Goal: Transaction & Acquisition: Purchase product/service

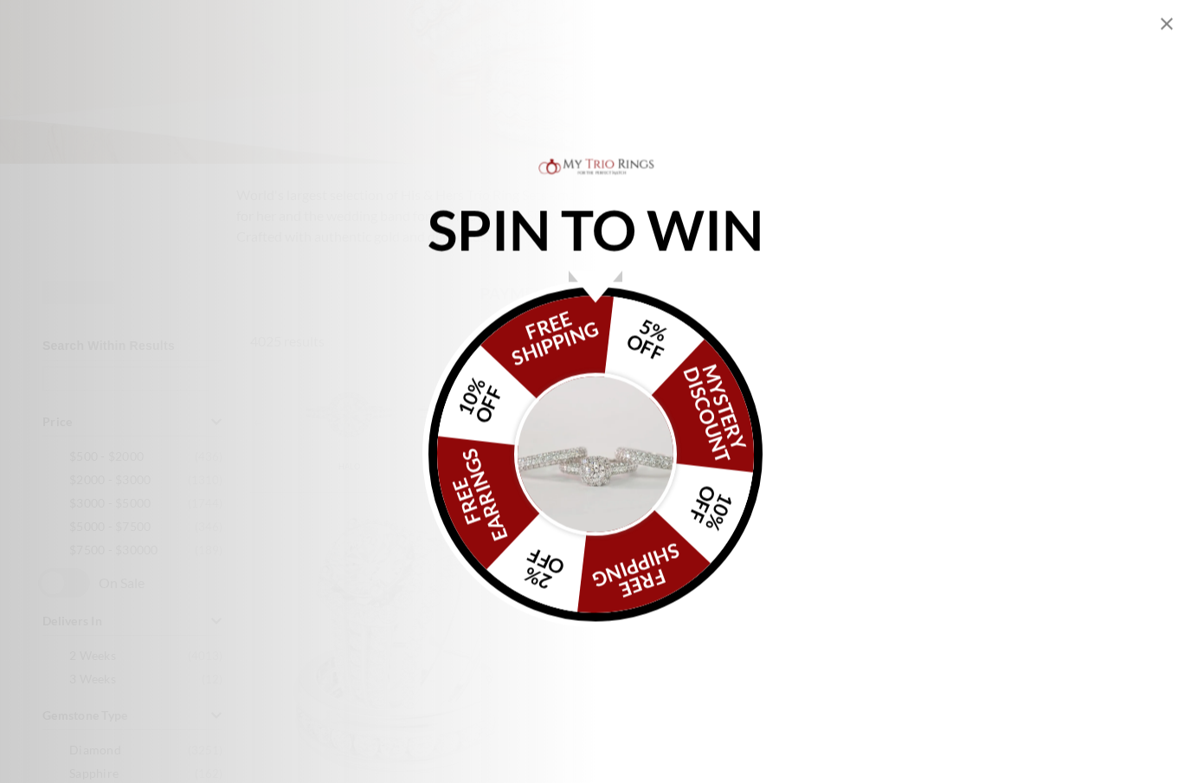
scroll to position [409, 0]
click at [617, 501] on img "Alia popup" at bounding box center [595, 454] width 163 height 163
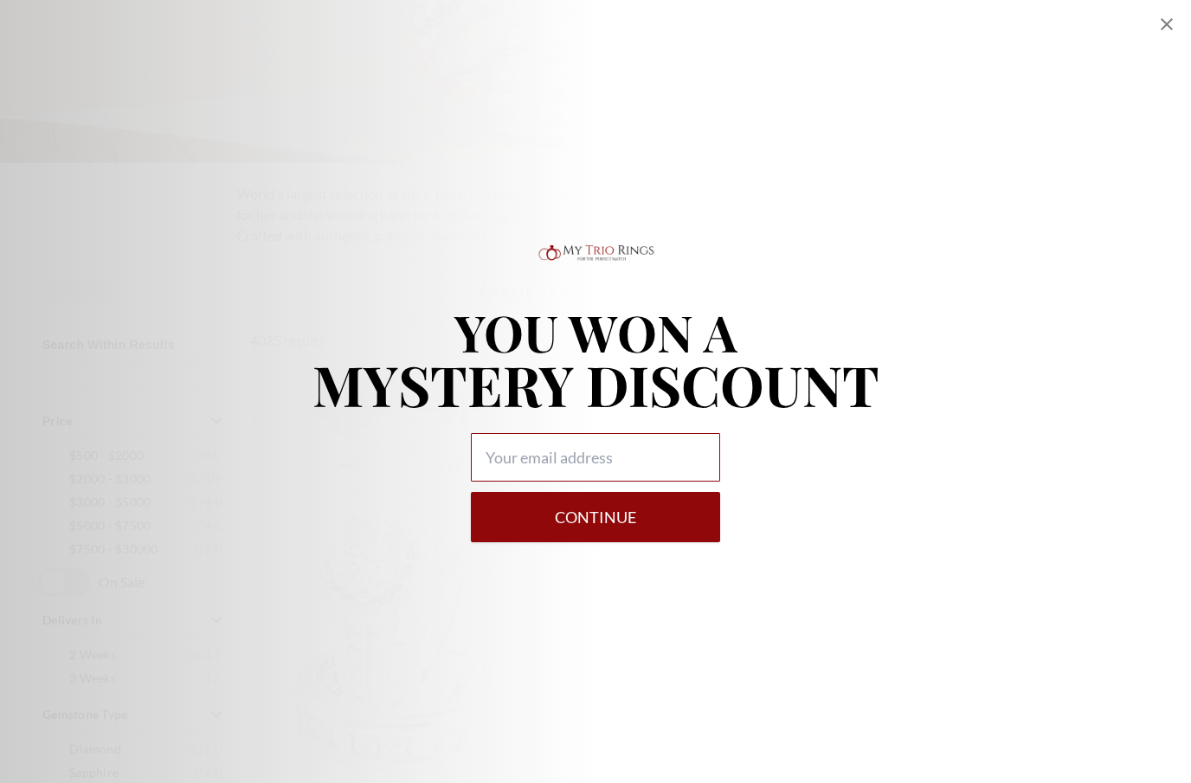
click at [683, 481] on input "Alia popup" at bounding box center [595, 457] width 249 height 48
type input "Torcha.martin@icloud.com"
click at [660, 542] on button "Continue" at bounding box center [595, 517] width 249 height 50
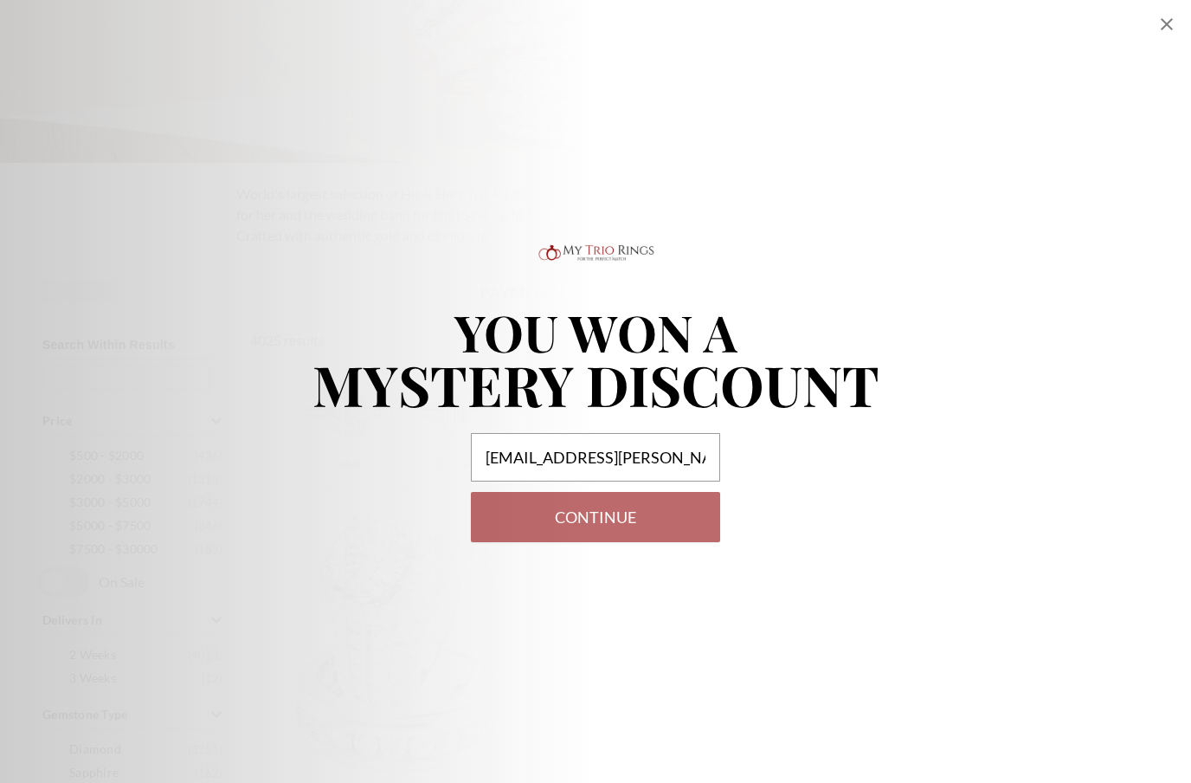
select select "US"
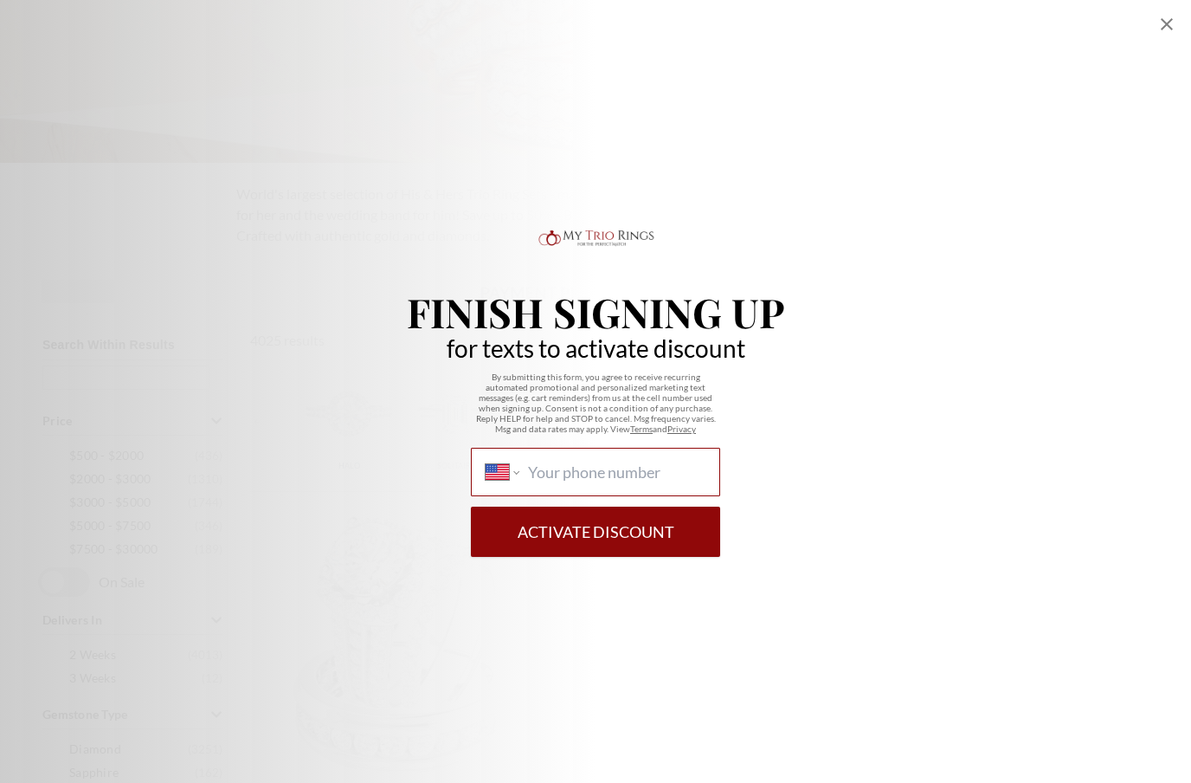
click at [687, 481] on input "International Afghanistan Åland Islands Albania Algeria American Samoa Andorra …" at bounding box center [616, 471] width 177 height 19
type input "(617) 359-3250"
click at [660, 557] on button "Activate Discount" at bounding box center [595, 532] width 249 height 50
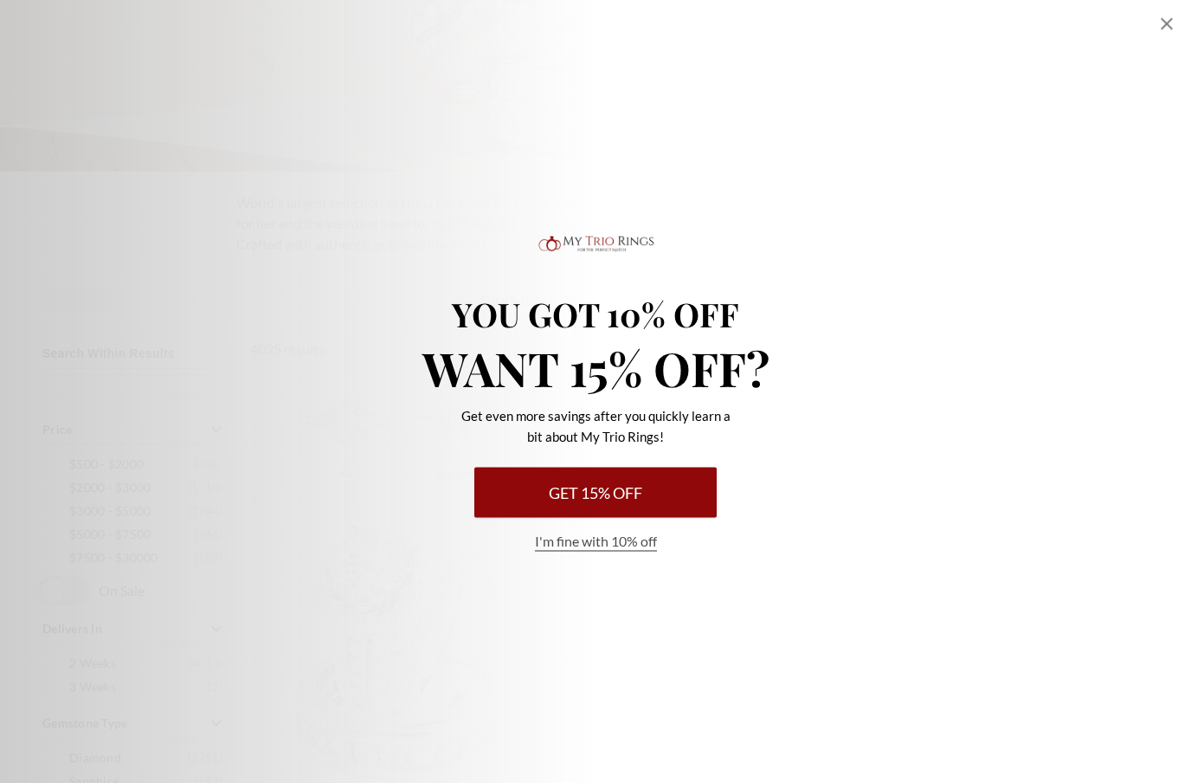
click at [631, 499] on button "Get 15% Off" at bounding box center [595, 493] width 242 height 50
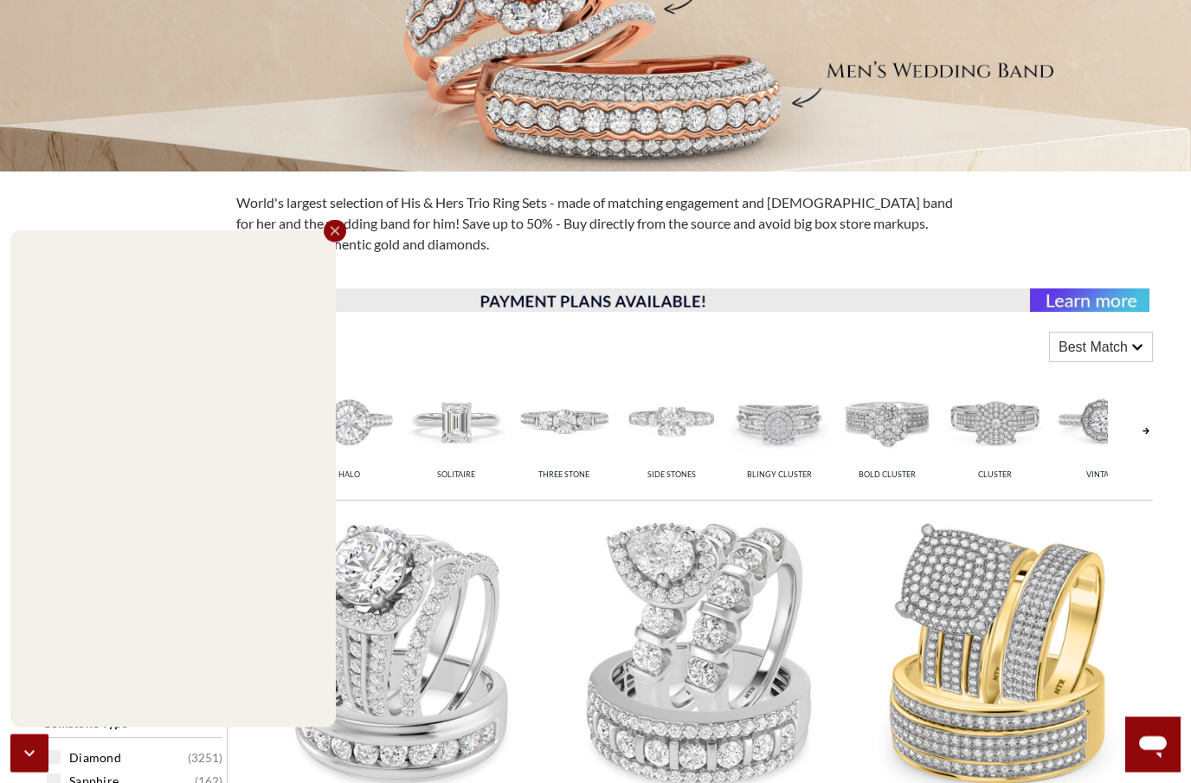
scroll to position [400, 0]
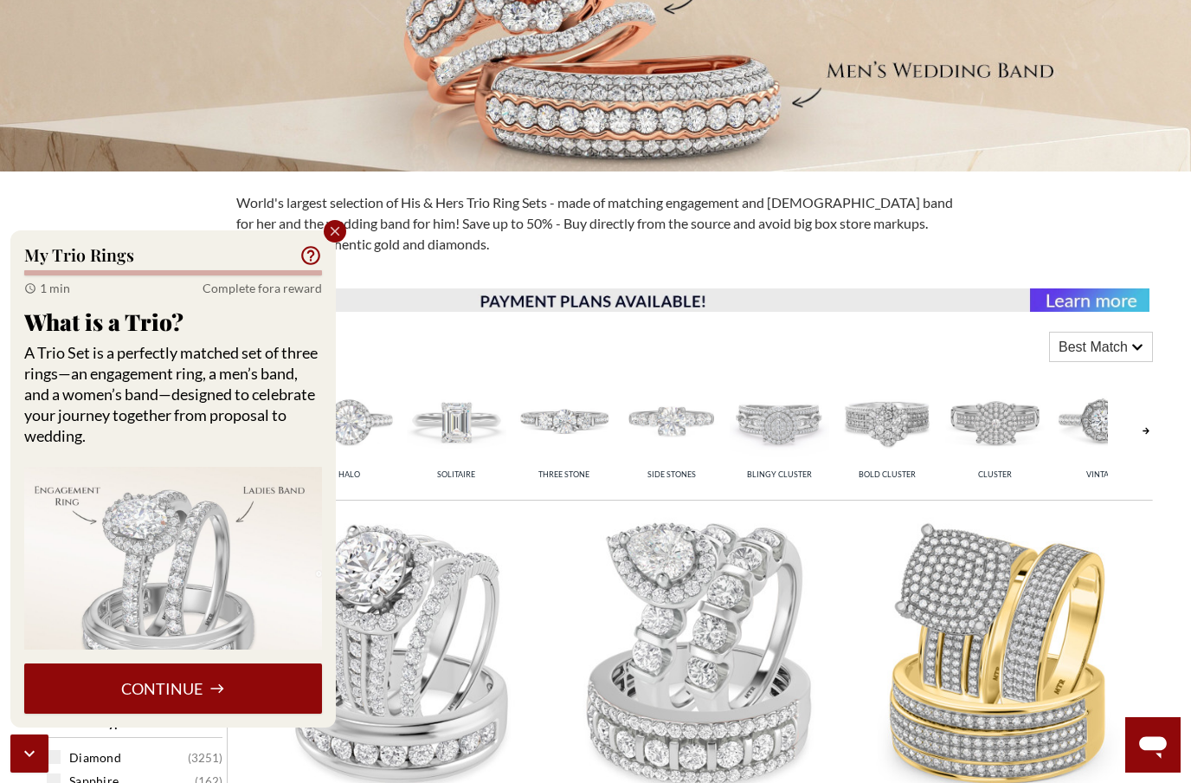
click at [287, 707] on button "Continue" at bounding box center [173, 688] width 298 height 50
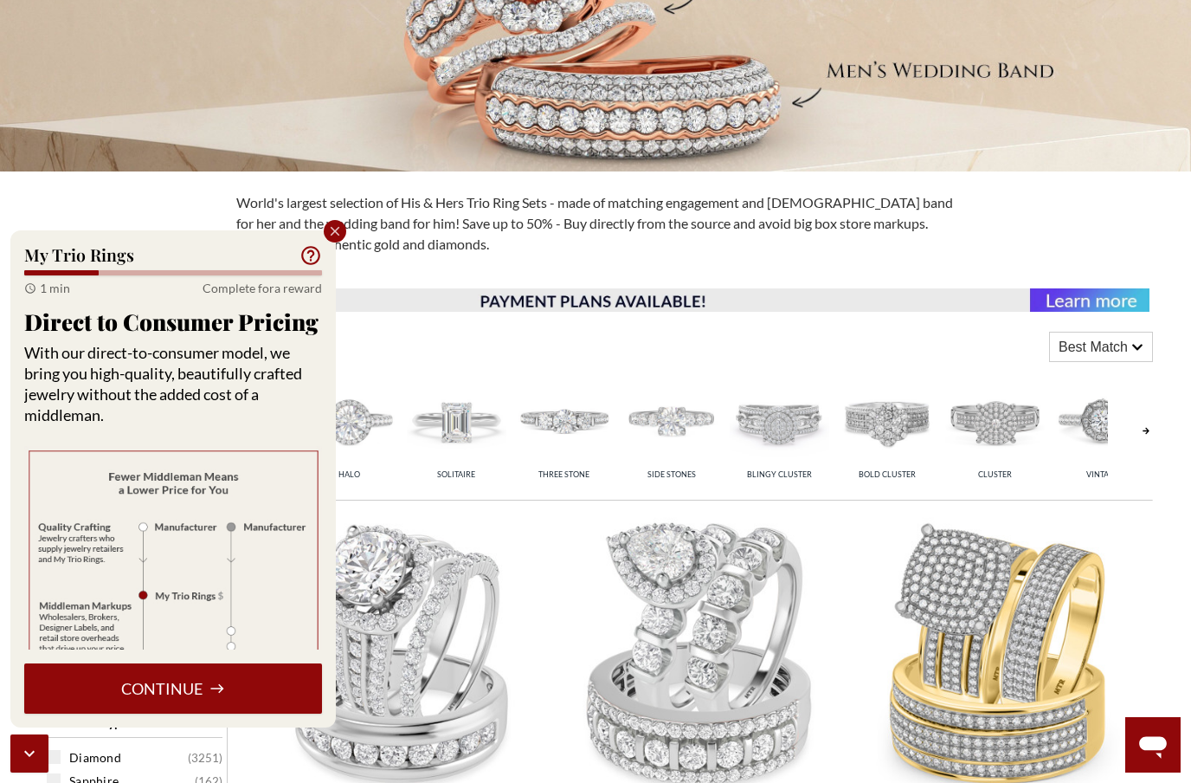
click at [224, 699] on button "Continue" at bounding box center [173, 688] width 298 height 50
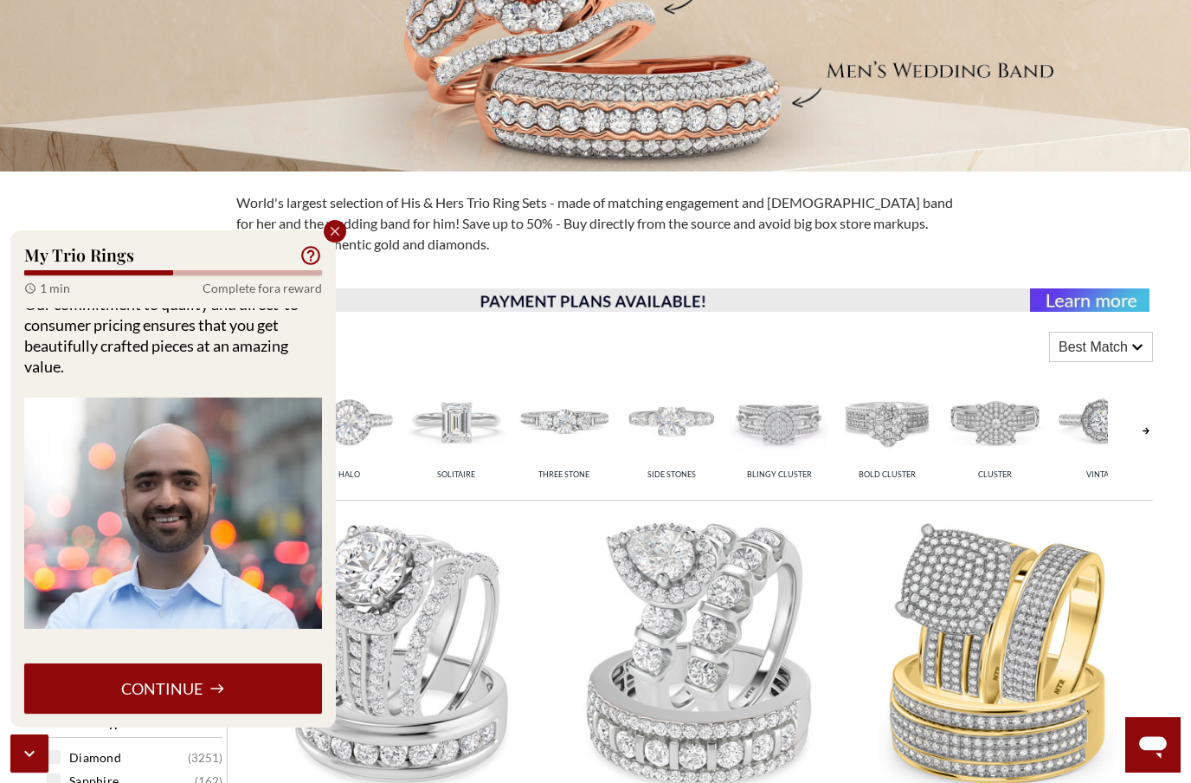
scroll to position [183, 0]
click at [236, 692] on button "Continue" at bounding box center [173, 688] width 298 height 50
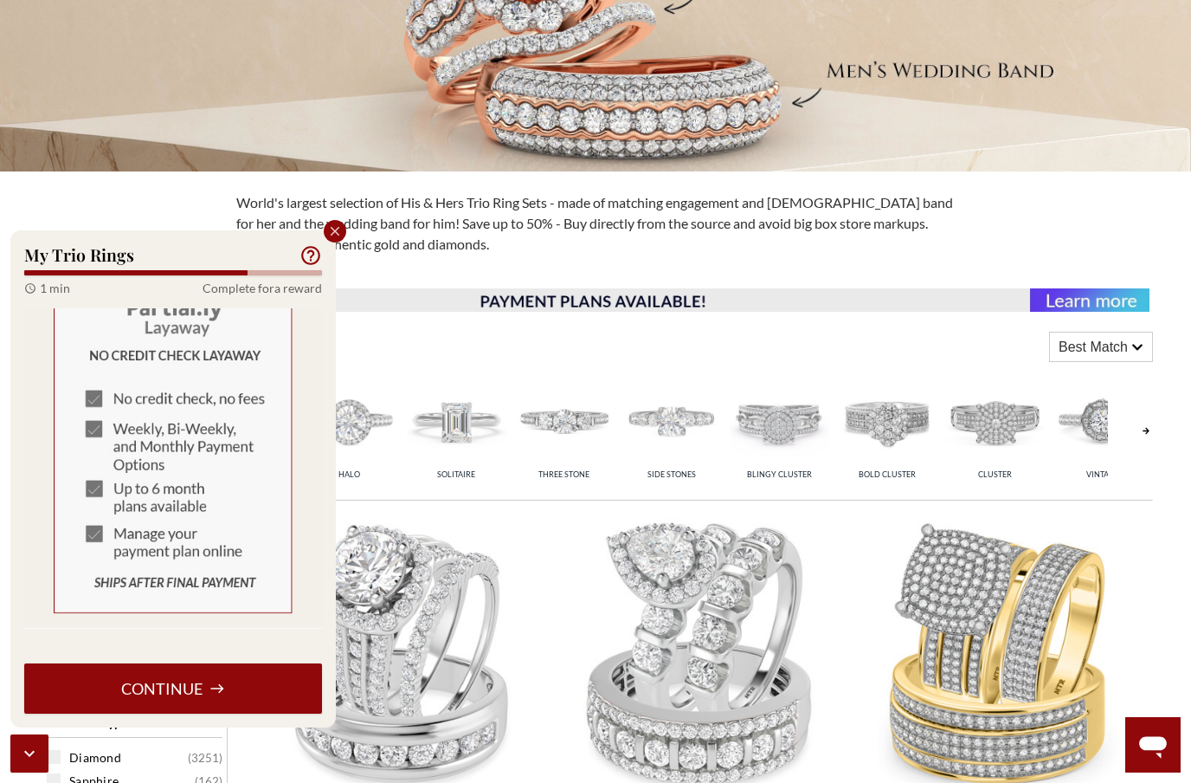
scroll to position [1025, 0]
click at [242, 694] on button "Continue" at bounding box center [173, 688] width 298 height 50
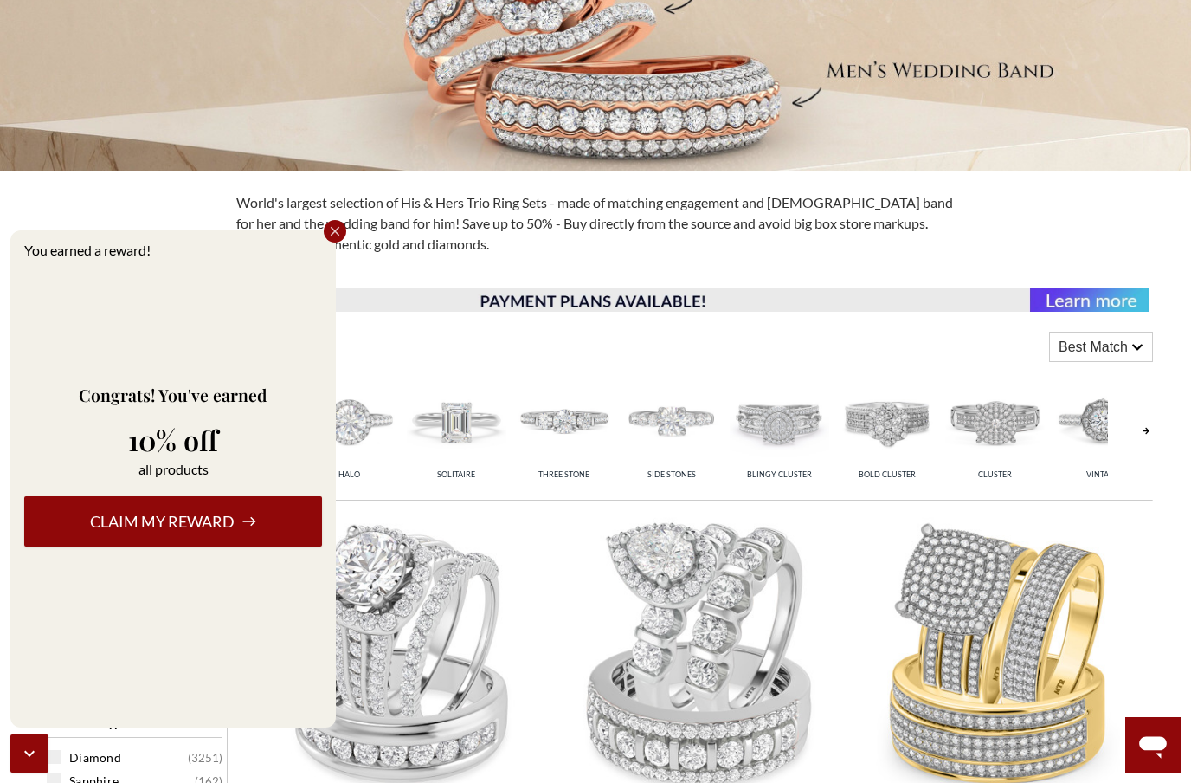
click at [281, 543] on button "Claim my reward" at bounding box center [173, 521] width 298 height 50
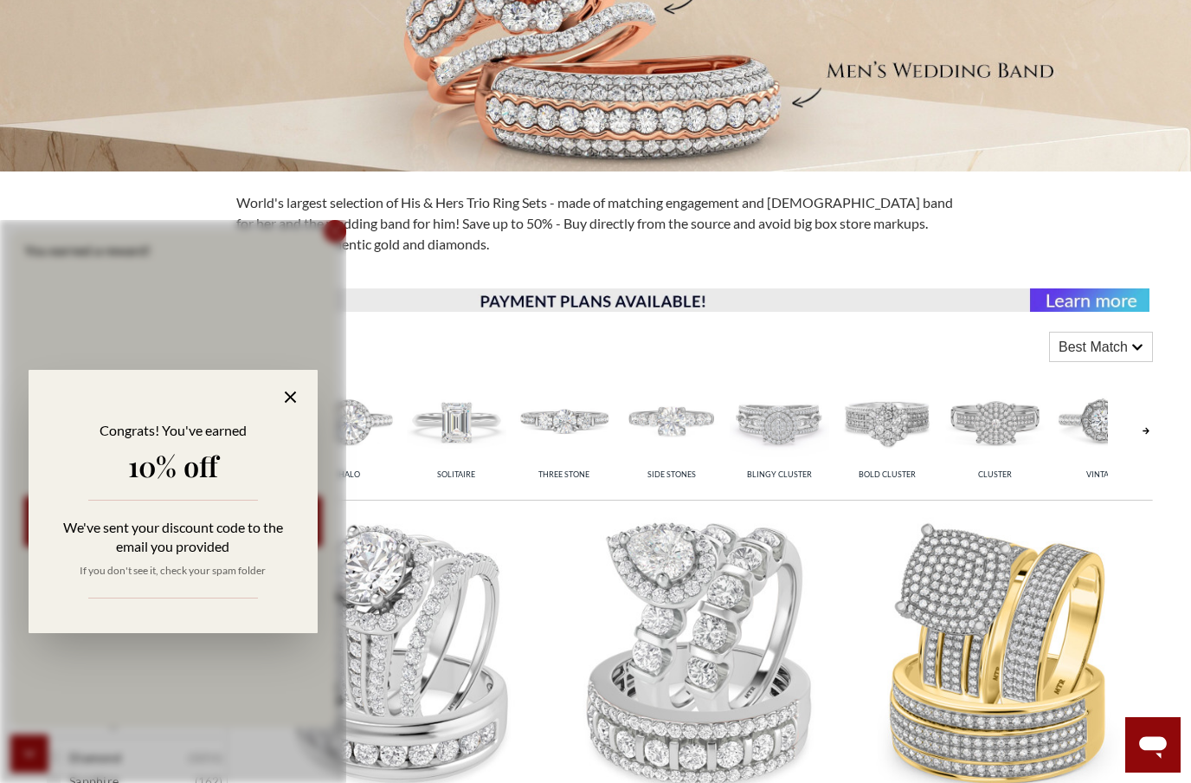
click at [298, 400] on icon at bounding box center [291, 397] width 20 height 20
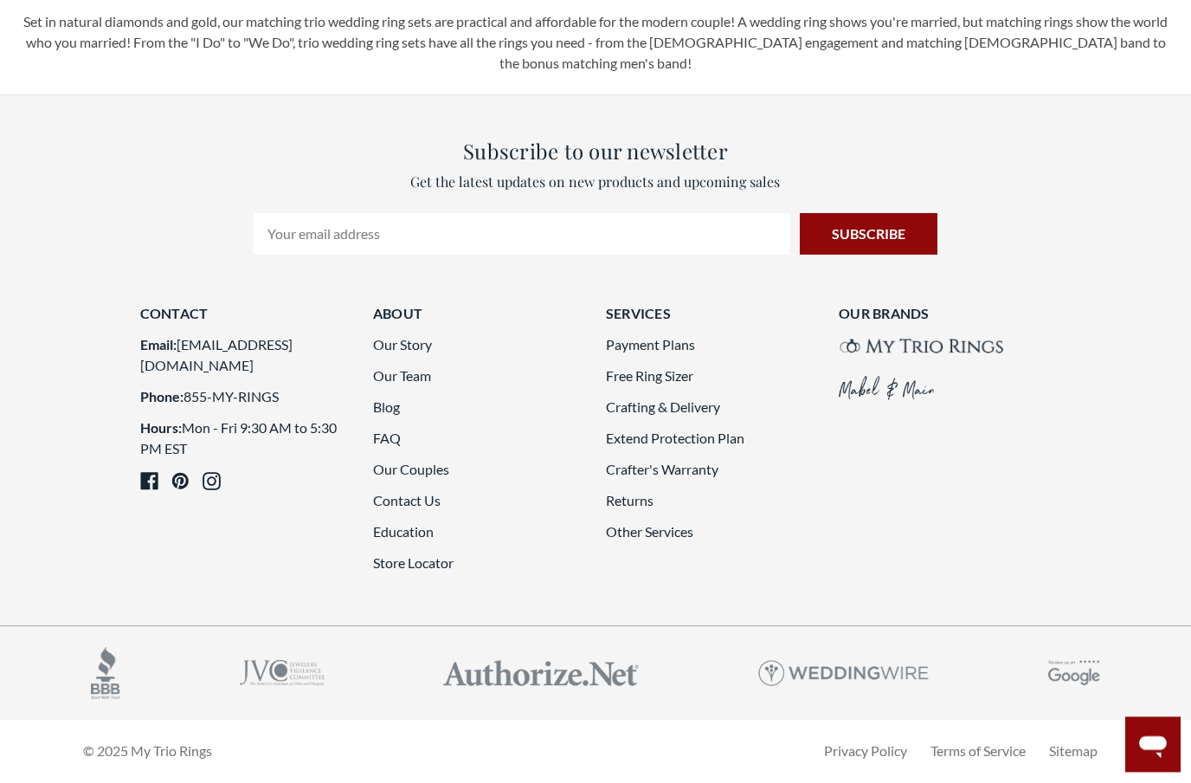
scroll to position [4386, 0]
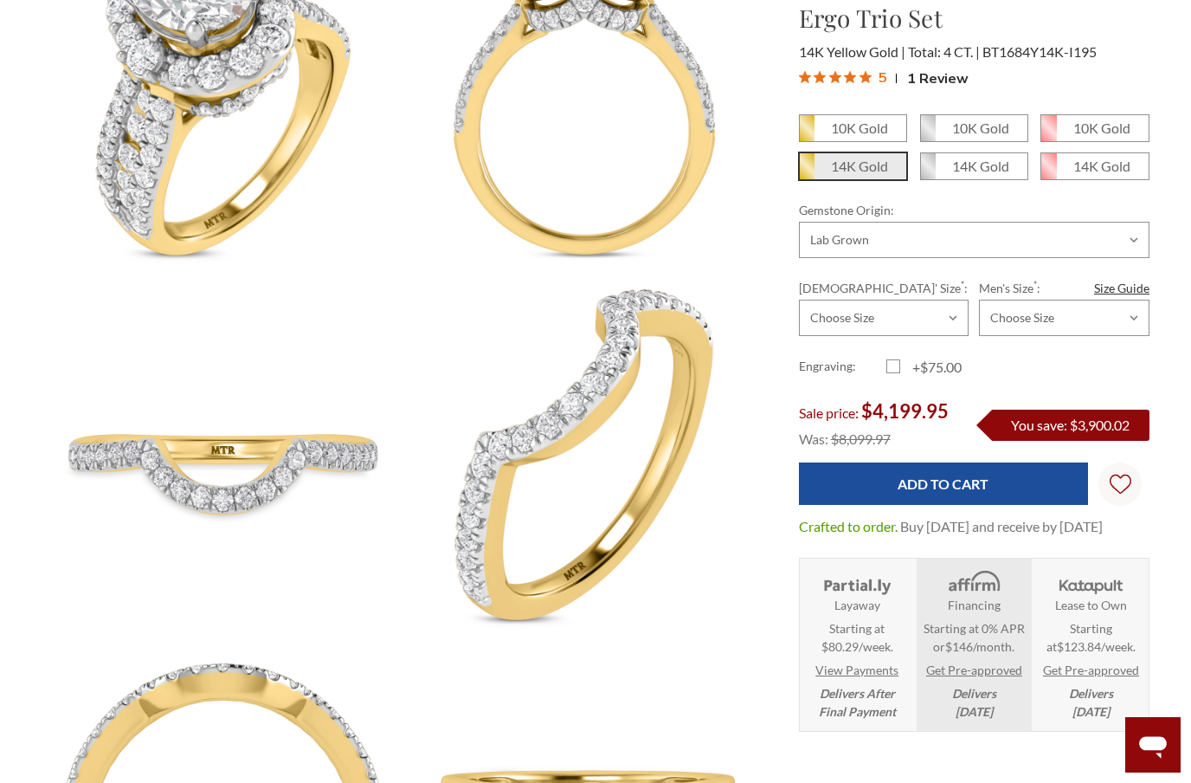
scroll to position [957, 0]
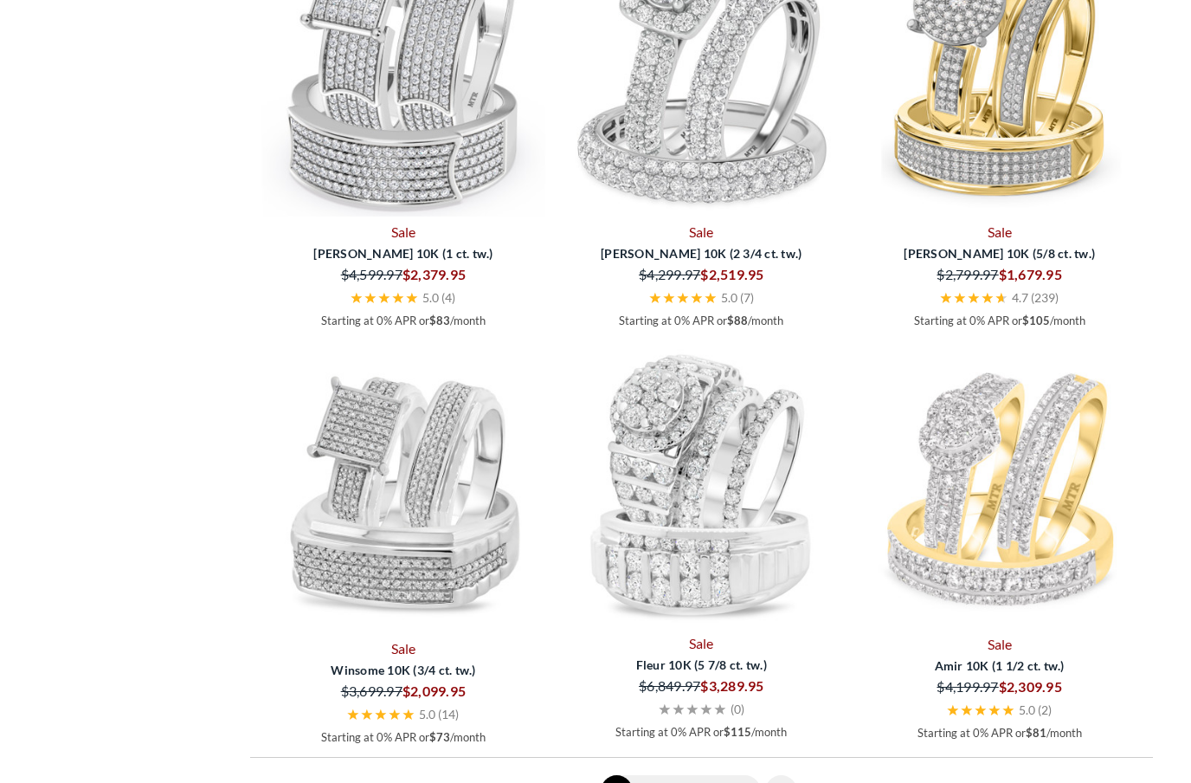
scroll to position [4261, 0]
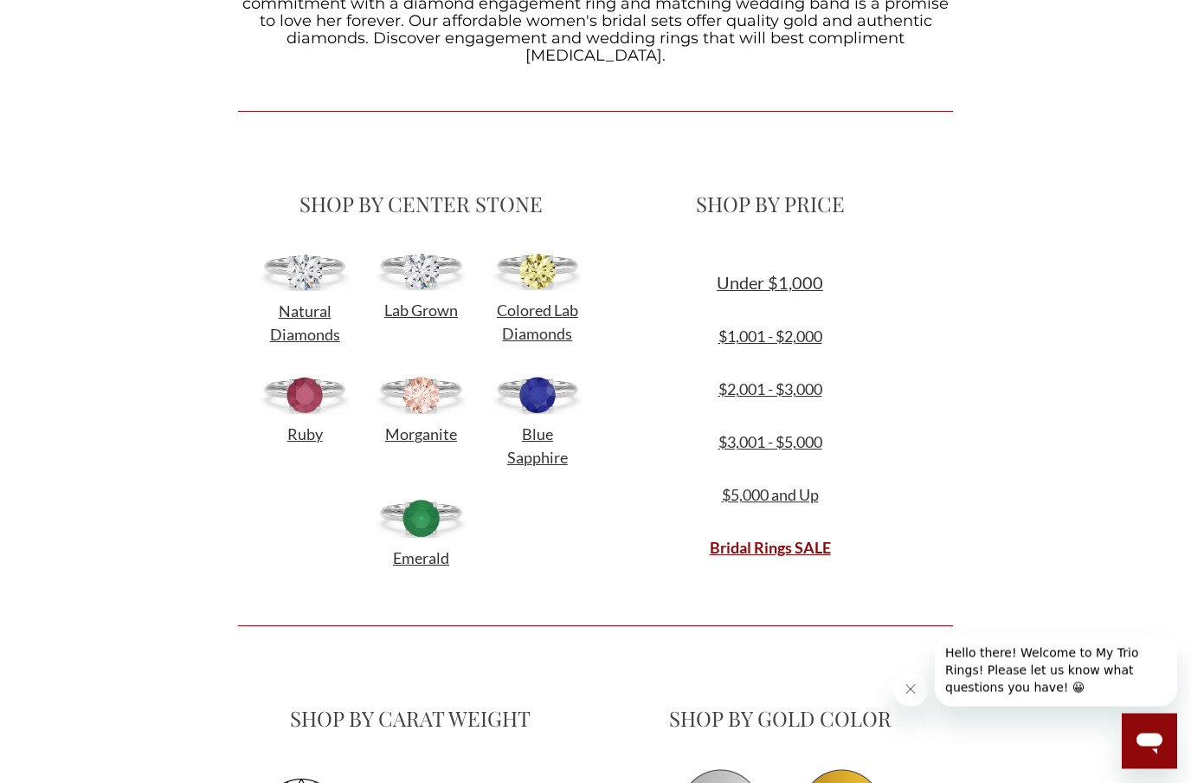
scroll to position [609, 0]
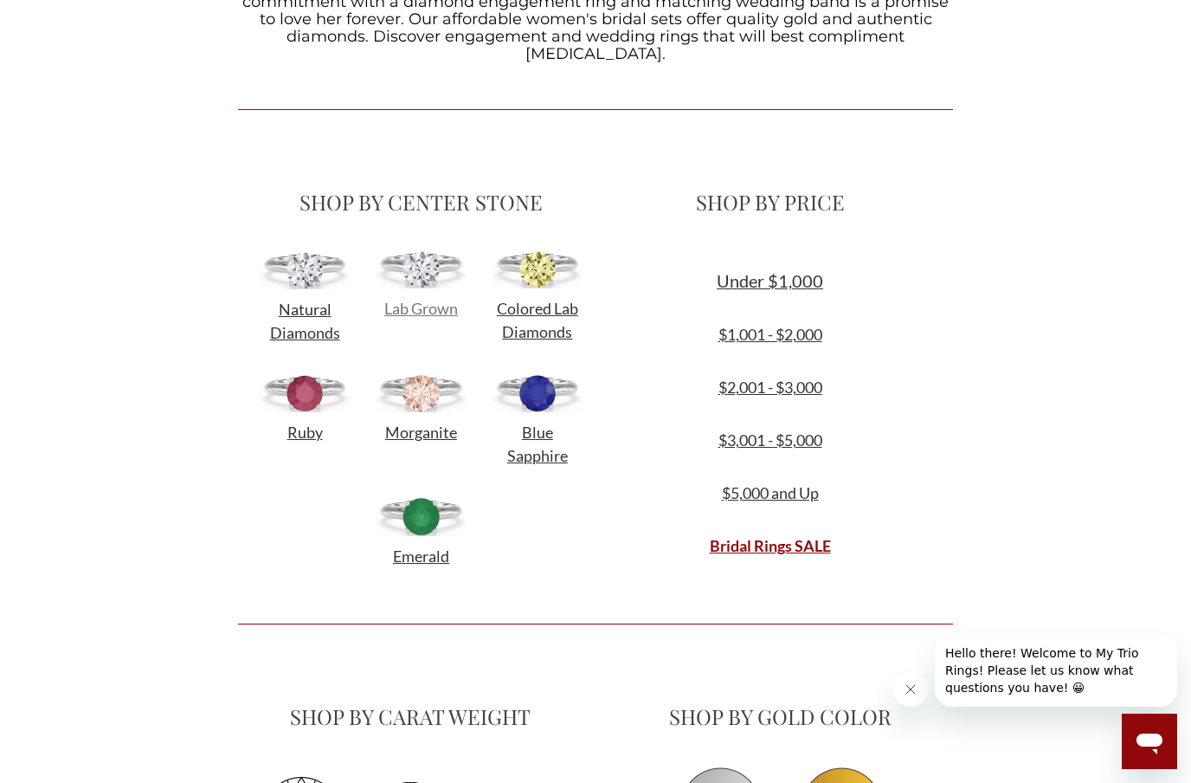
click at [421, 302] on span "Lab Grown" at bounding box center [421, 308] width 74 height 19
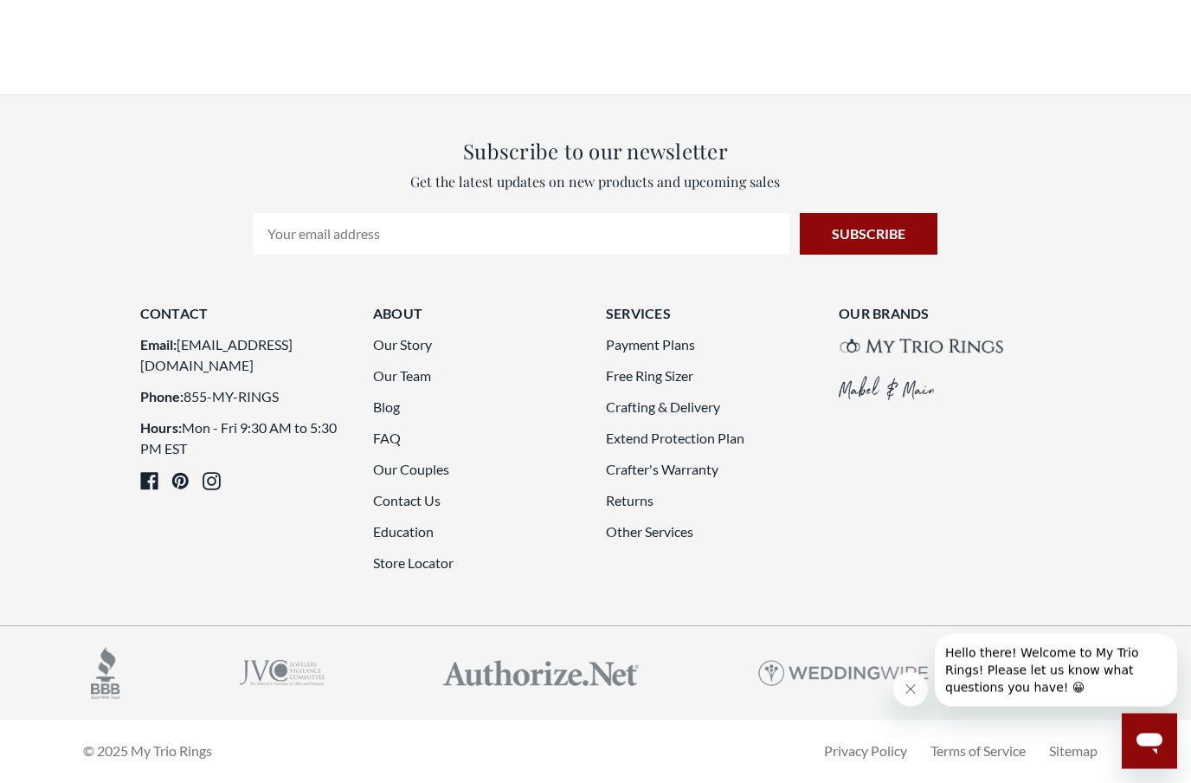
scroll to position [2870, 0]
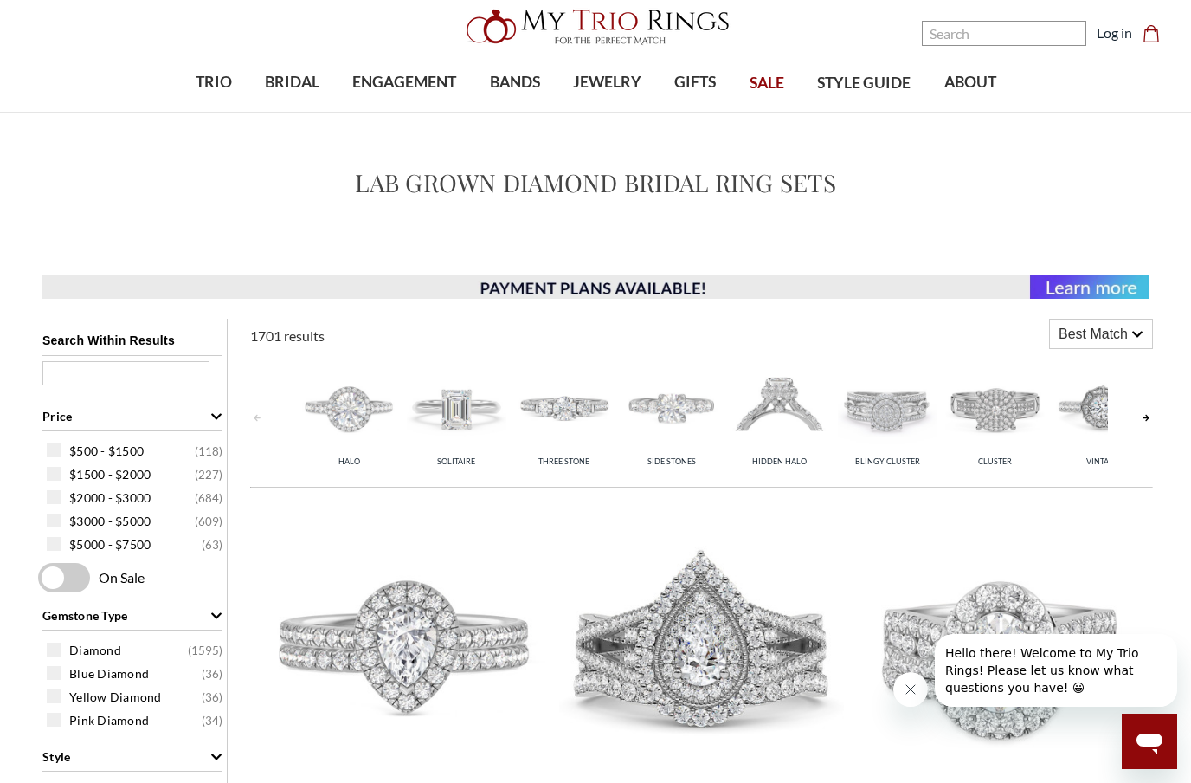
scroll to position [49, 0]
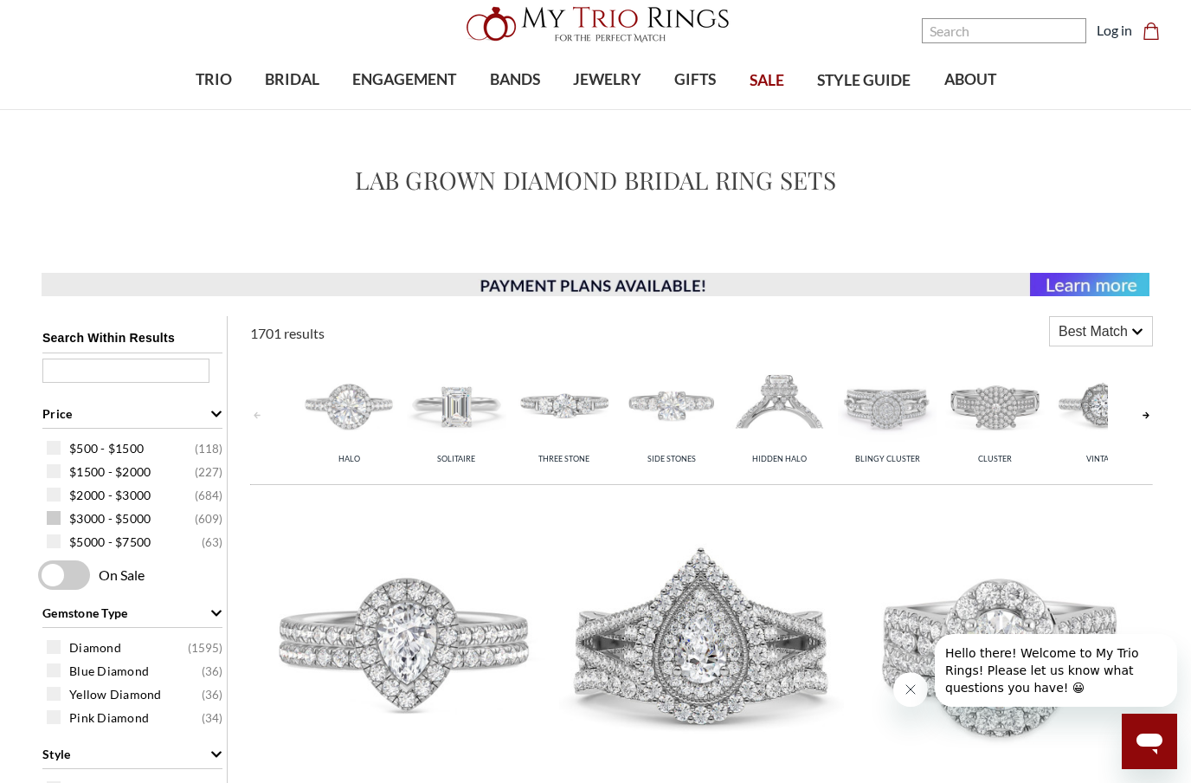
click at [60, 512] on div "$3000 - $5000 ( 609 )" at bounding box center [137, 517] width 180 height 19
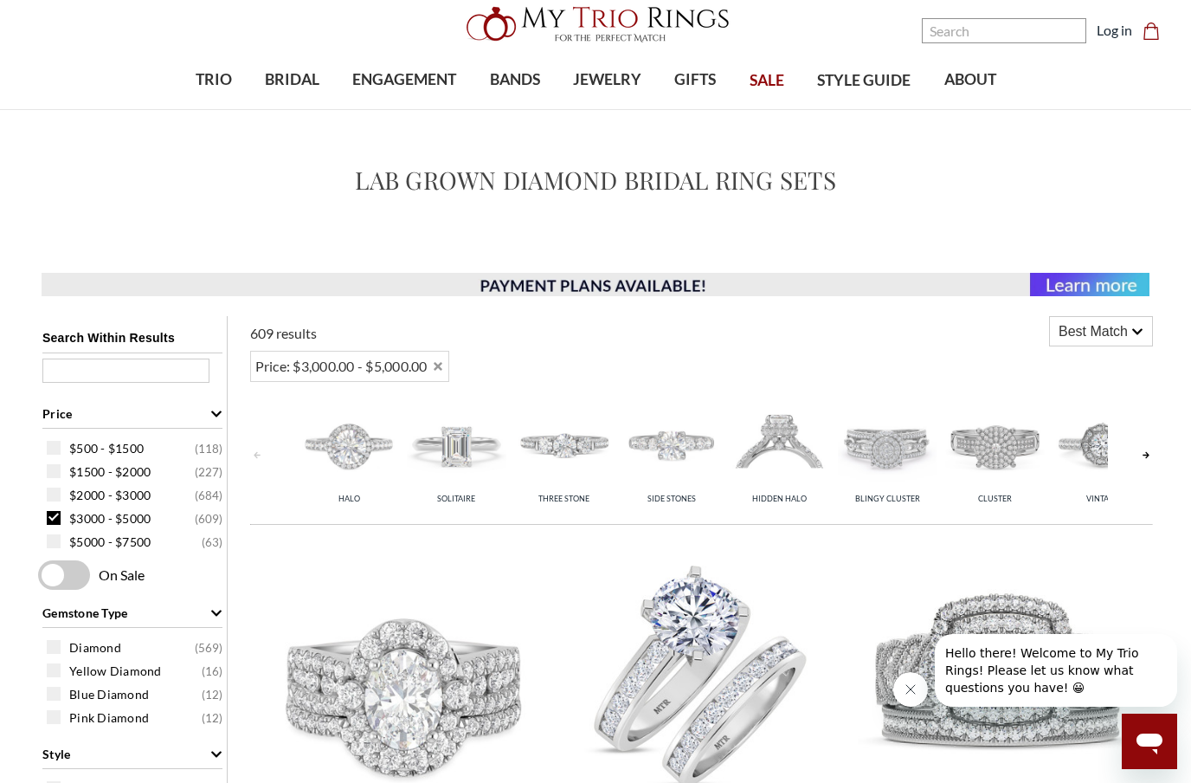
click at [43, 500] on div "$500 - $1500 ( 118 ) $1500 - $2000 ( 227 ) $2000 - $3000 ( 684 ) $3000 - $5000 …" at bounding box center [132, 494] width 189 height 121
click at [80, 504] on span "$2000 - $3000" at bounding box center [109, 495] width 81 height 17
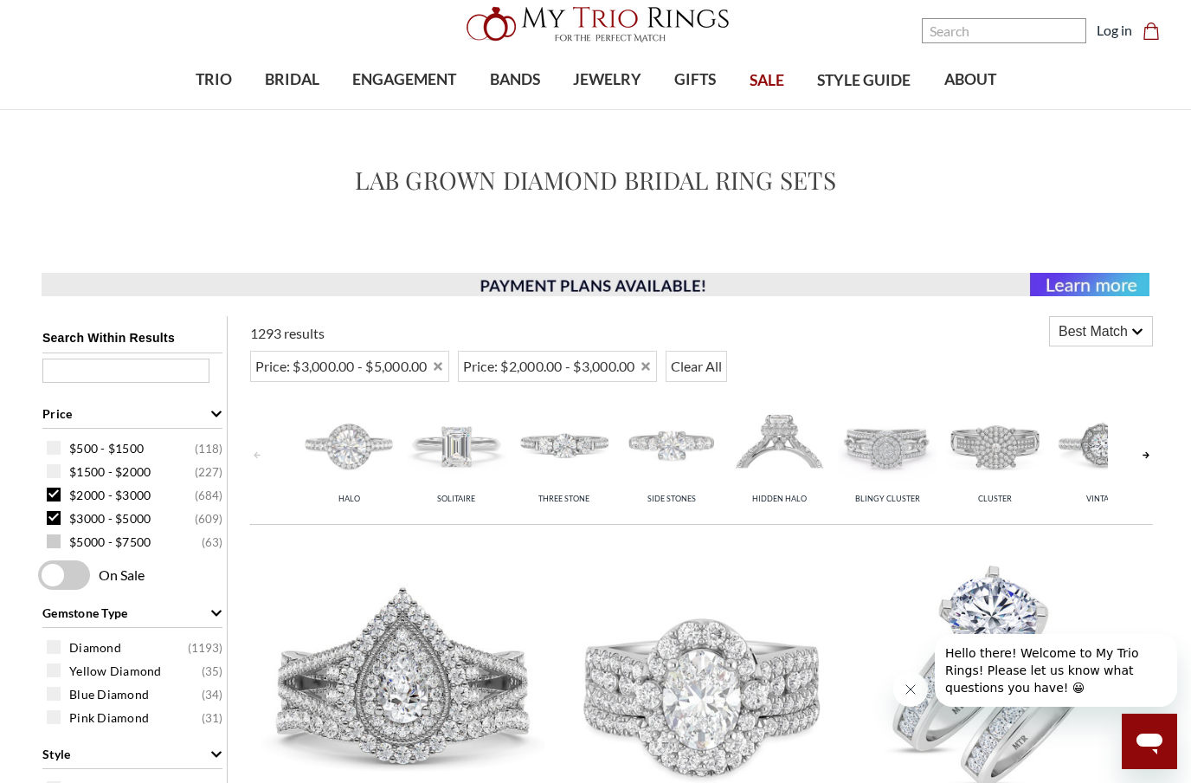
click at [54, 536] on div "$5000 - $7500 ( 63 )" at bounding box center [137, 541] width 180 height 19
click at [55, 527] on div "$3000 - $5000 ( 609 )" at bounding box center [137, 517] width 180 height 19
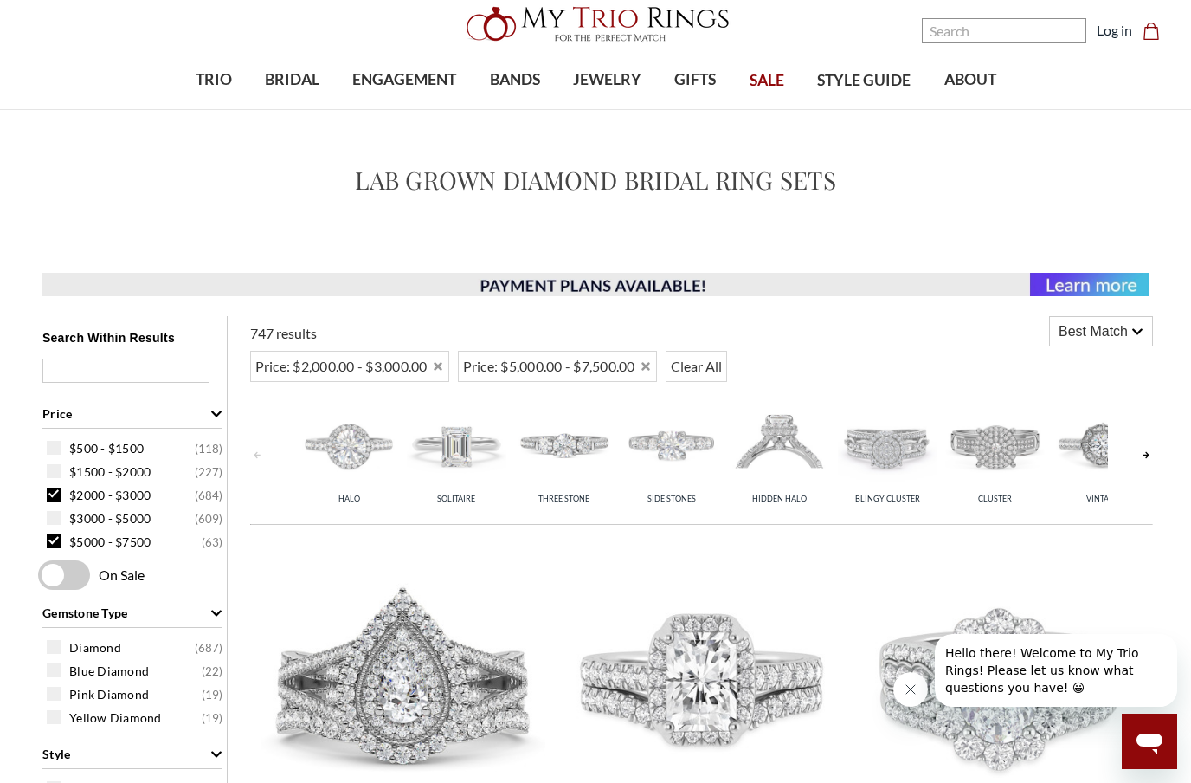
click at [48, 548] on span at bounding box center [54, 541] width 14 height 14
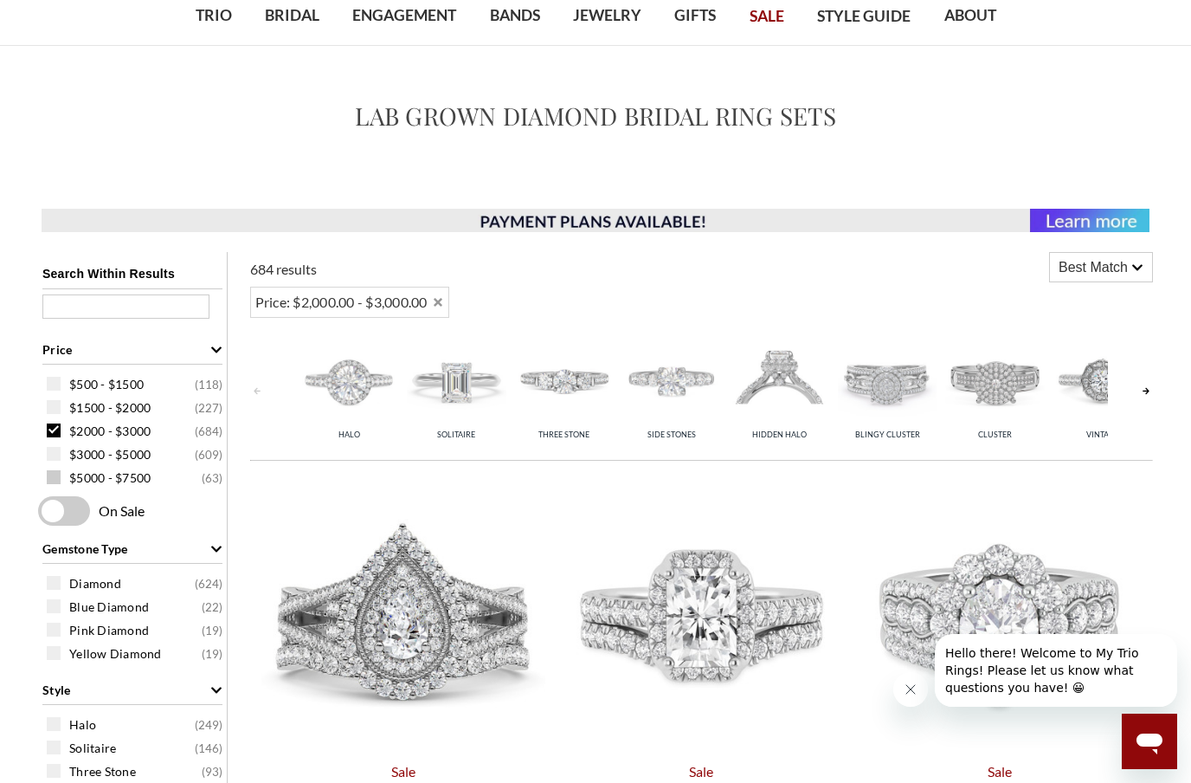
scroll to position [119, 0]
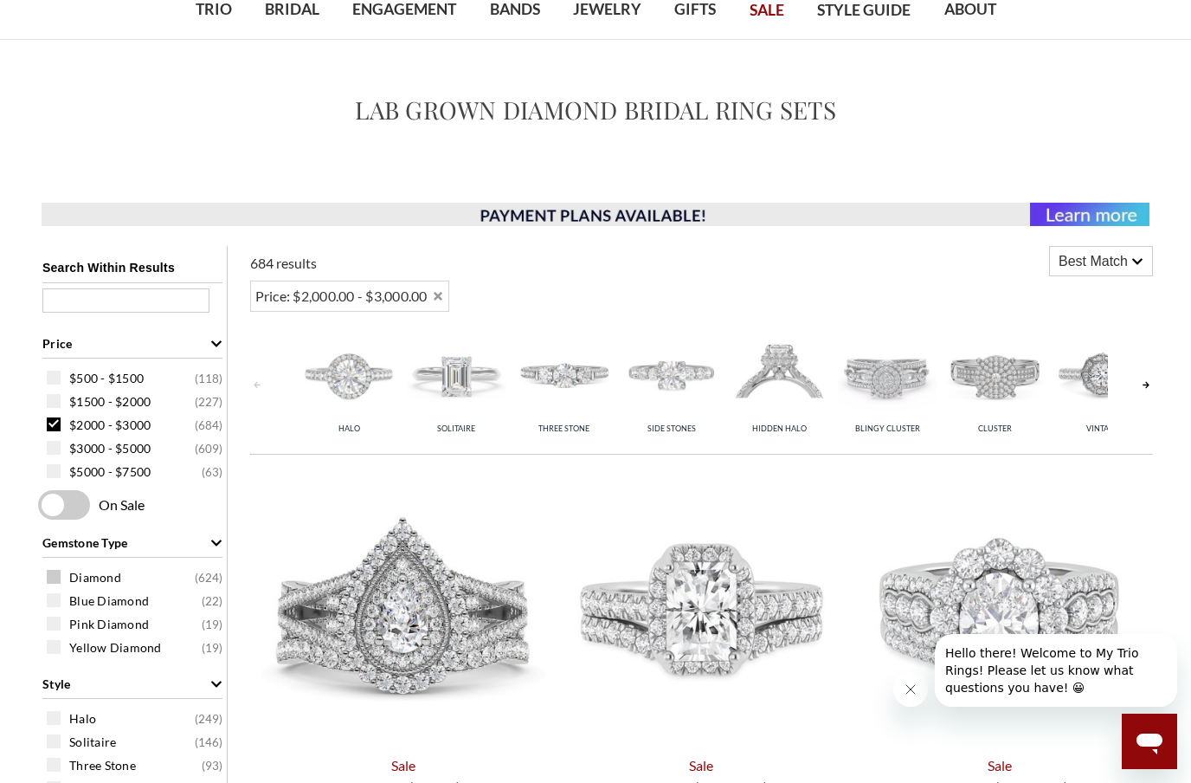
click at [48, 584] on span at bounding box center [54, 577] width 14 height 14
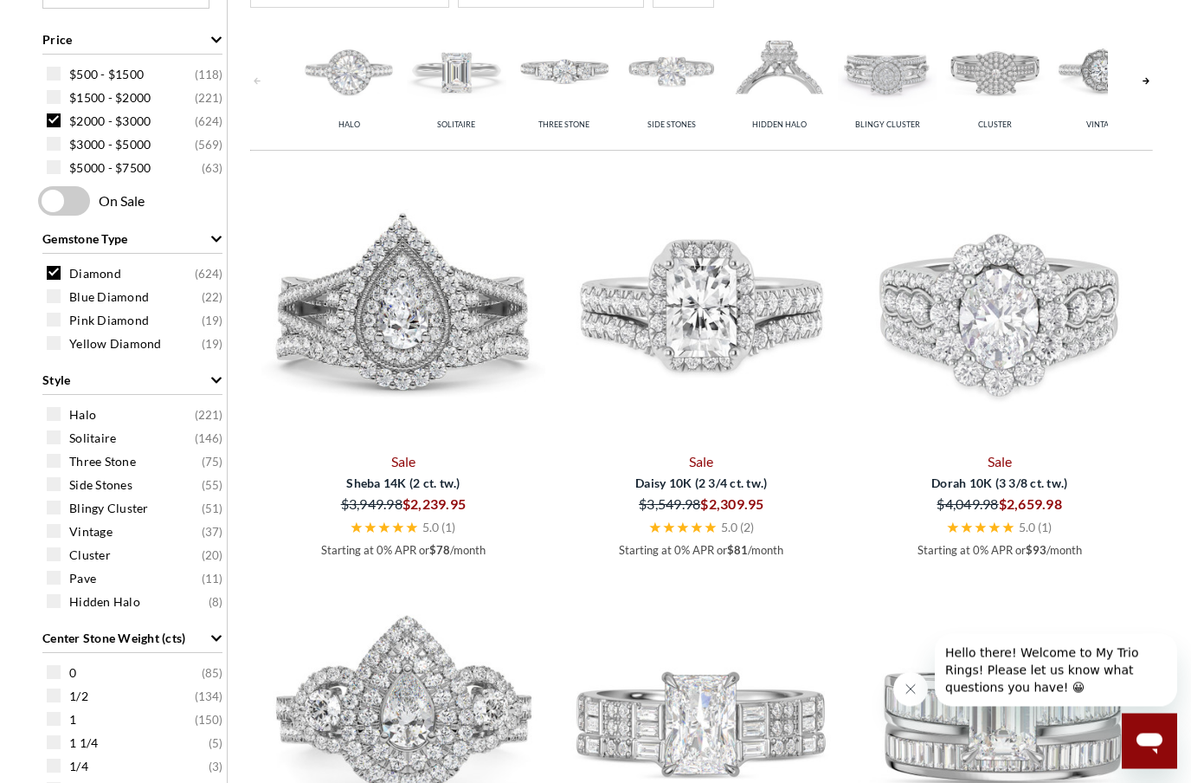
scroll to position [423, 0]
click at [54, 447] on div "Solitaire ( 146 )" at bounding box center [137, 437] width 180 height 19
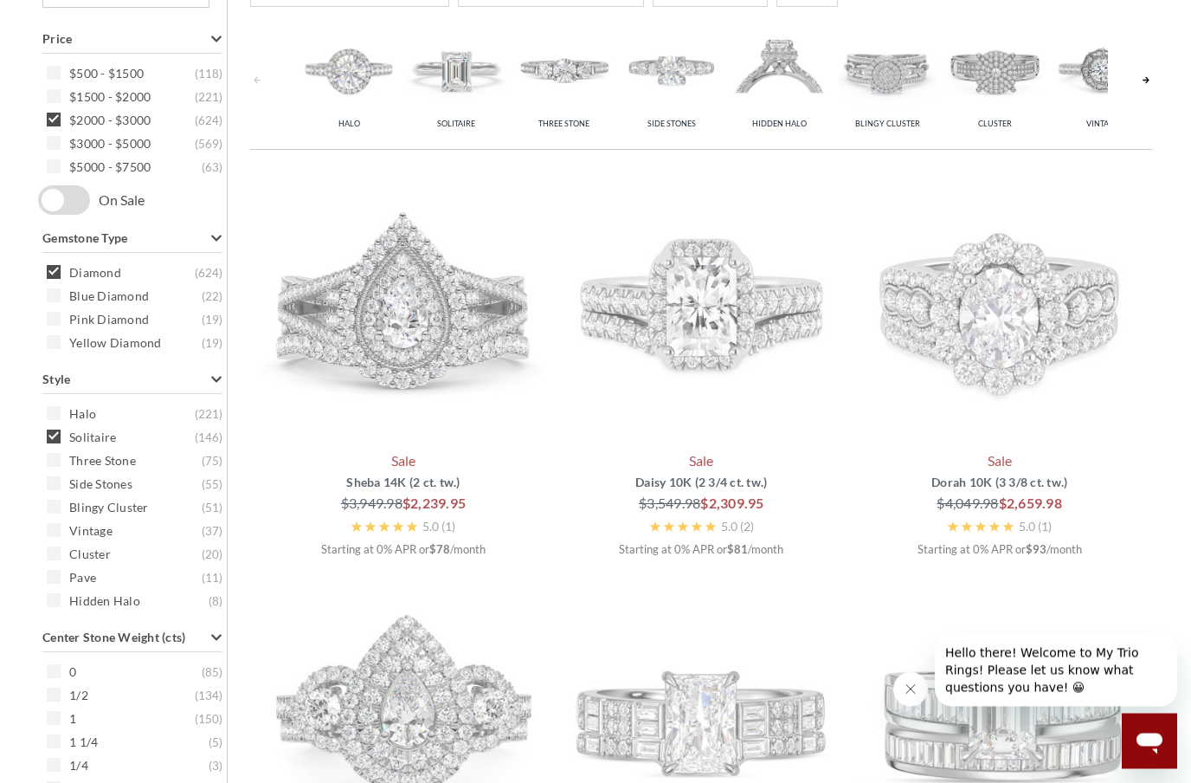
scroll to position [345, 0]
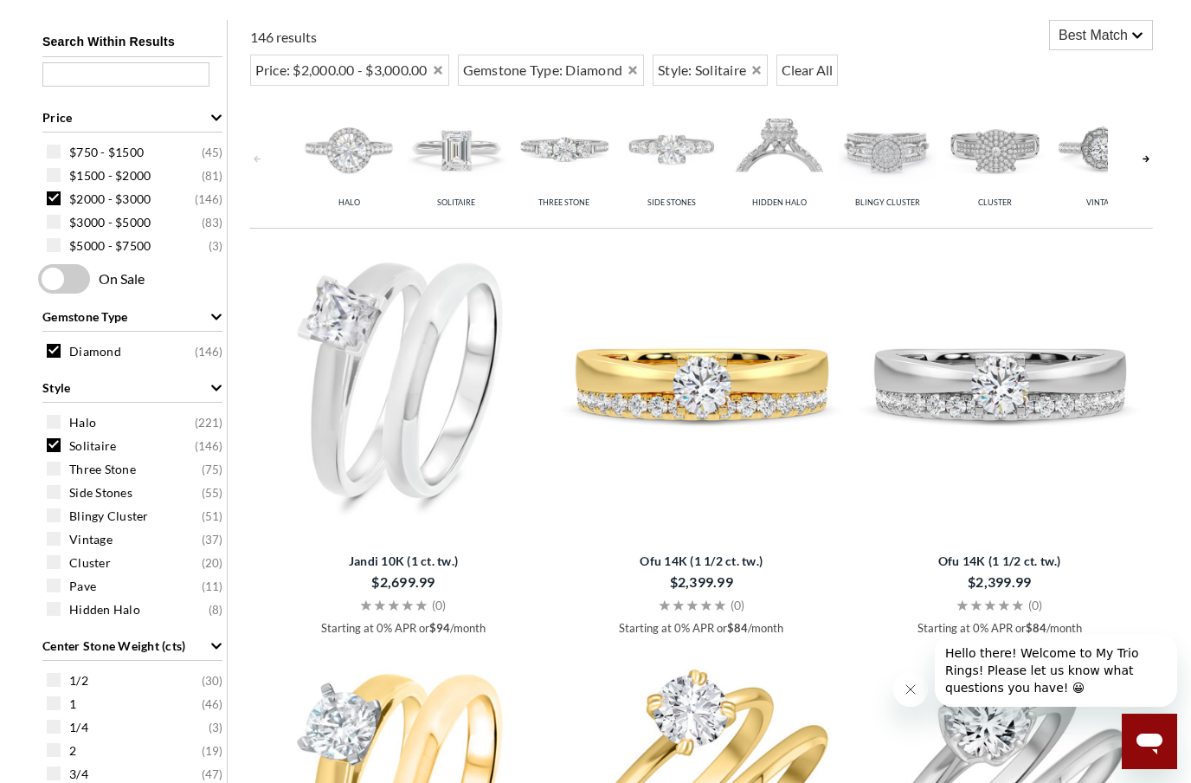
click at [51, 501] on div "Side Stones ( 55 )" at bounding box center [137, 491] width 180 height 19
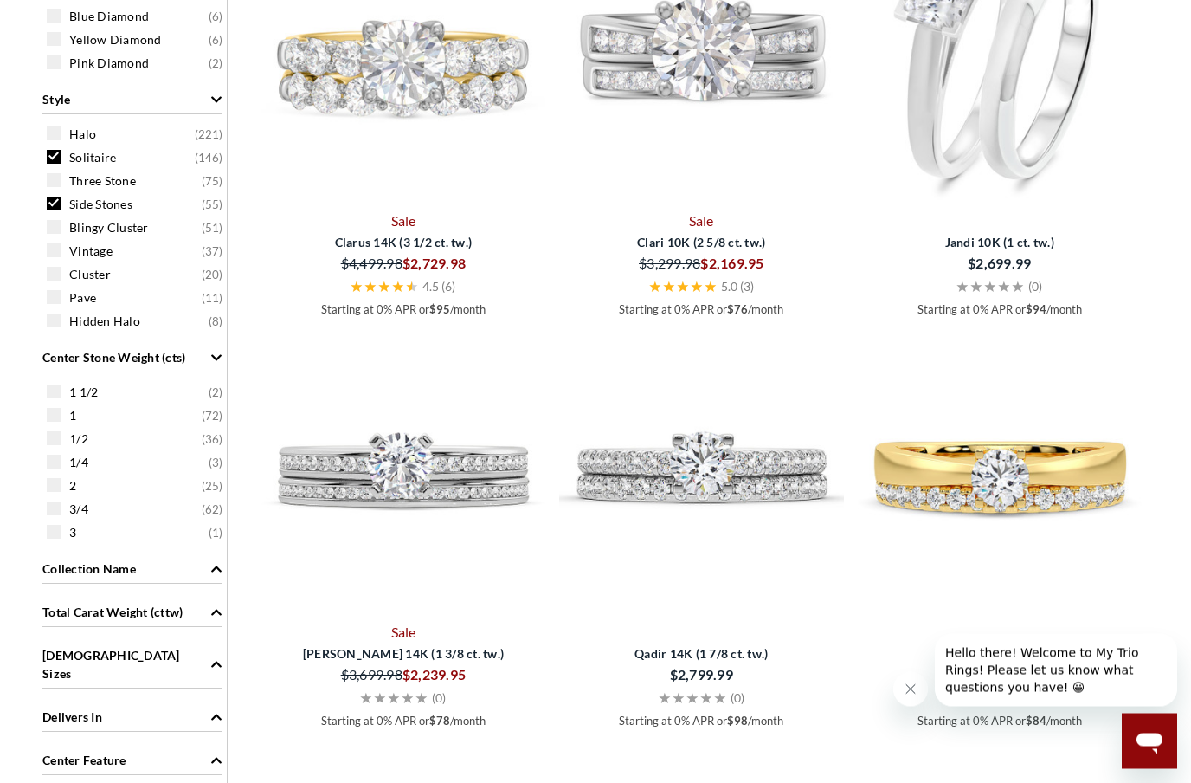
scroll to position [705, 0]
click at [52, 421] on span at bounding box center [54, 414] width 14 height 14
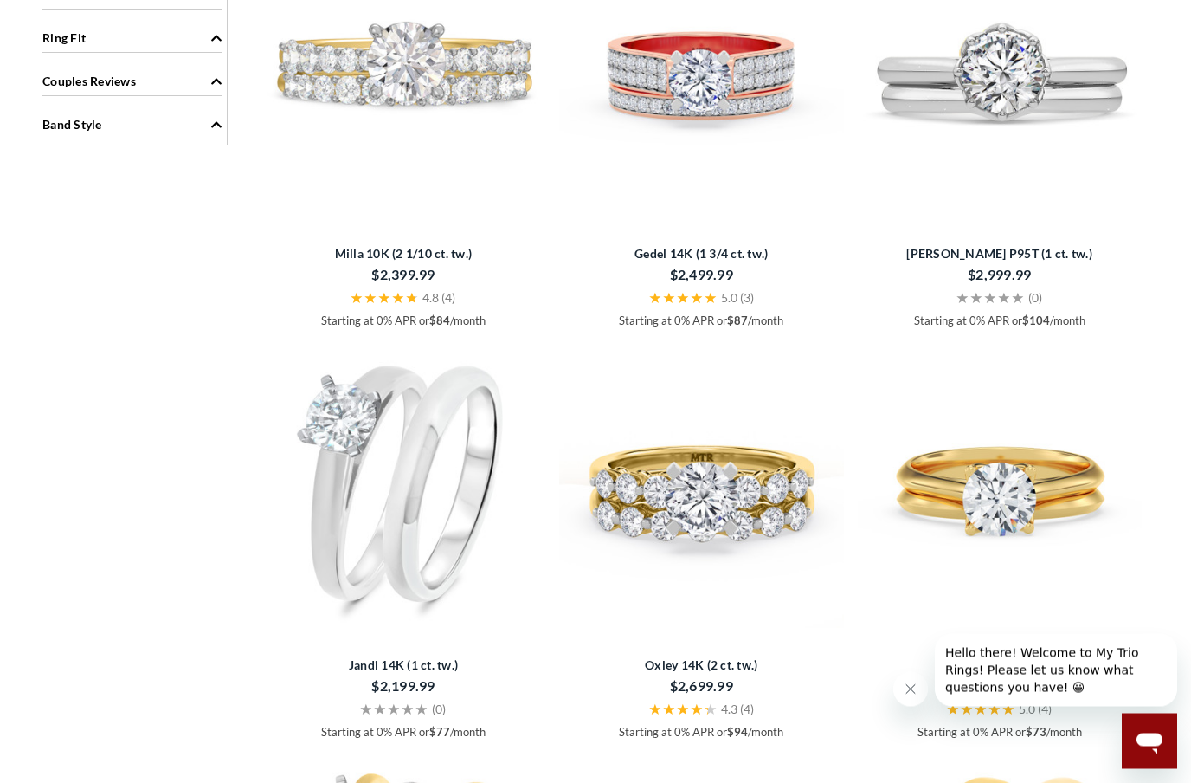
scroll to position [1516, 0]
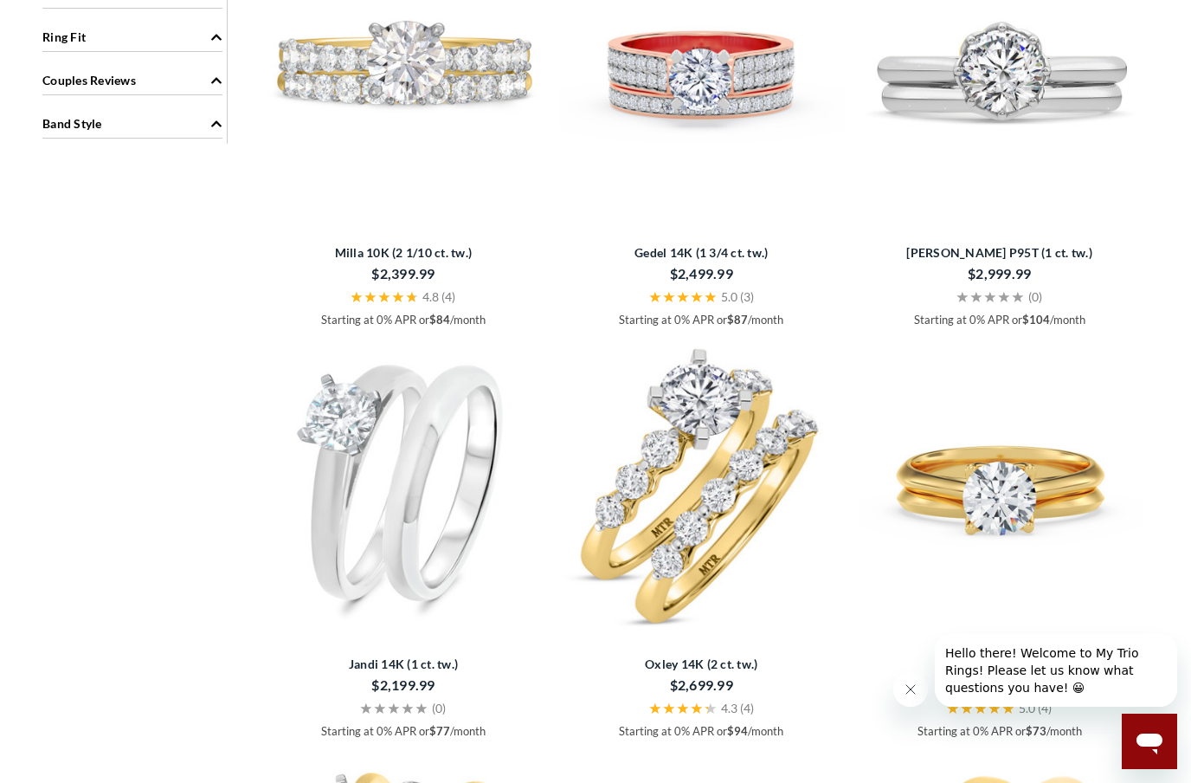
click at [726, 498] on img at bounding box center [701, 484] width 284 height 284
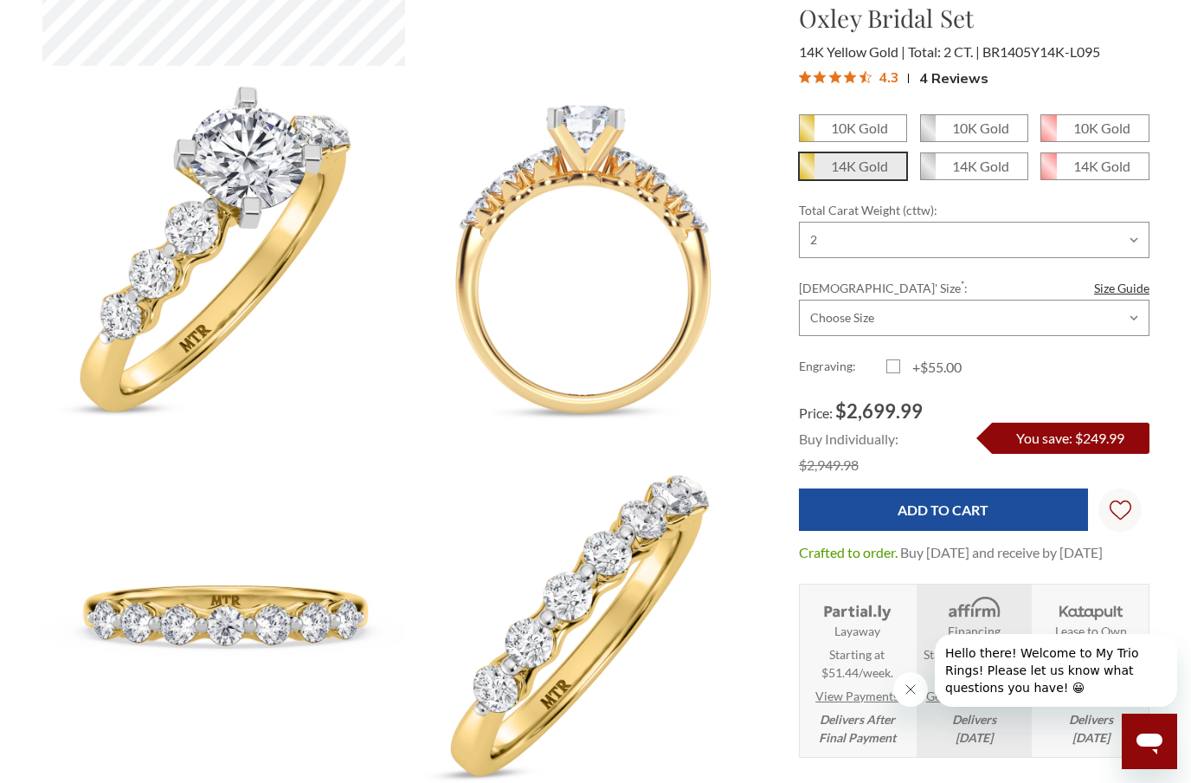
scroll to position [842, 0]
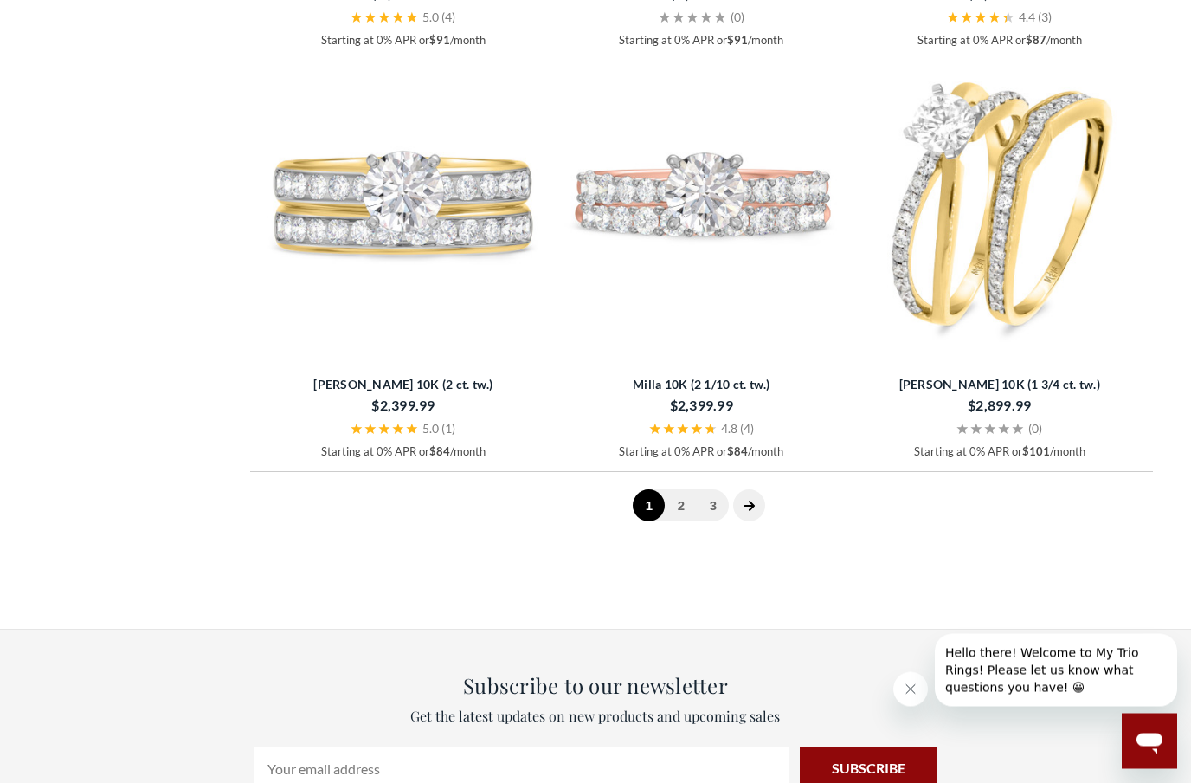
scroll to position [4263, 0]
click at [747, 507] on span at bounding box center [749, 504] width 32 height 32
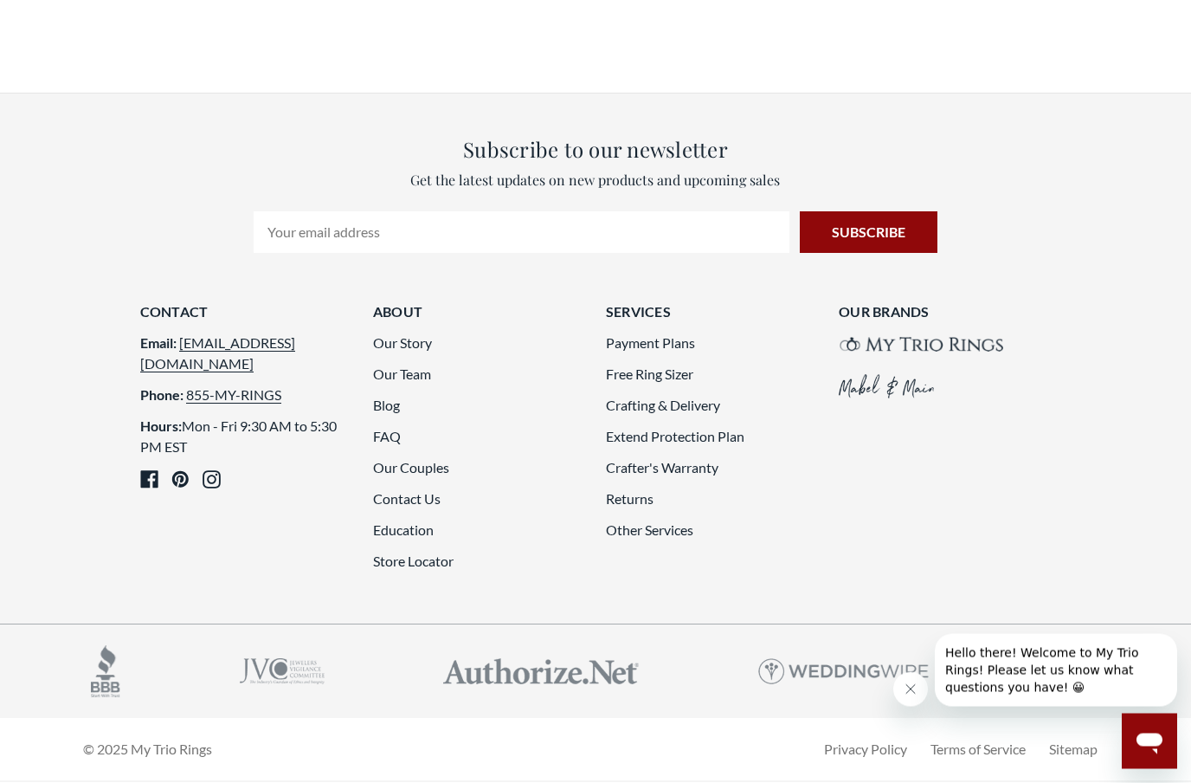
scroll to position [3837, 0]
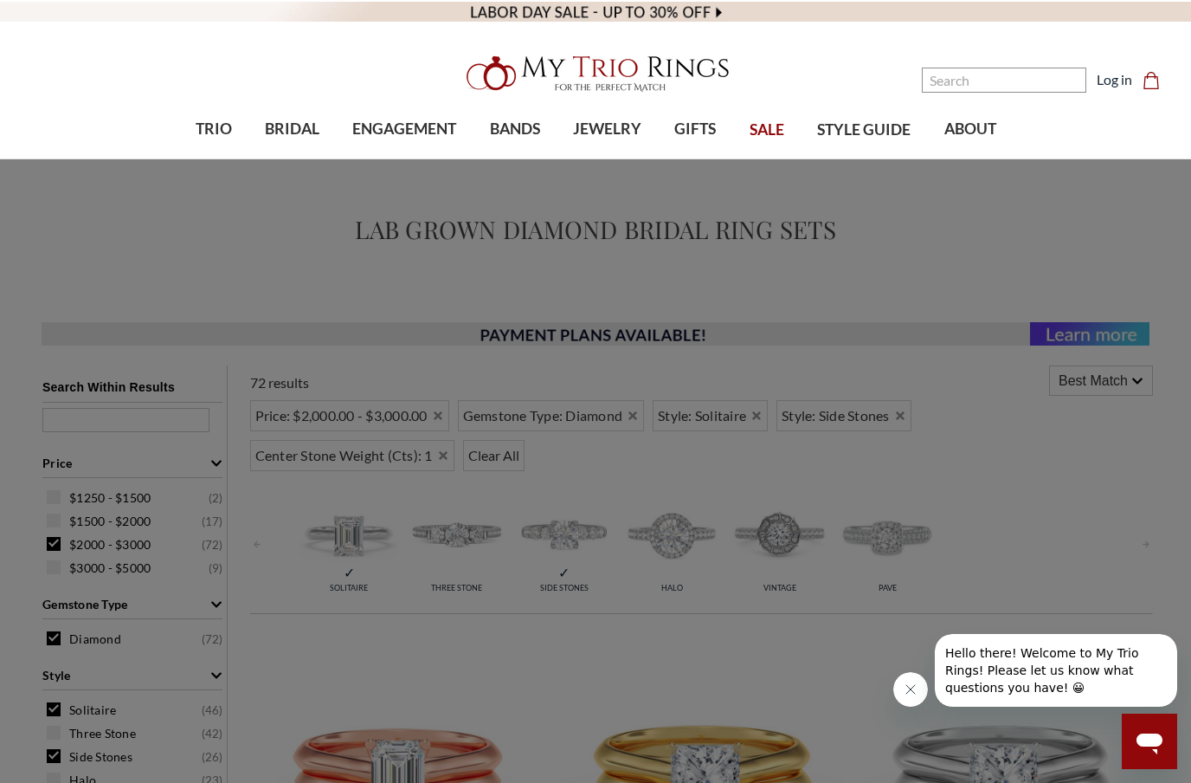
click at [421, 134] on span "ENGAGEMENT" at bounding box center [404, 129] width 104 height 23
click at [296, 151] on link "BRIDAL" at bounding box center [291, 129] width 87 height 56
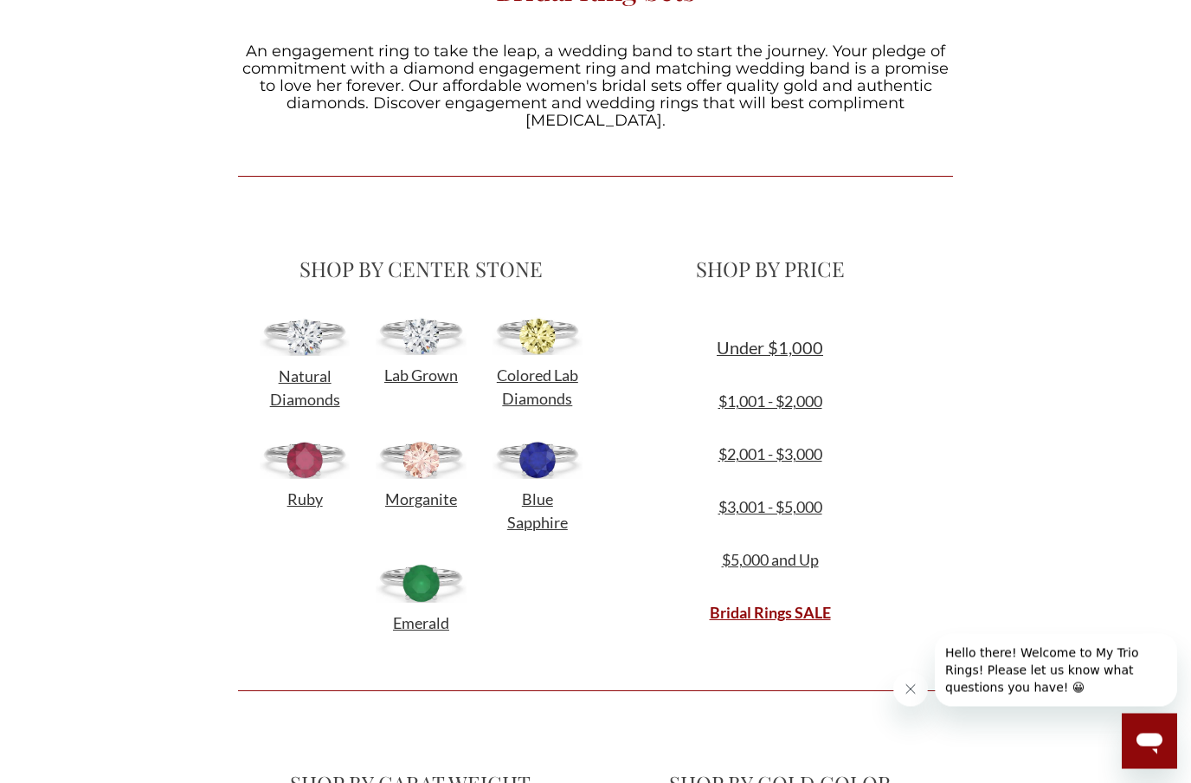
scroll to position [547, 0]
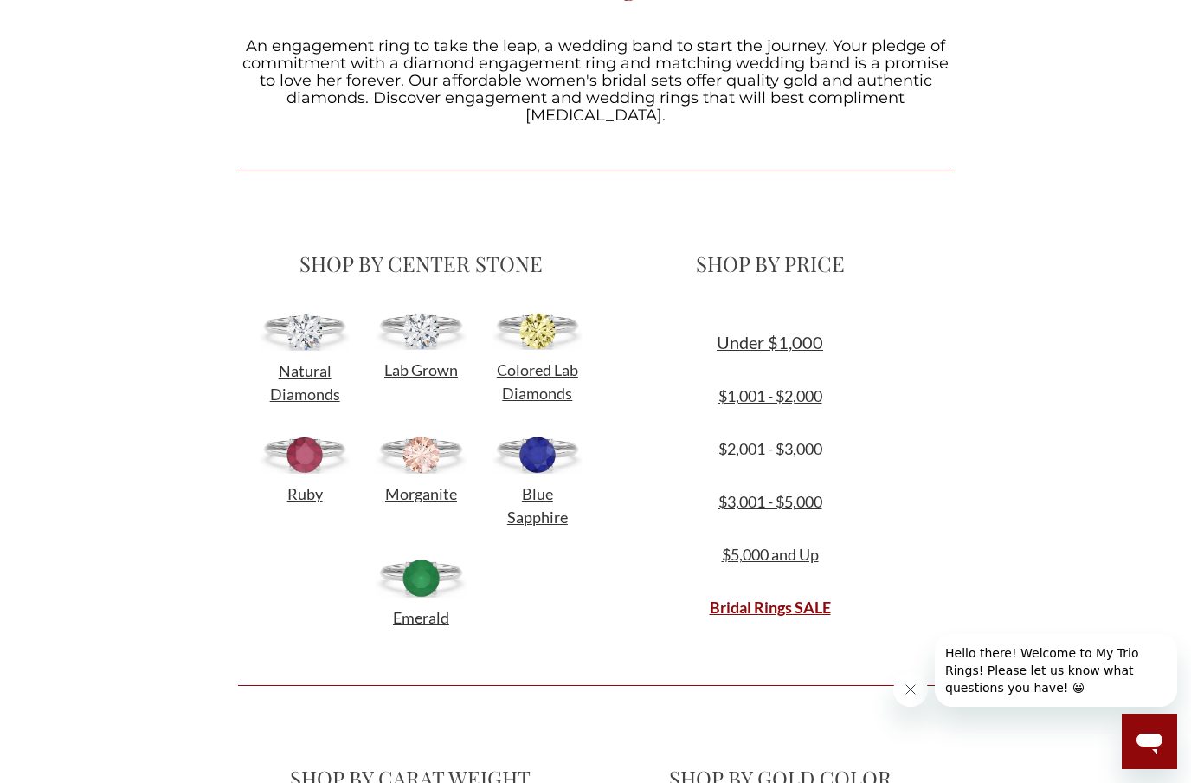
click at [429, 360] on span "Lab Grown" at bounding box center [421, 369] width 74 height 19
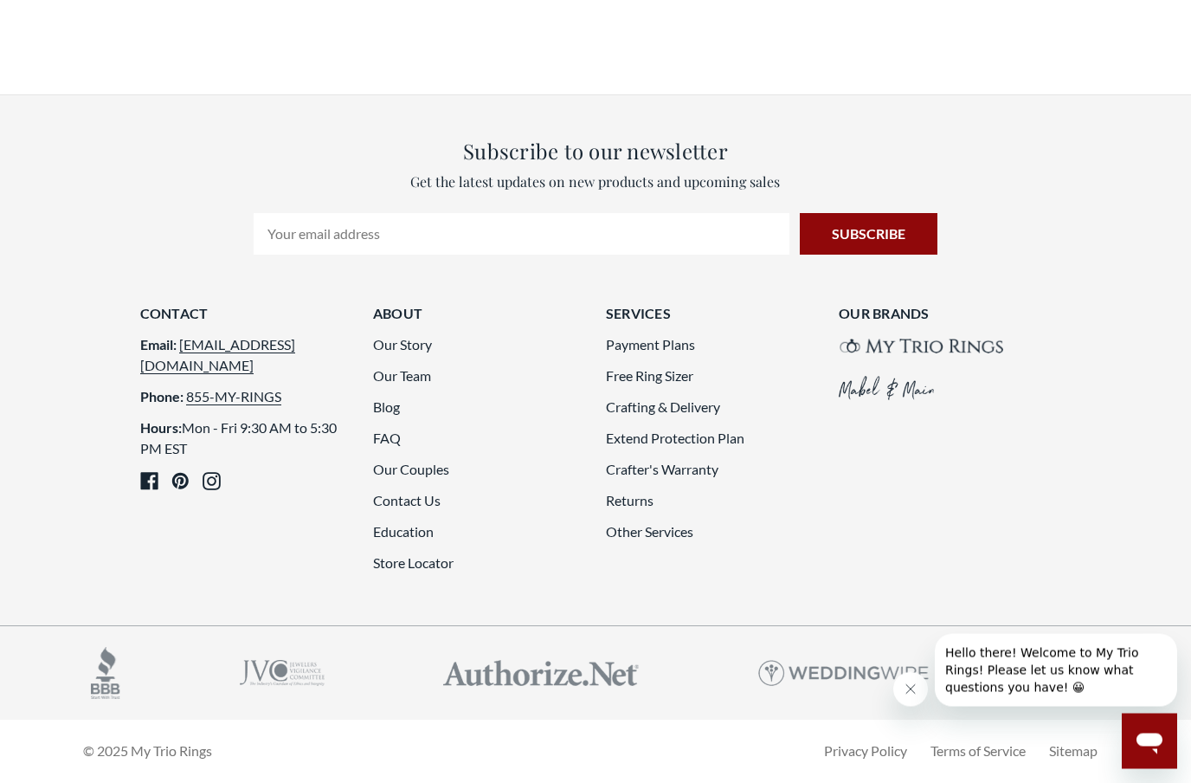
scroll to position [4564, 0]
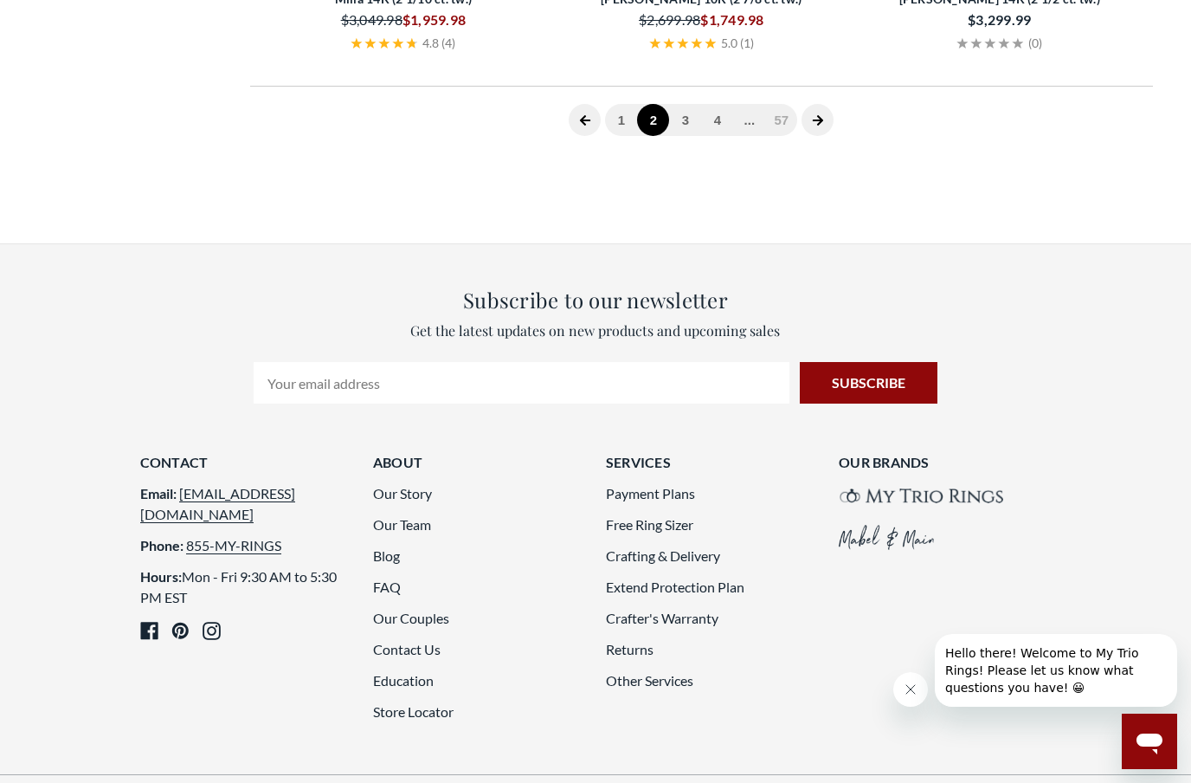
scroll to position [345, 0]
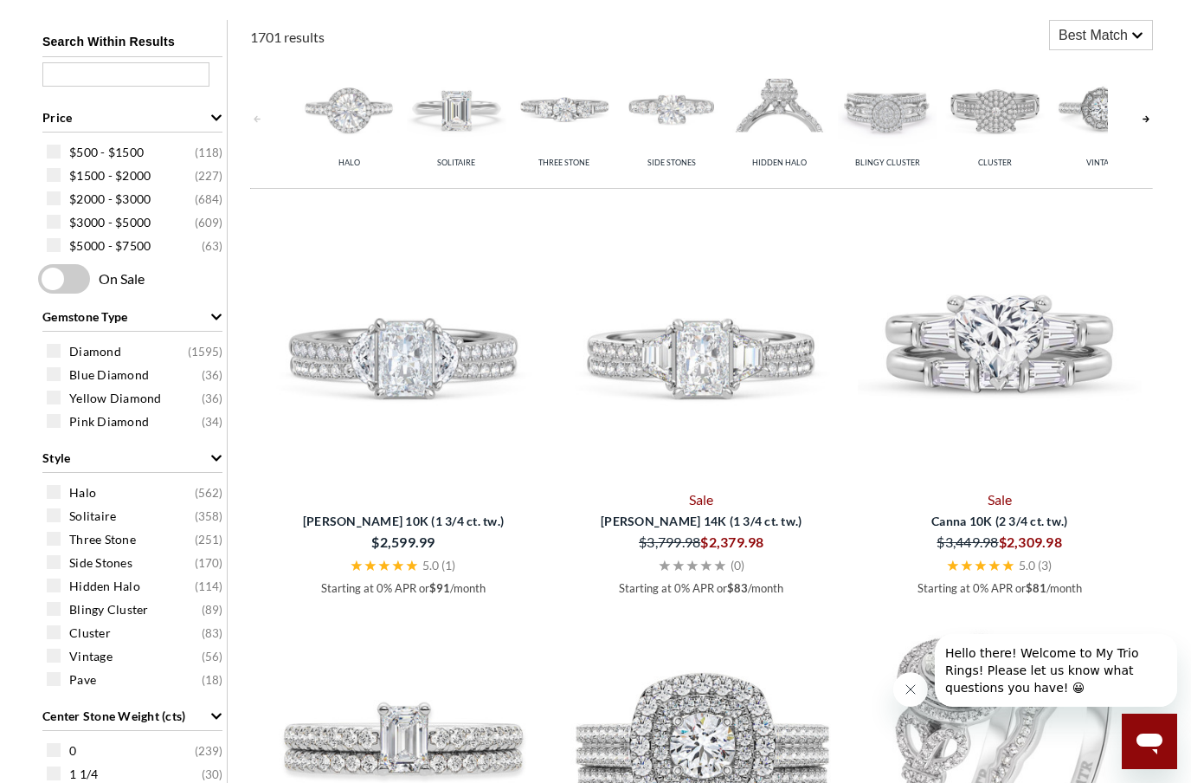
click at [61, 367] on span "Blue Diamond ( 36 )" at bounding box center [137, 374] width 180 height 19
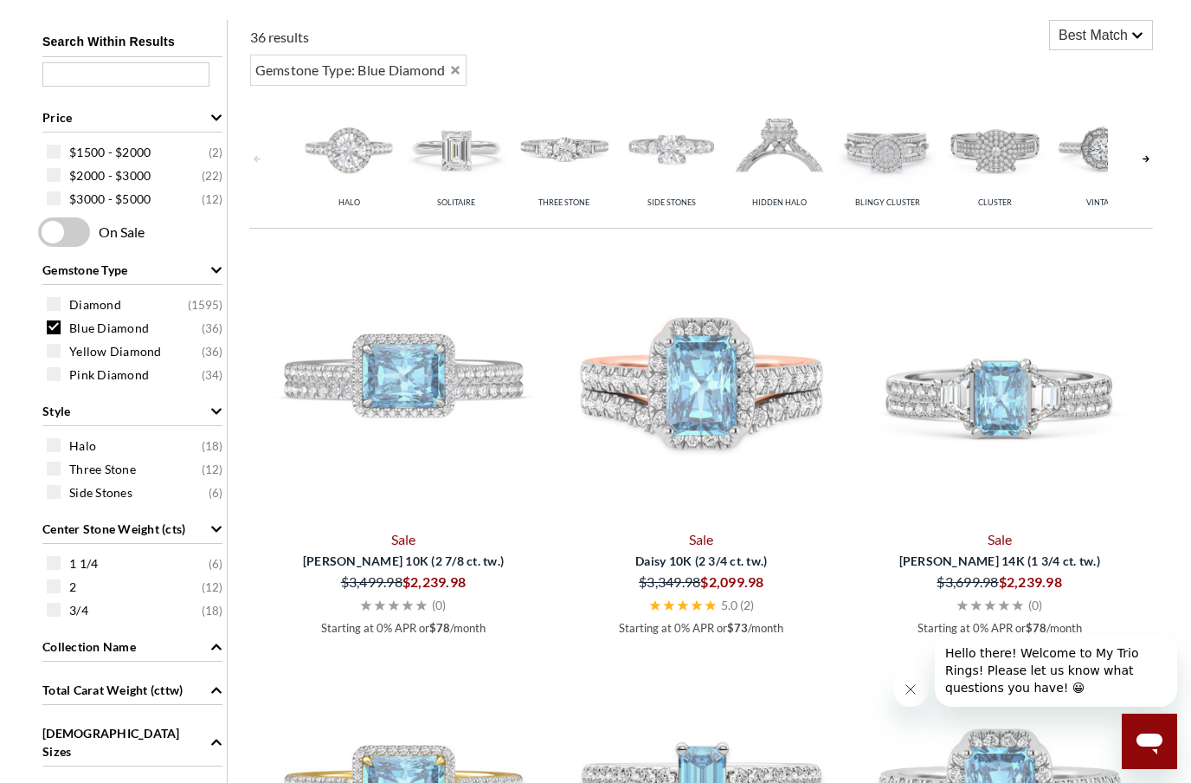
click at [61, 332] on div "Blue Diamond ( 36 )" at bounding box center [137, 327] width 180 height 19
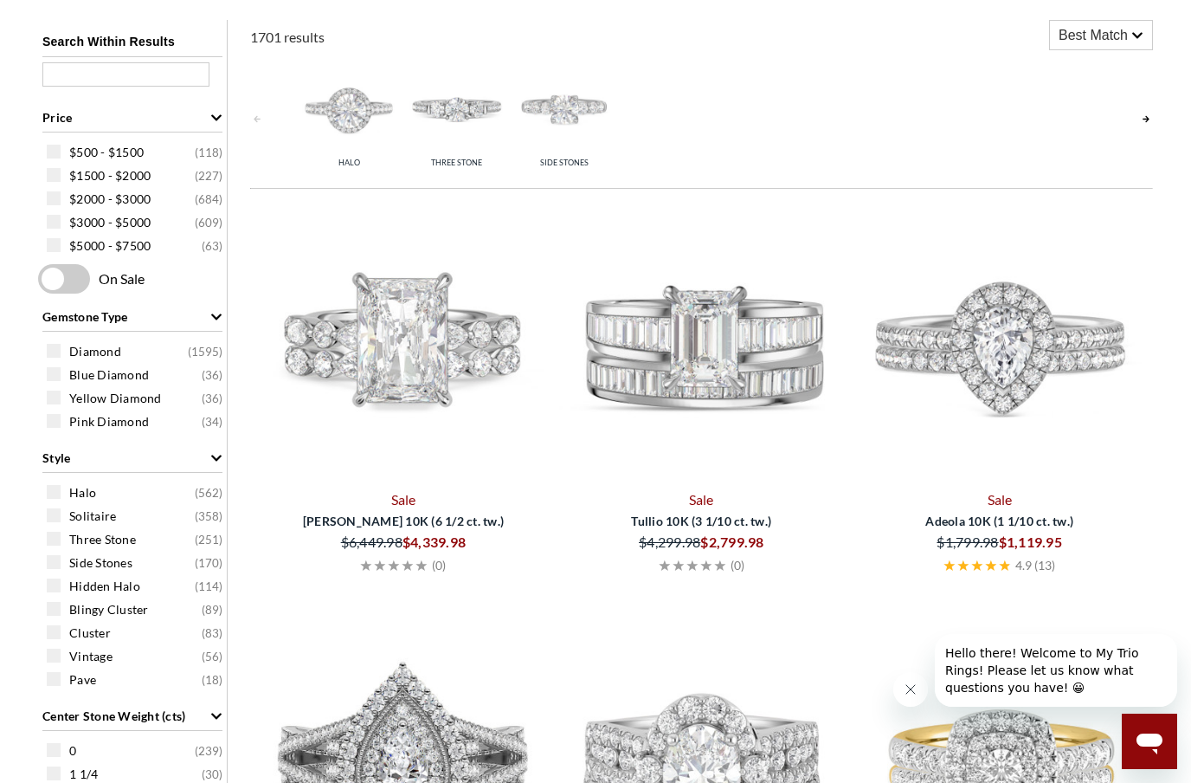
click at [48, 355] on span at bounding box center [54, 351] width 14 height 14
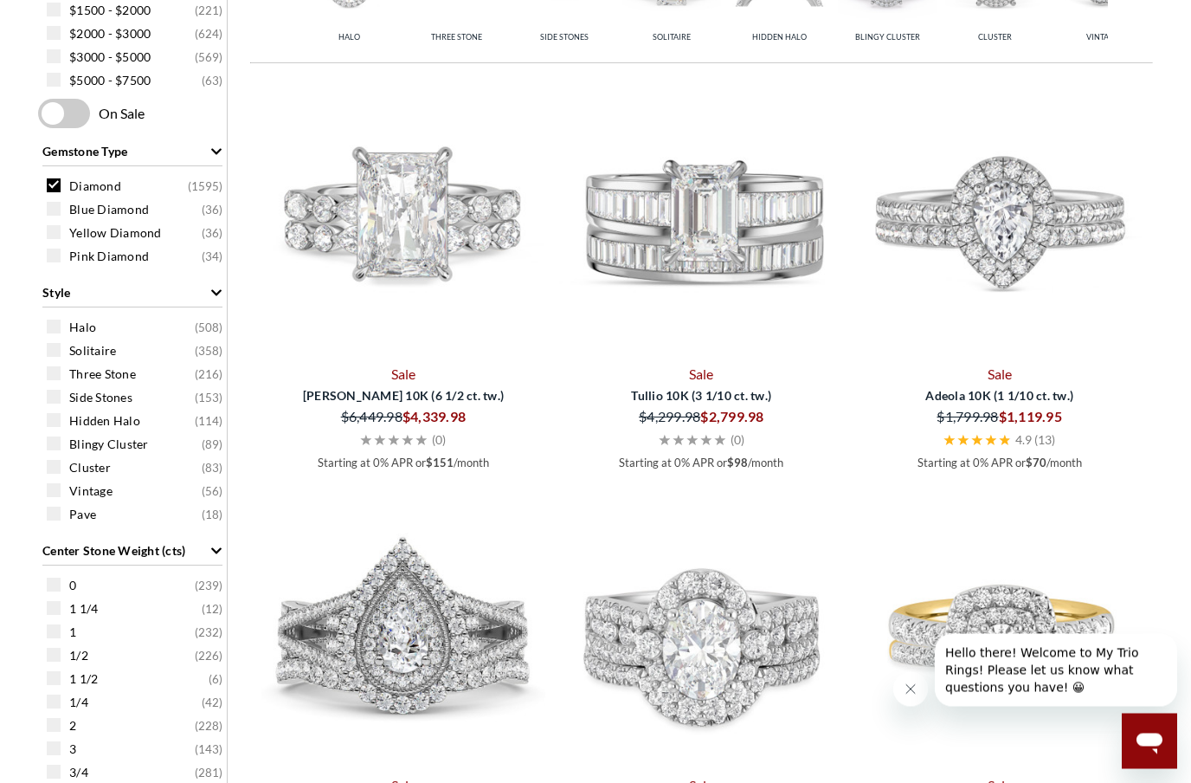
scroll to position [511, 0]
click at [58, 365] on span "Three Stone ( 216 )" at bounding box center [137, 373] width 180 height 19
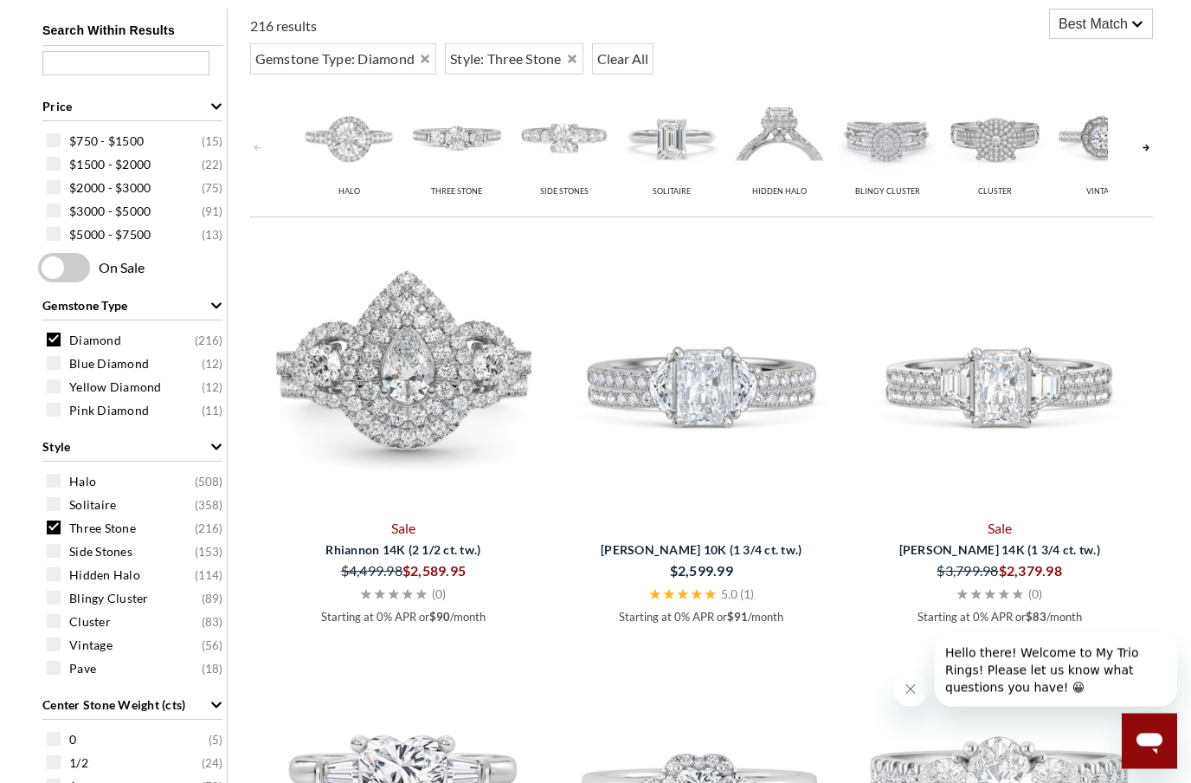
scroll to position [356, 0]
click at [62, 561] on div "Side Stones ( 153 )" at bounding box center [137, 551] width 180 height 19
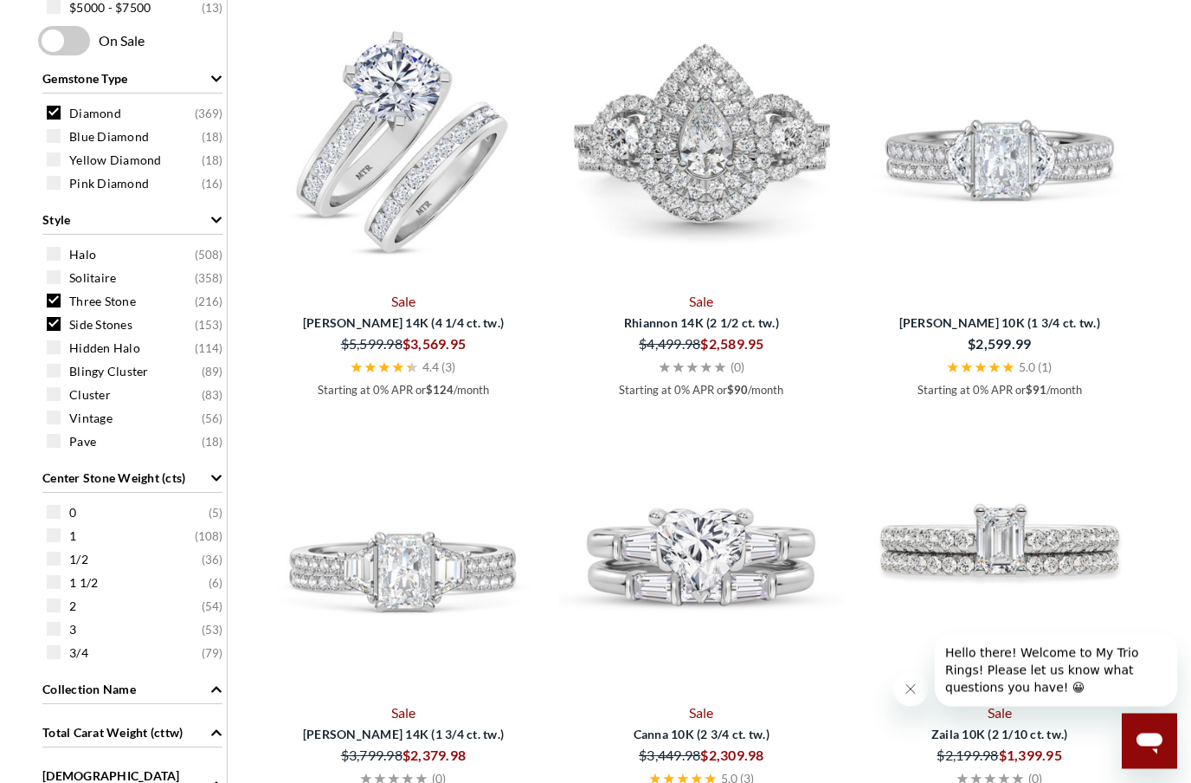
scroll to position [584, 0]
click at [41, 309] on div "Halo ( 508 ) Solitaire ( 358 ) Three Stone ( 216 ) Side Stones ( 153 ) Hidden H…" at bounding box center [132, 347] width 189 height 215
click at [70, 309] on span "Three Stone" at bounding box center [102, 301] width 67 height 17
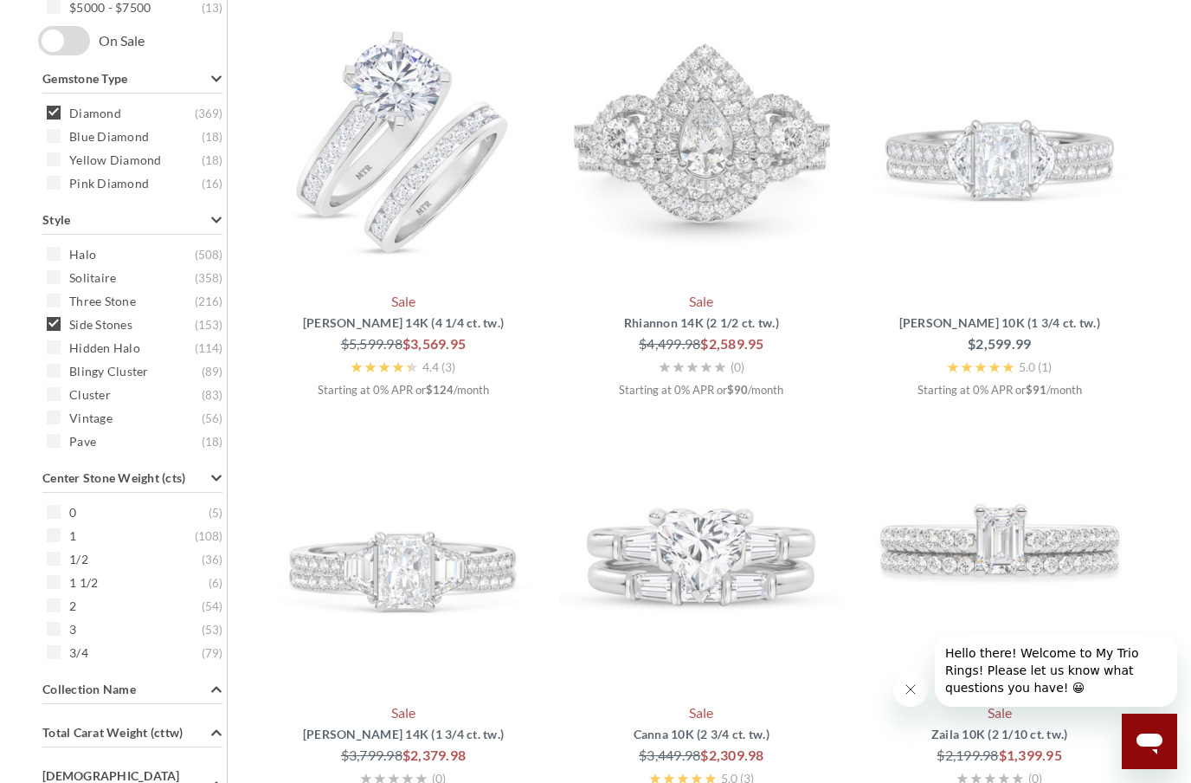
scroll to position [345, 0]
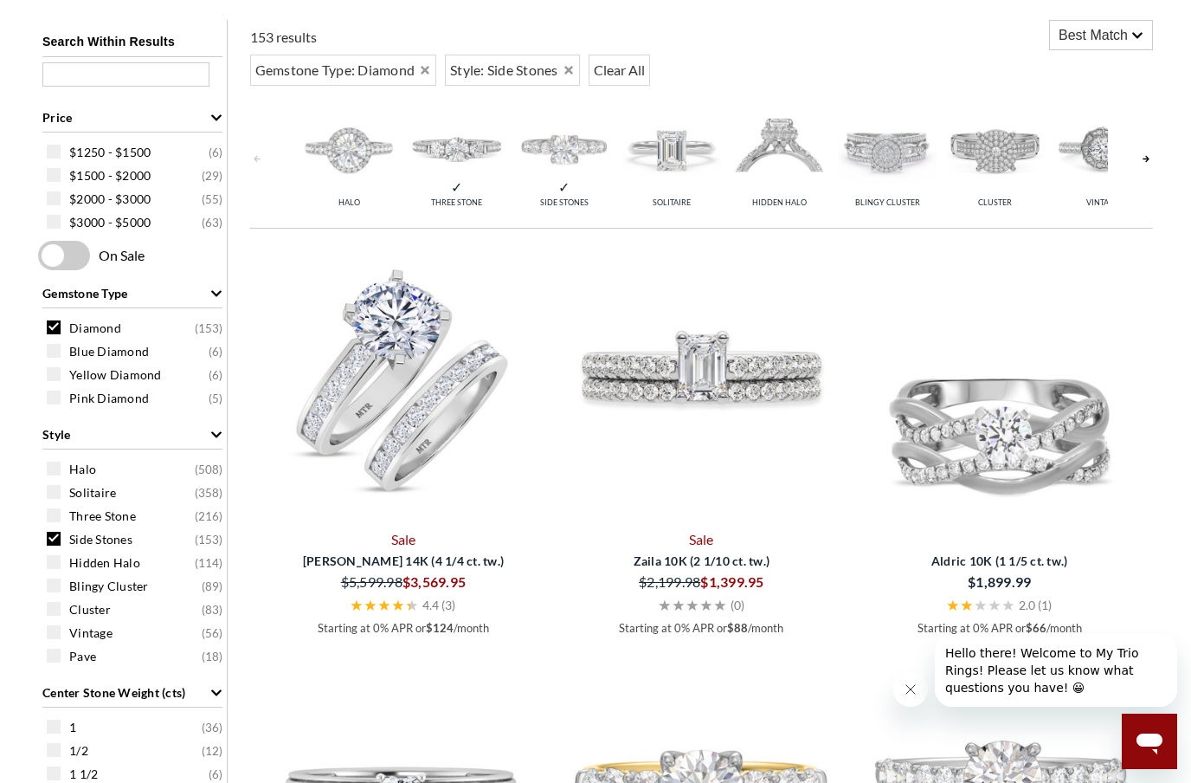
click at [62, 498] on div "Solitaire ( 358 )" at bounding box center [137, 491] width 180 height 19
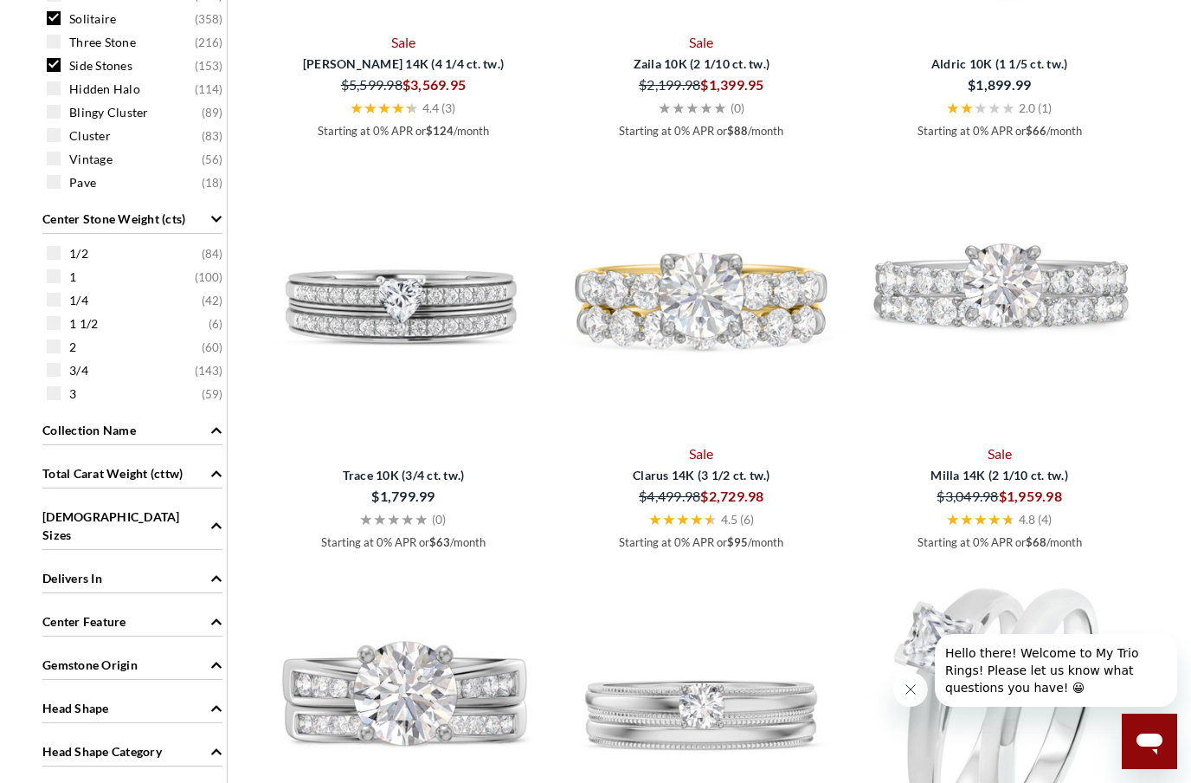
scroll to position [841, 0]
click at [61, 358] on div "2 ( 60 )" at bounding box center [137, 348] width 180 height 19
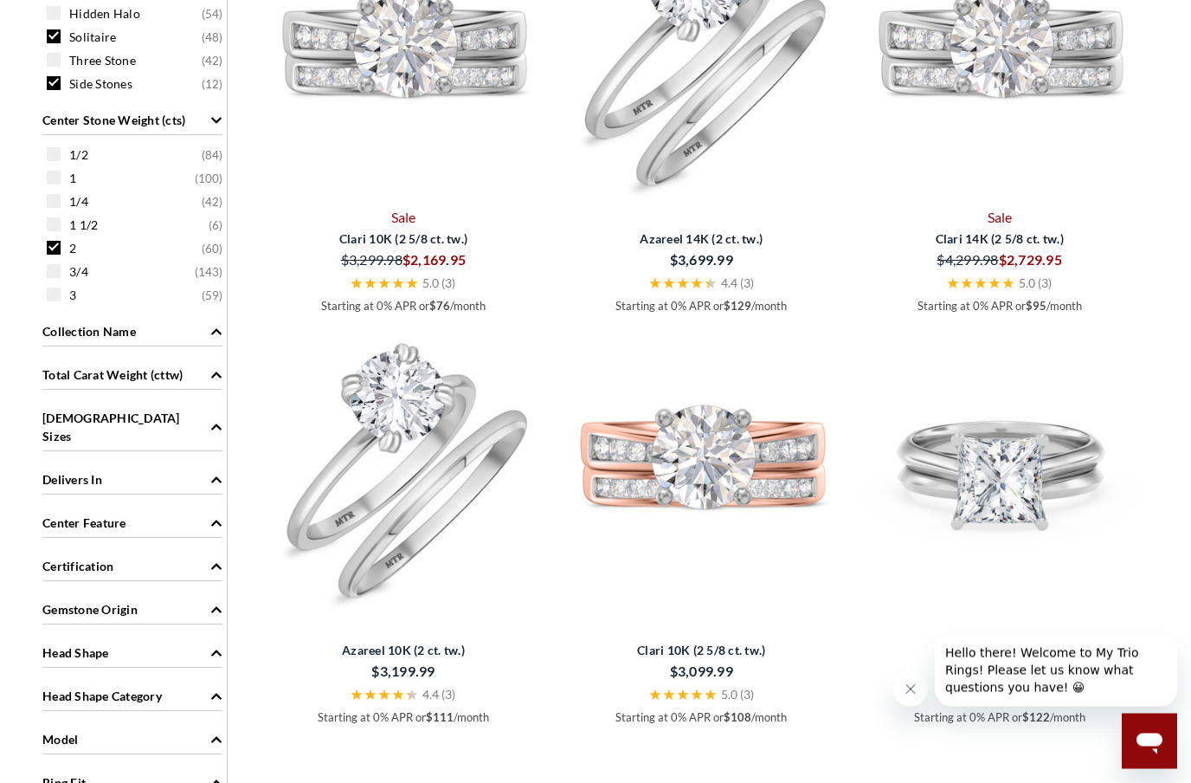
scroll to position [709, 0]
click at [221, 647] on div "Head Shape" at bounding box center [132, 649] width 180 height 33
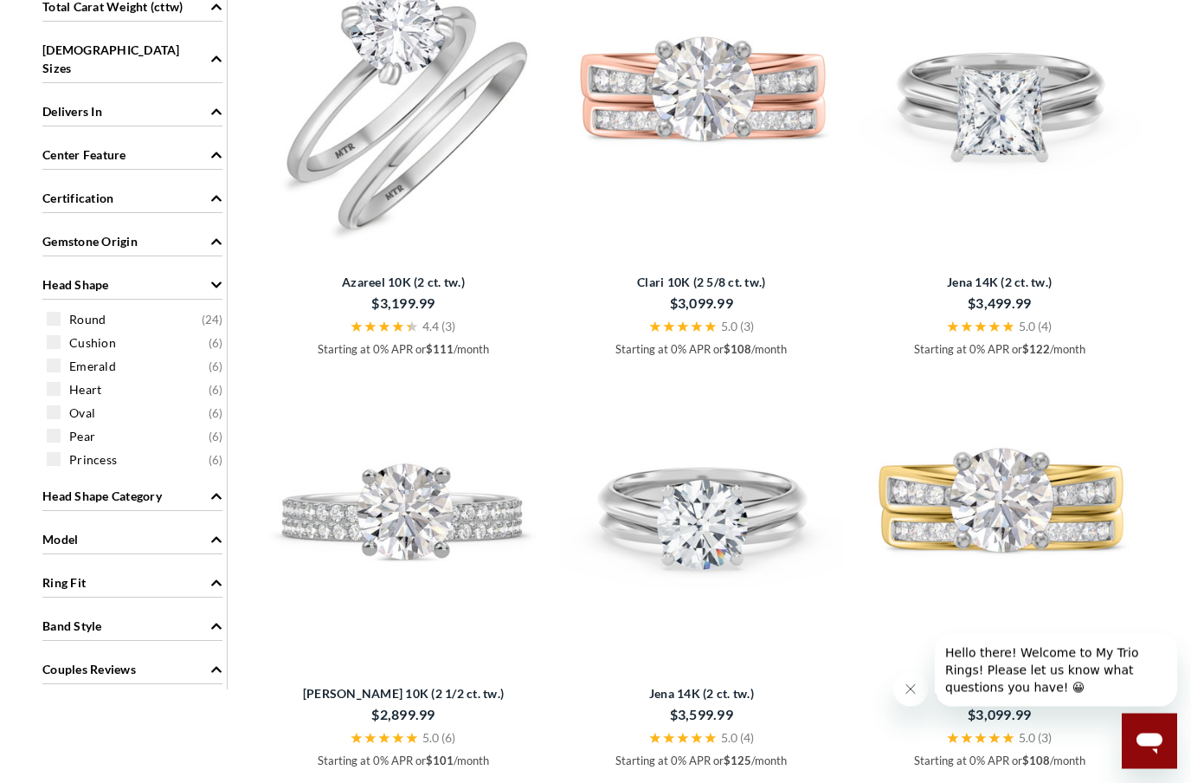
scroll to position [1076, 0]
click at [63, 450] on div "Princess ( 6 )" at bounding box center [137, 457] width 180 height 19
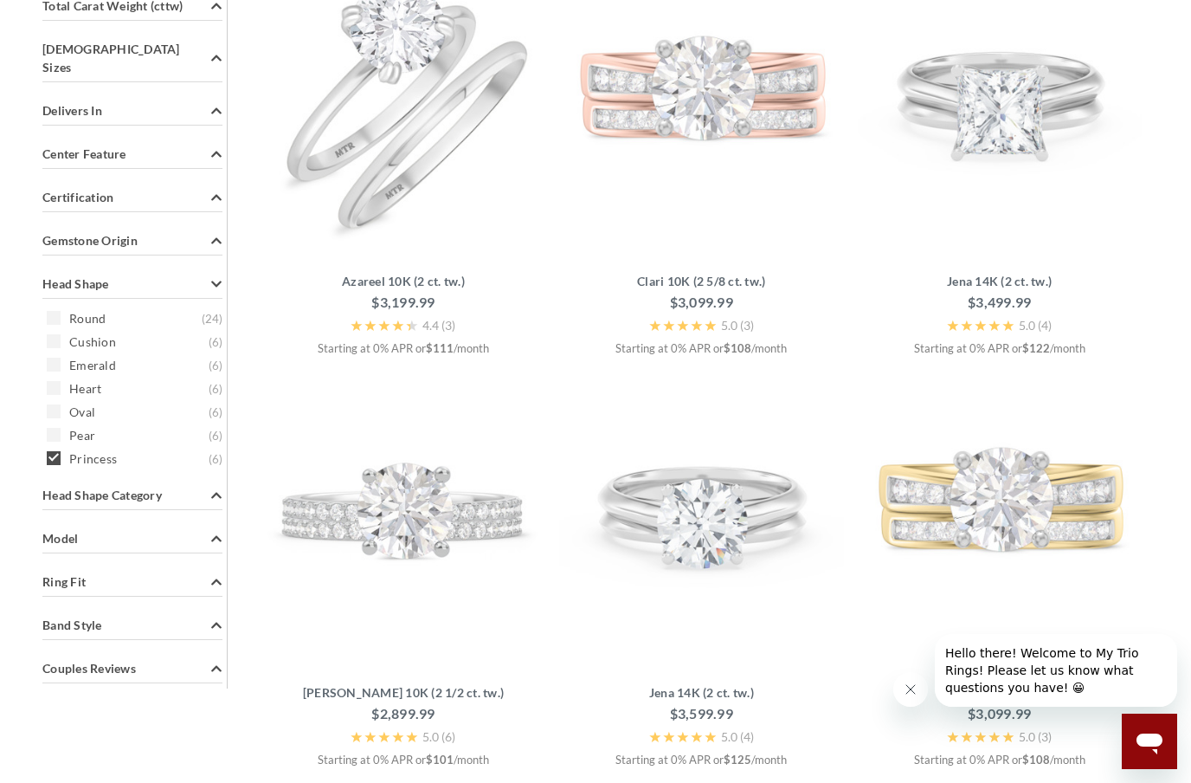
scroll to position [345, 0]
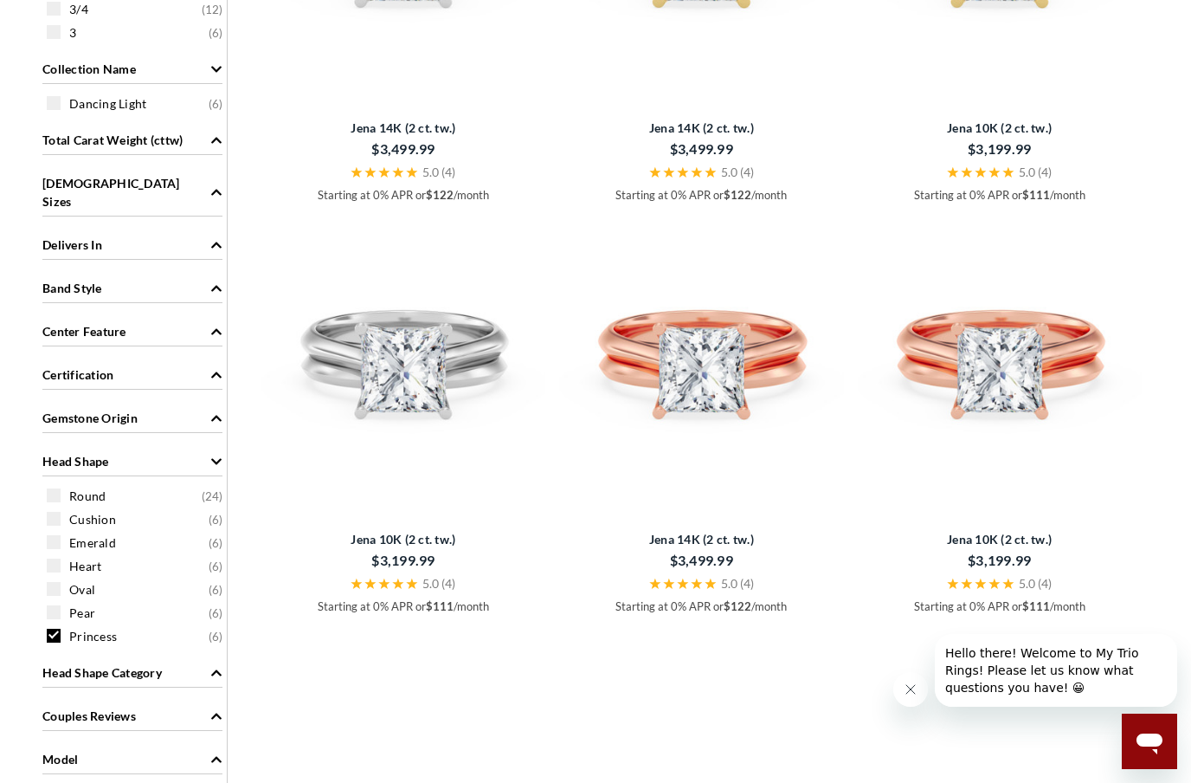
click at [61, 626] on div "Princess ( 6 )" at bounding box center [137, 635] width 180 height 19
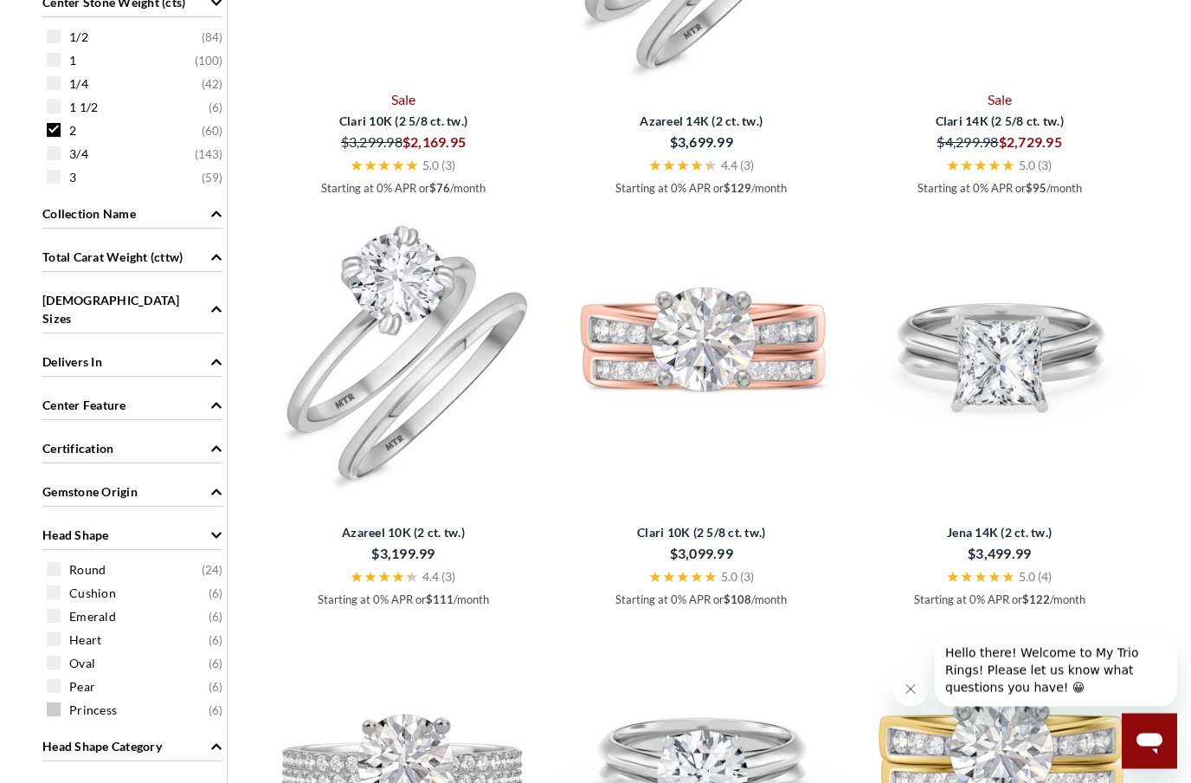
scroll to position [825, 0]
click at [62, 700] on div "Princess ( 6 )" at bounding box center [137, 709] width 180 height 19
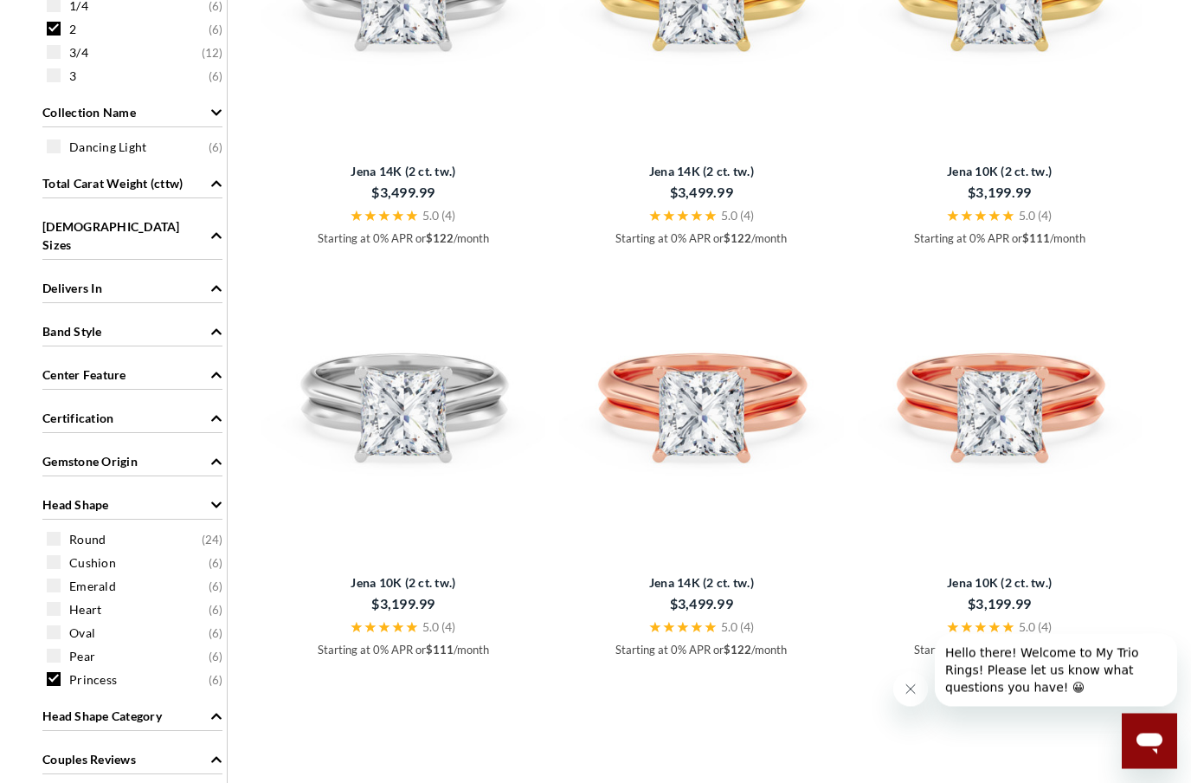
scroll to position [789, 0]
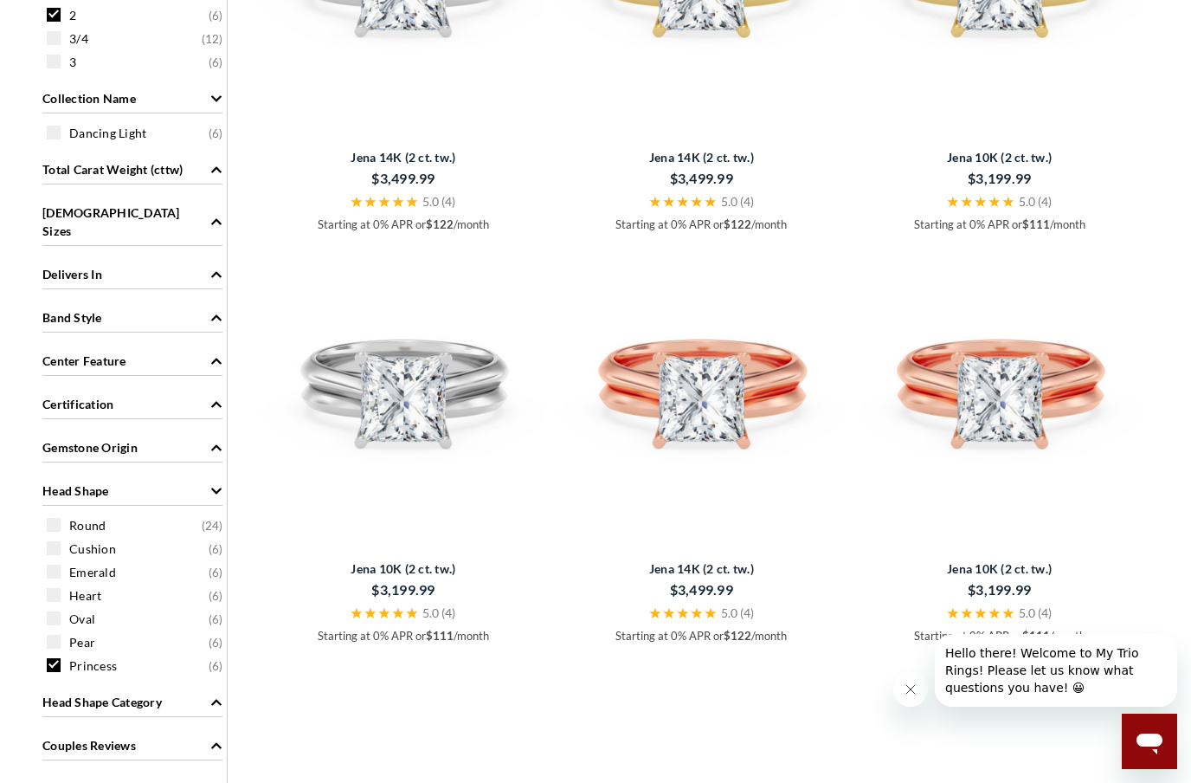
click at [62, 655] on div "Princess ( 6 )" at bounding box center [137, 664] width 180 height 19
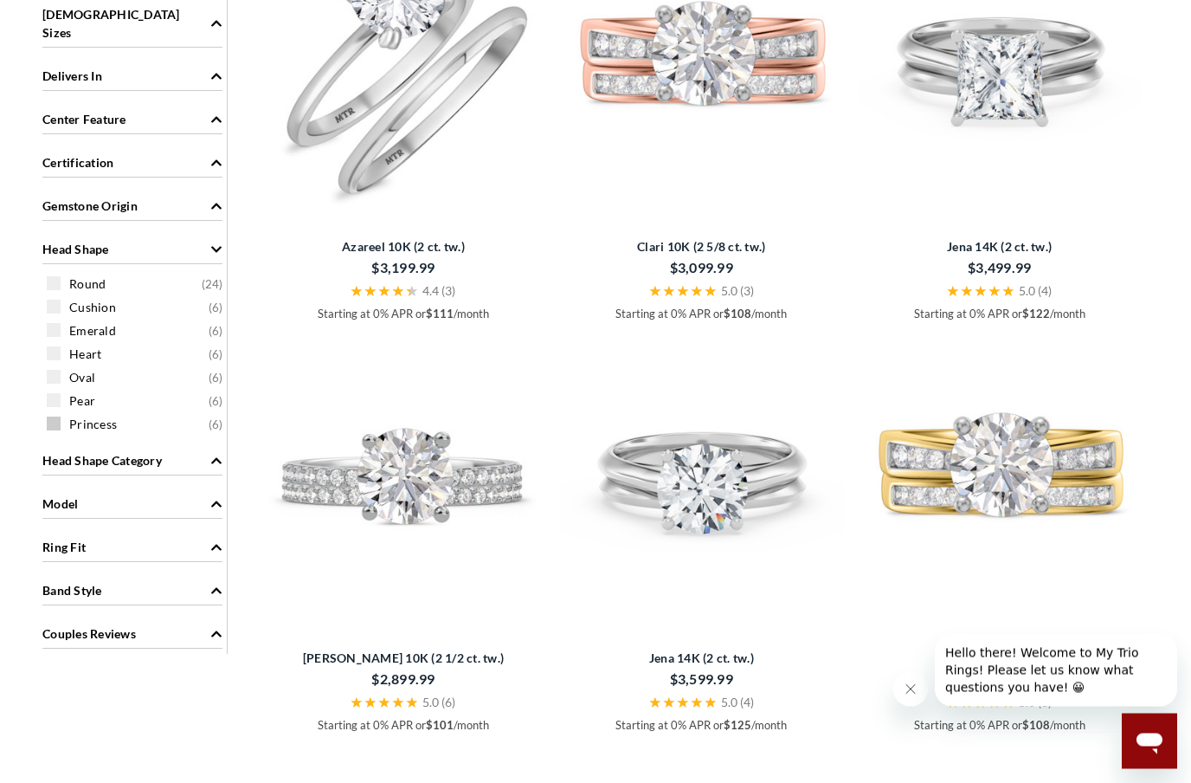
scroll to position [1111, 0]
click at [59, 323] on span at bounding box center [54, 330] width 14 height 14
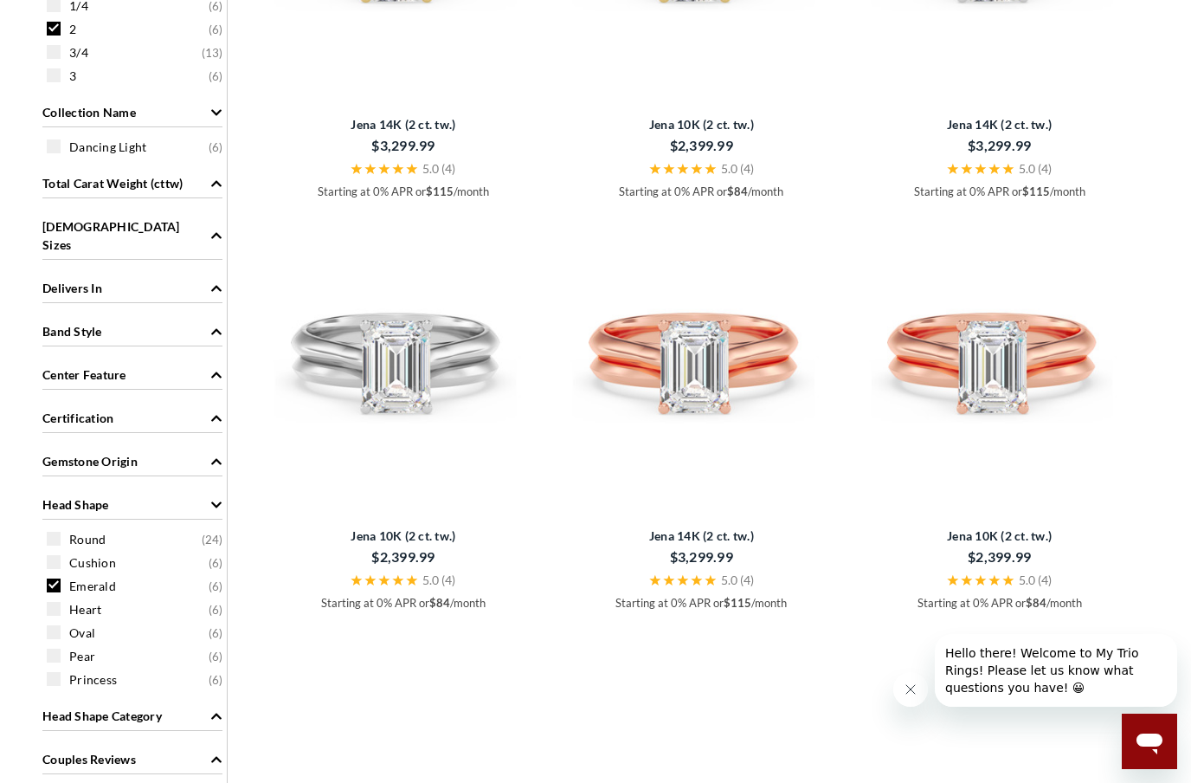
scroll to position [823, 0]
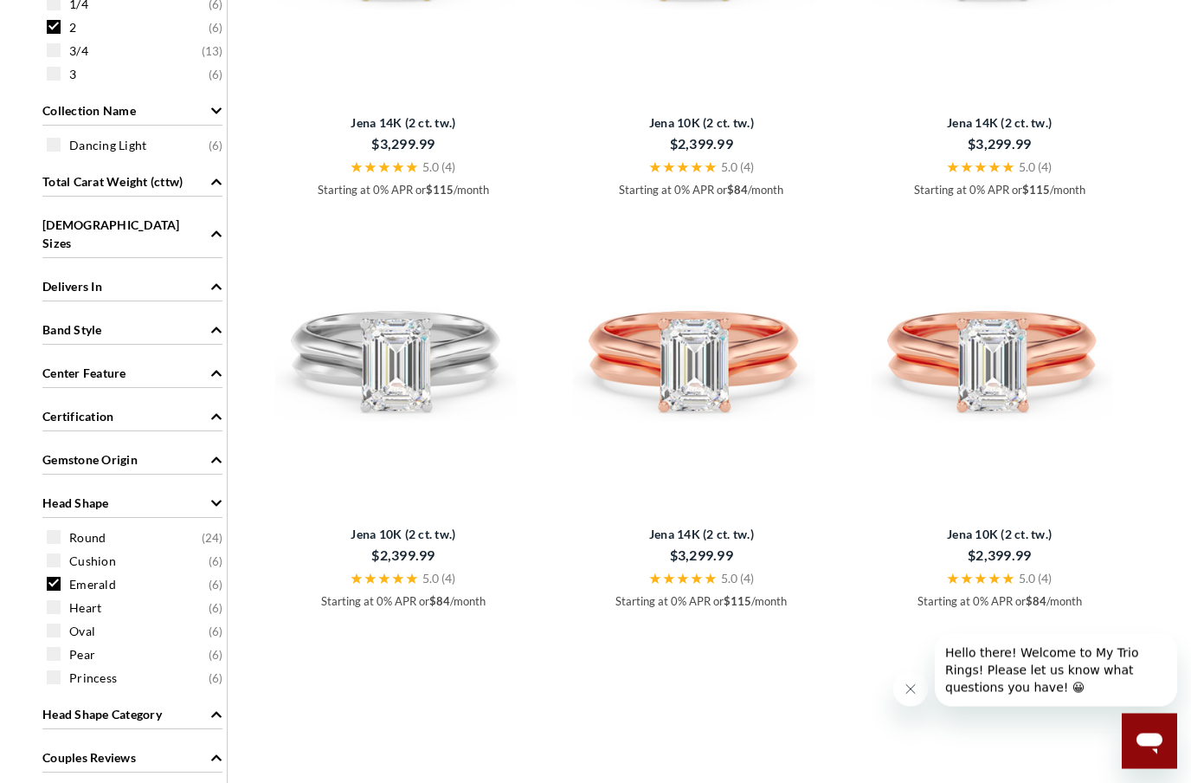
click at [63, 578] on div "Emerald ( 6 )" at bounding box center [137, 584] width 180 height 19
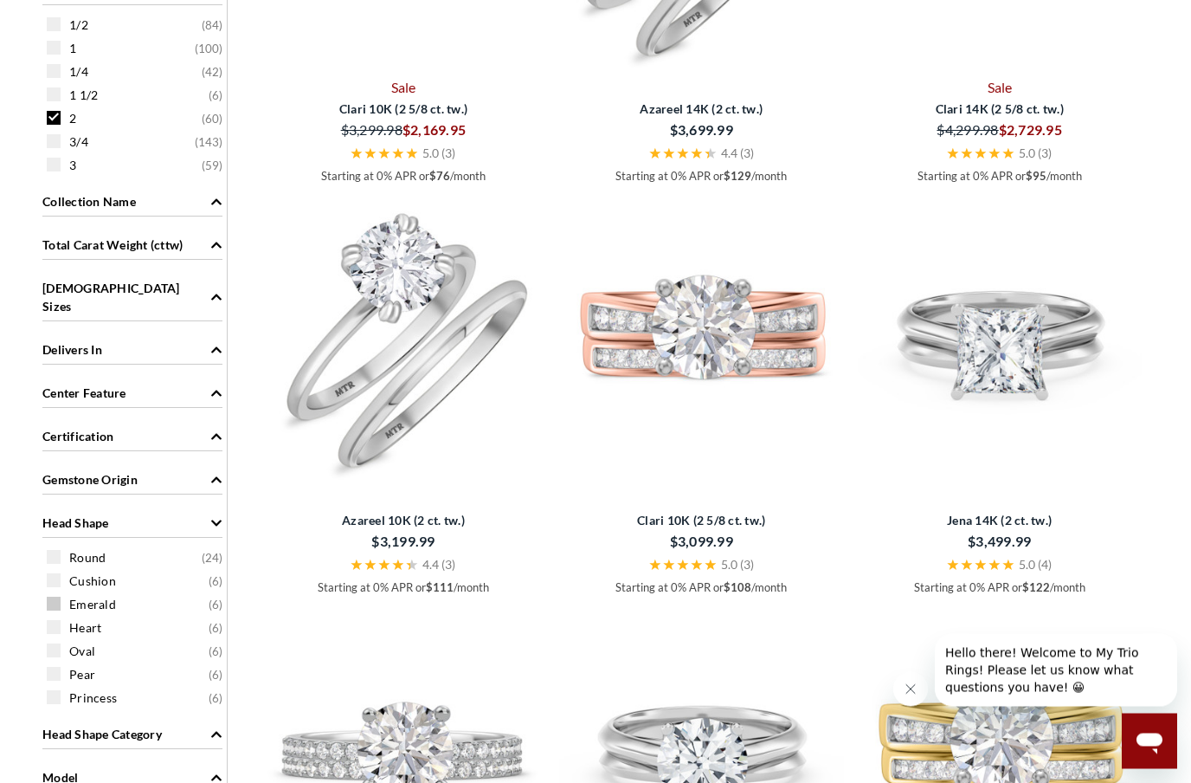
scroll to position [838, 0]
click at [53, 572] on div "Cushion ( 6 )" at bounding box center [137, 579] width 180 height 19
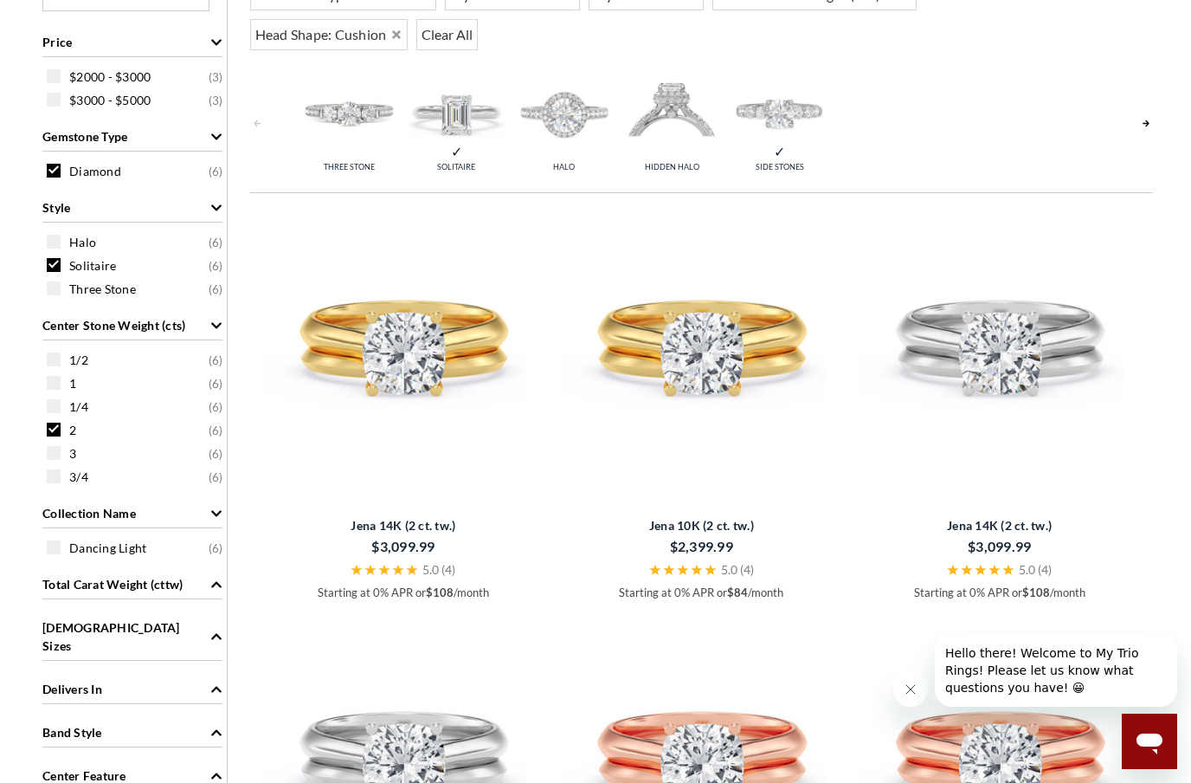
scroll to position [414, 0]
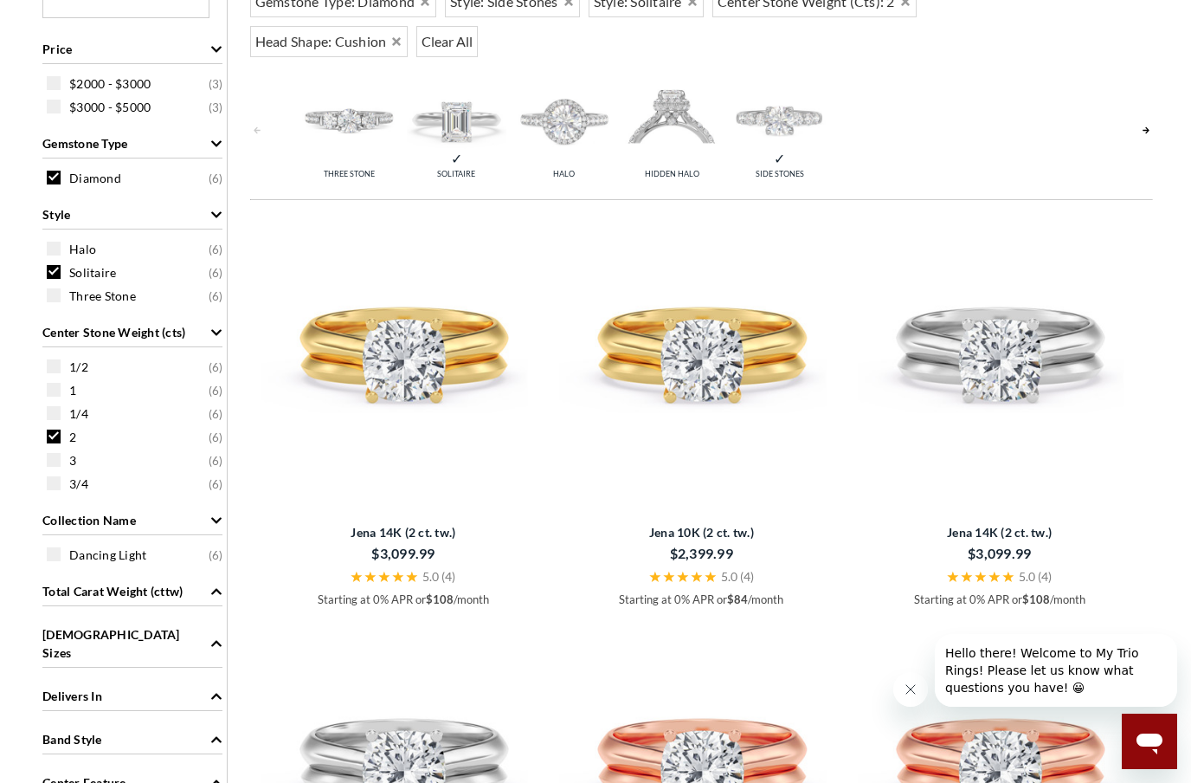
click at [351, 139] on img at bounding box center [349, 119] width 99 height 99
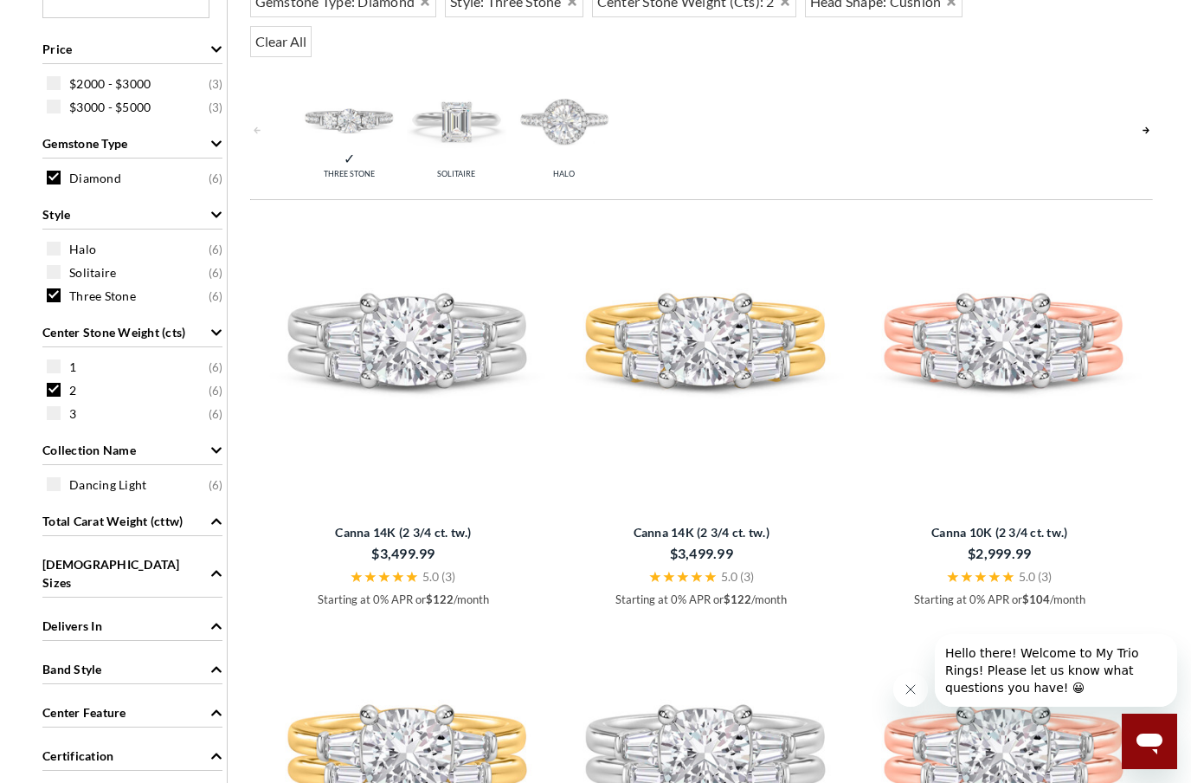
click at [469, 165] on img at bounding box center [456, 119] width 99 height 99
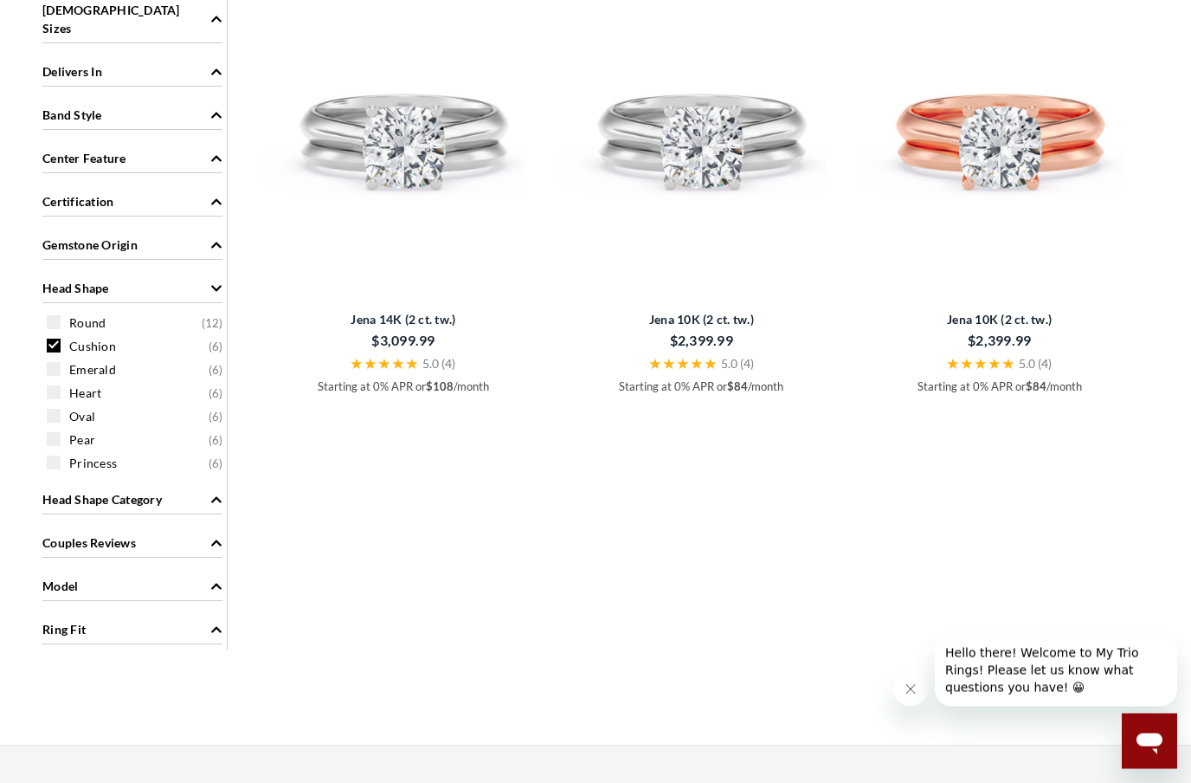
scroll to position [1038, 0]
click at [50, 339] on div "Cushion ( 6 )" at bounding box center [137, 345] width 180 height 19
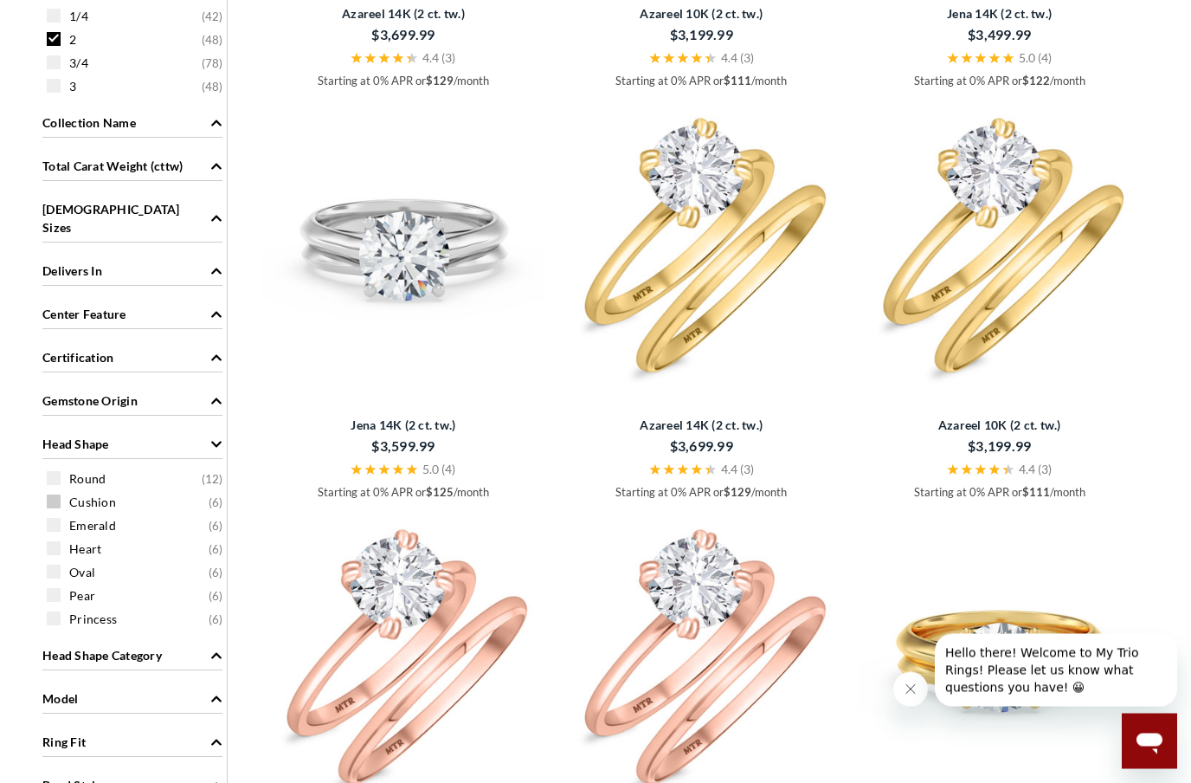
scroll to position [903, 0]
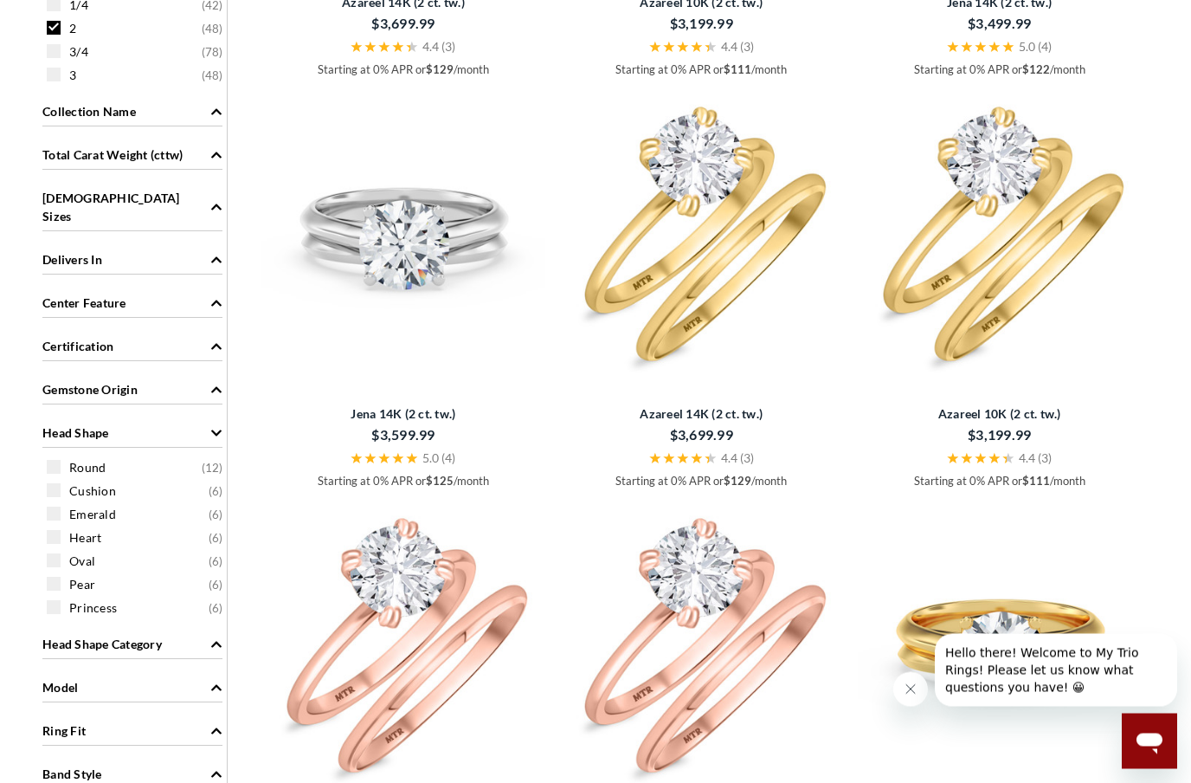
click at [68, 576] on div "Pear ( 6 )" at bounding box center [137, 584] width 180 height 19
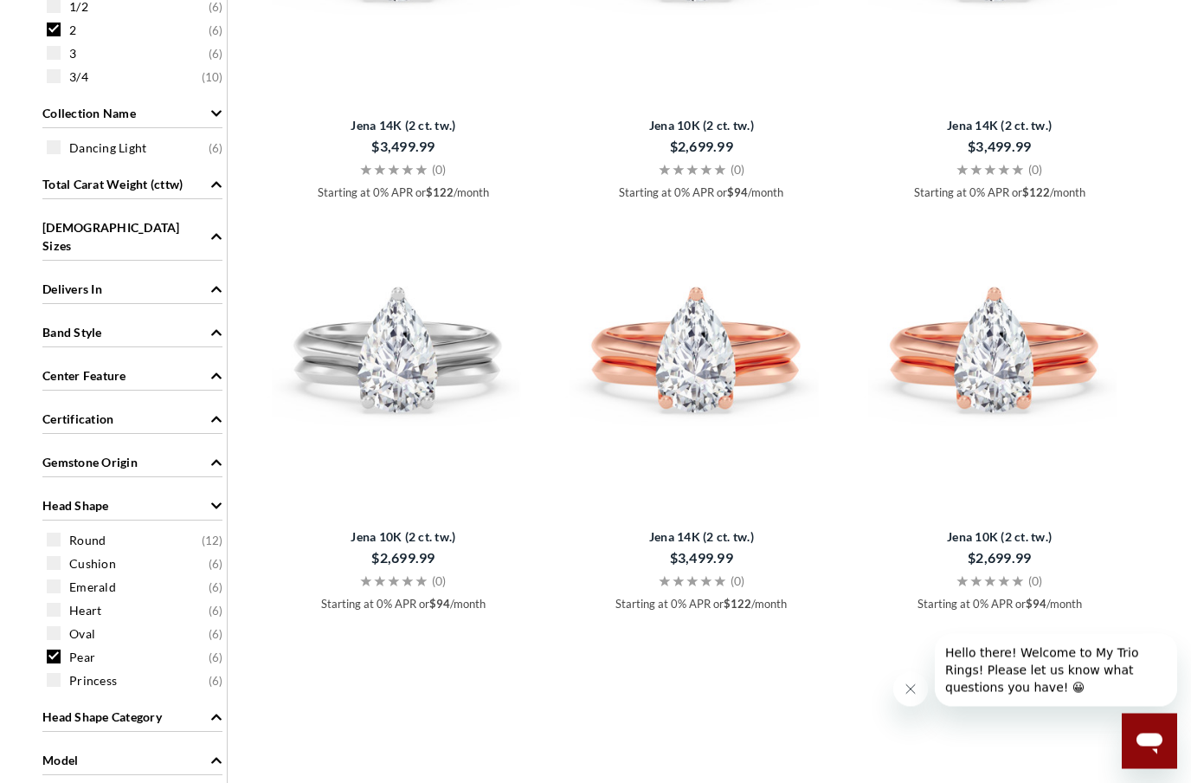
scroll to position [821, 0]
click at [62, 625] on div "Oval ( 6 )" at bounding box center [137, 632] width 180 height 19
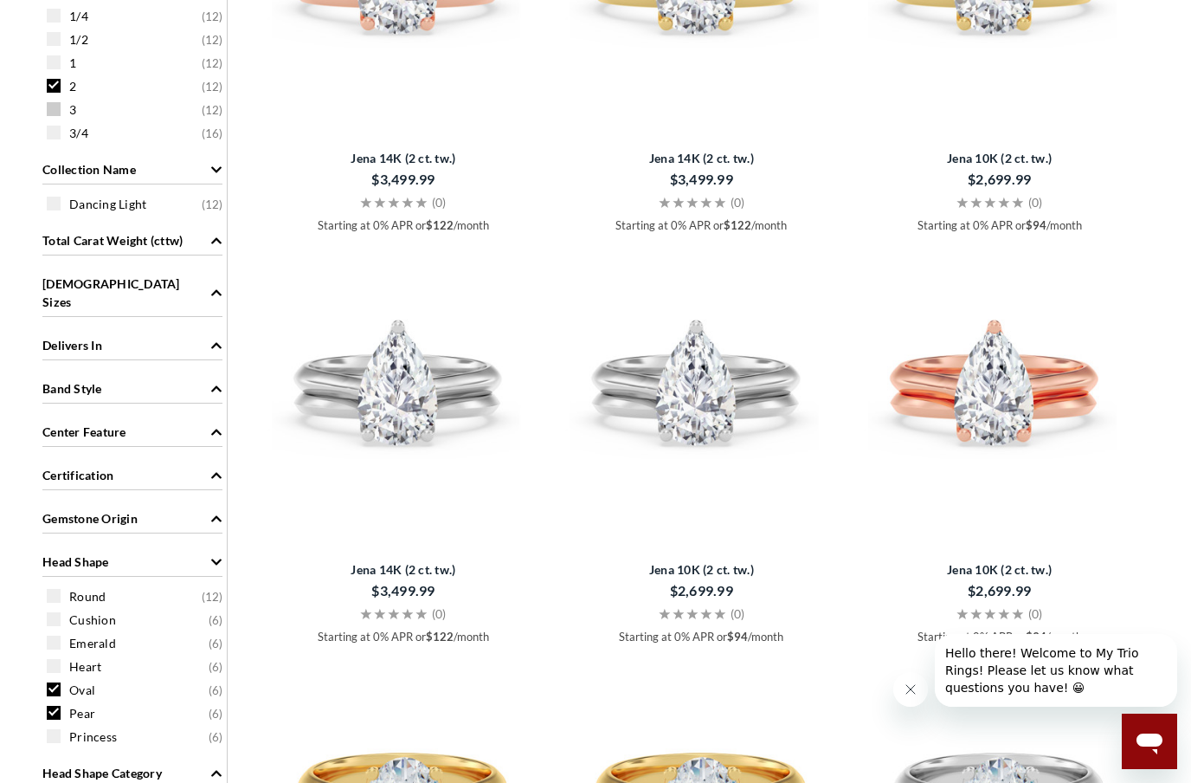
scroll to position [791, 0]
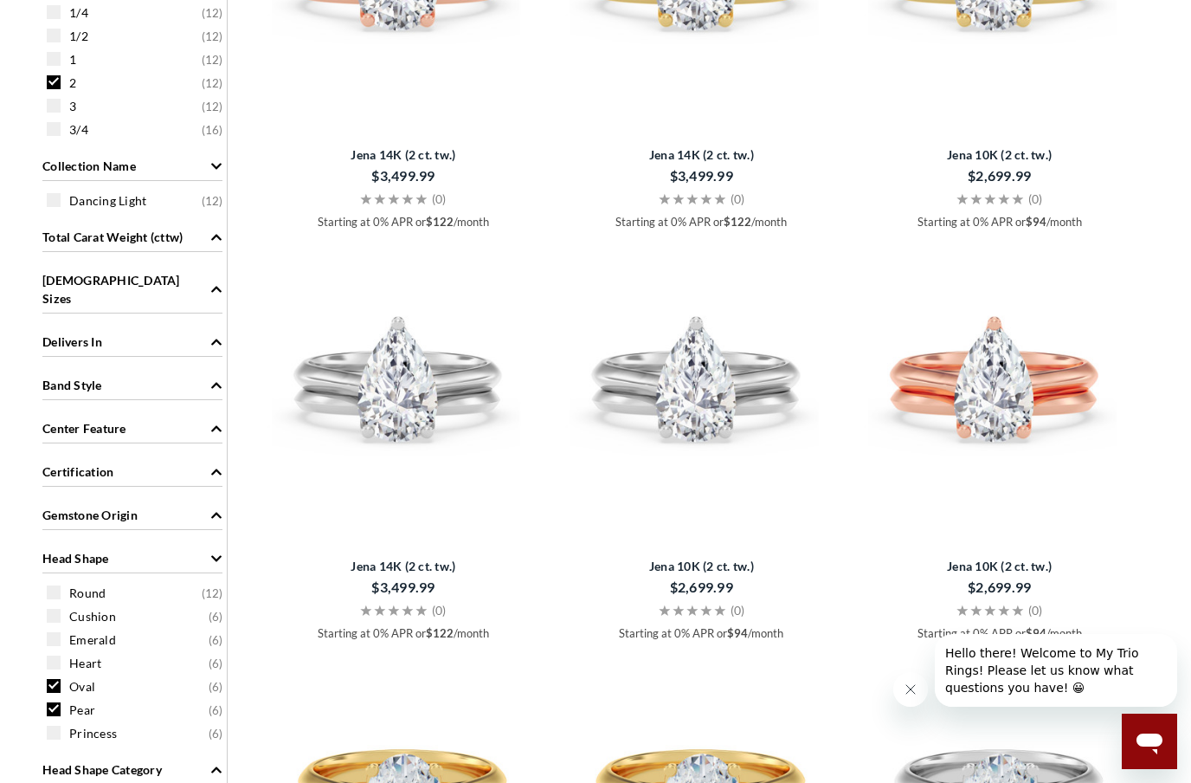
click at [60, 702] on span at bounding box center [54, 709] width 14 height 14
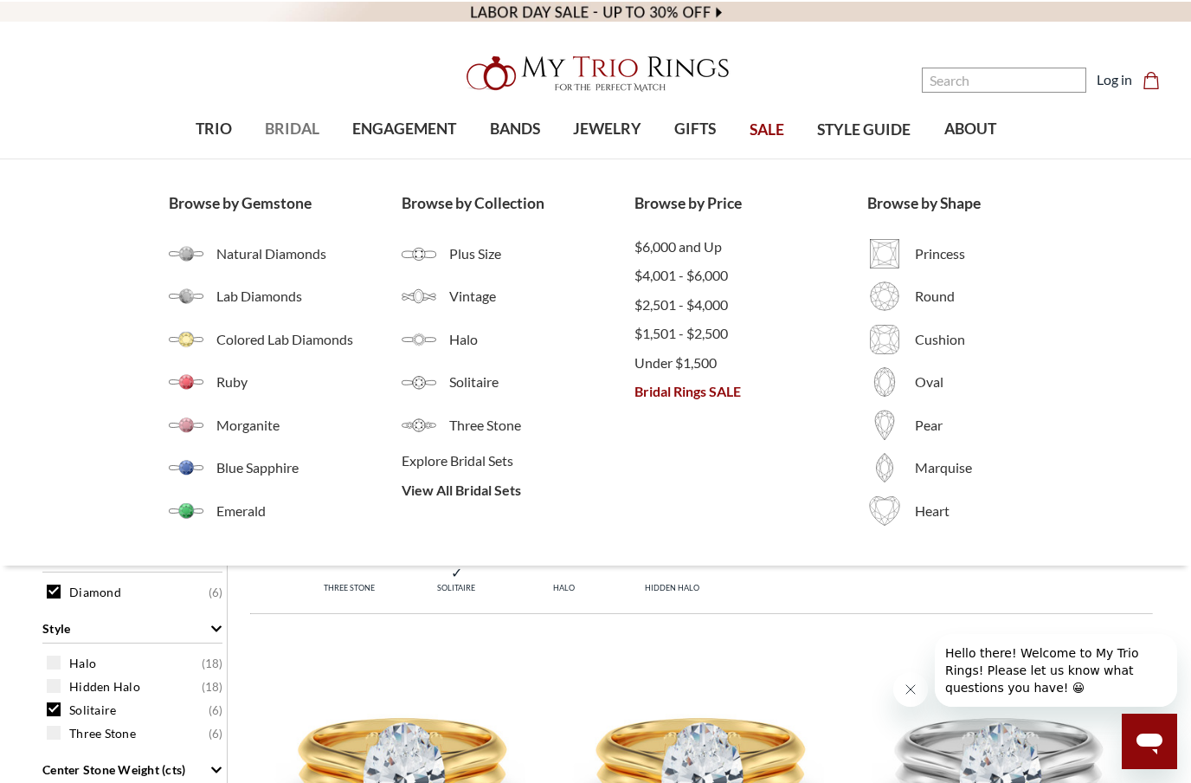
click at [294, 139] on span "BRIDAL" at bounding box center [292, 129] width 55 height 23
click at [297, 134] on span "BRIDAL" at bounding box center [292, 129] width 55 height 23
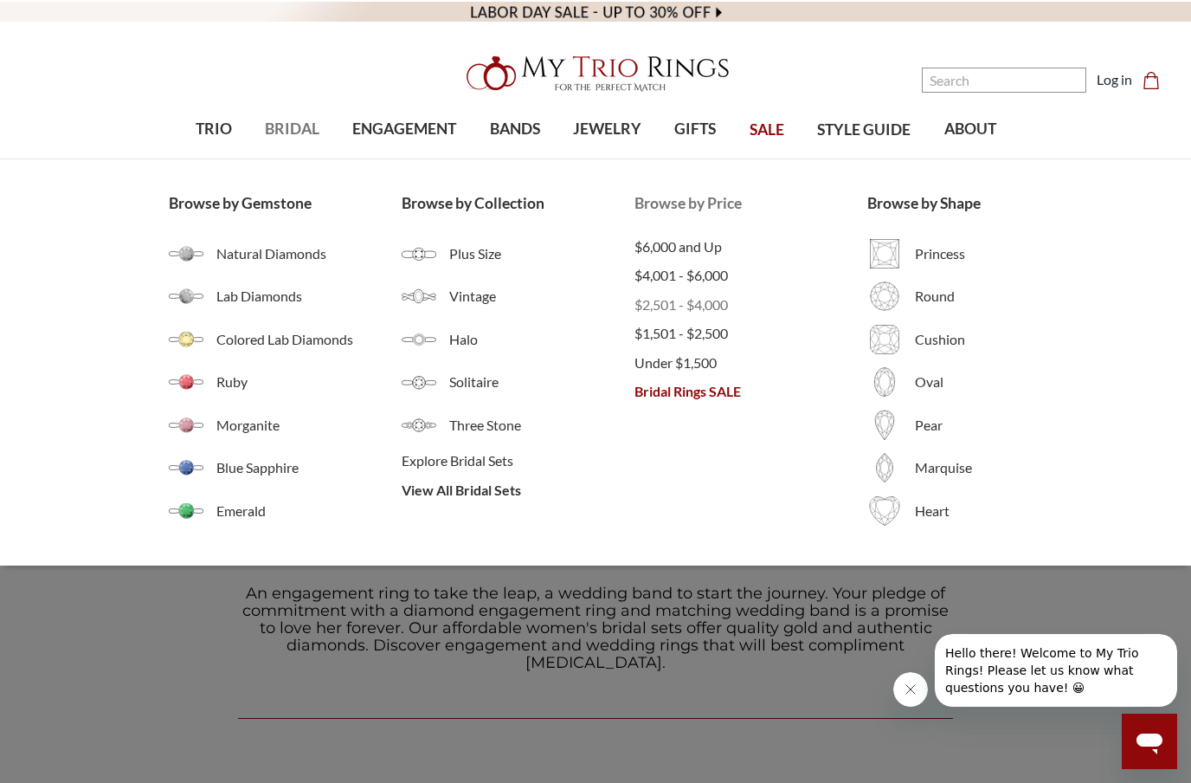
click span "$2,501 - $4,000"
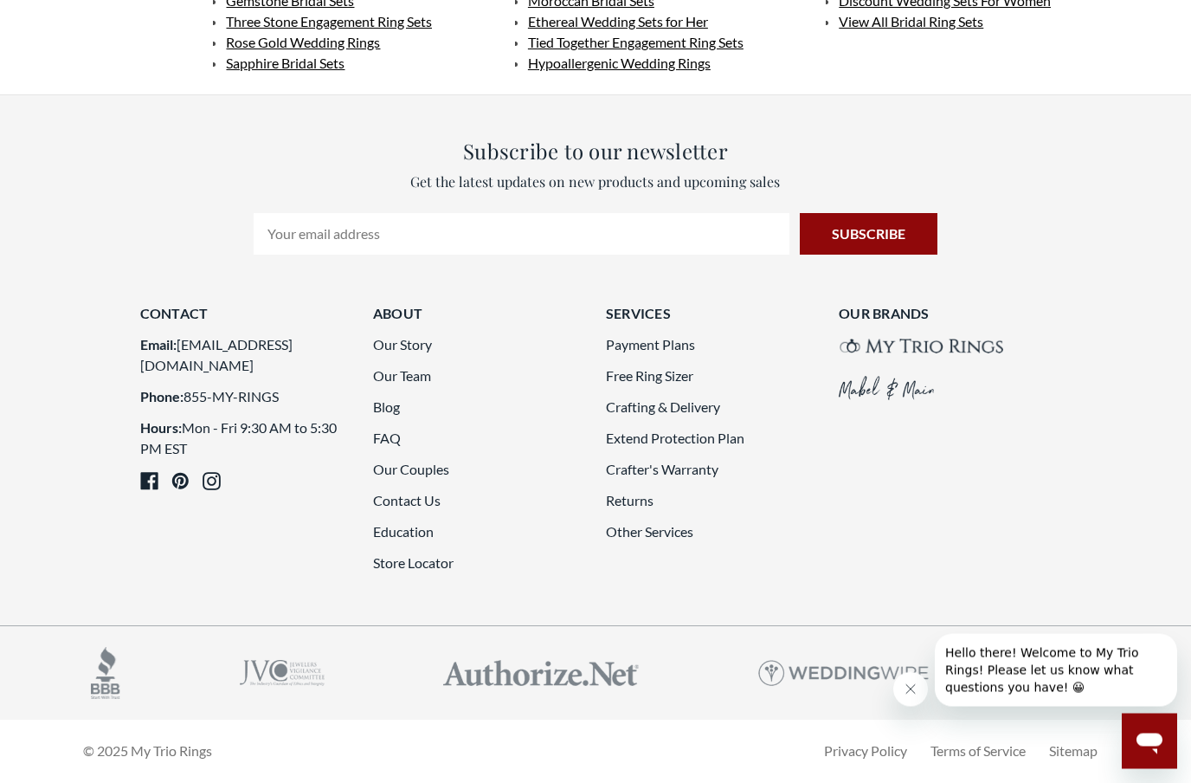
scroll to position [4423, 0]
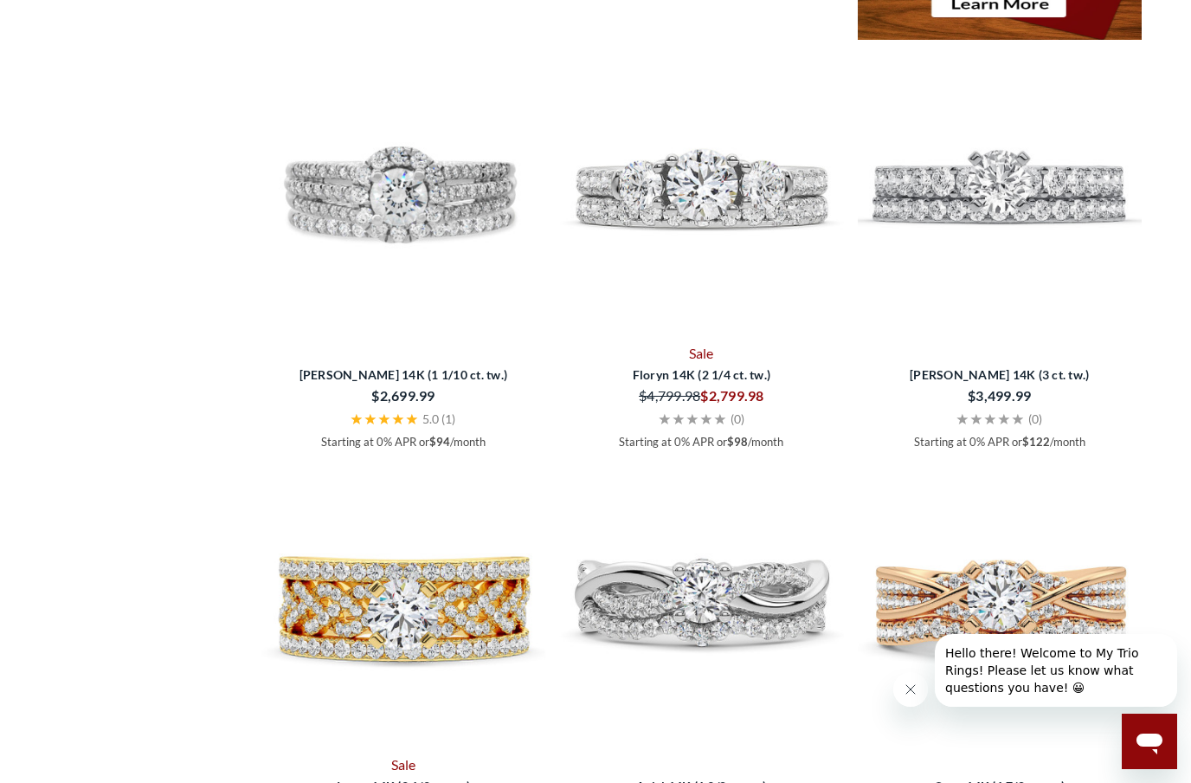
scroll to position [3137, 0]
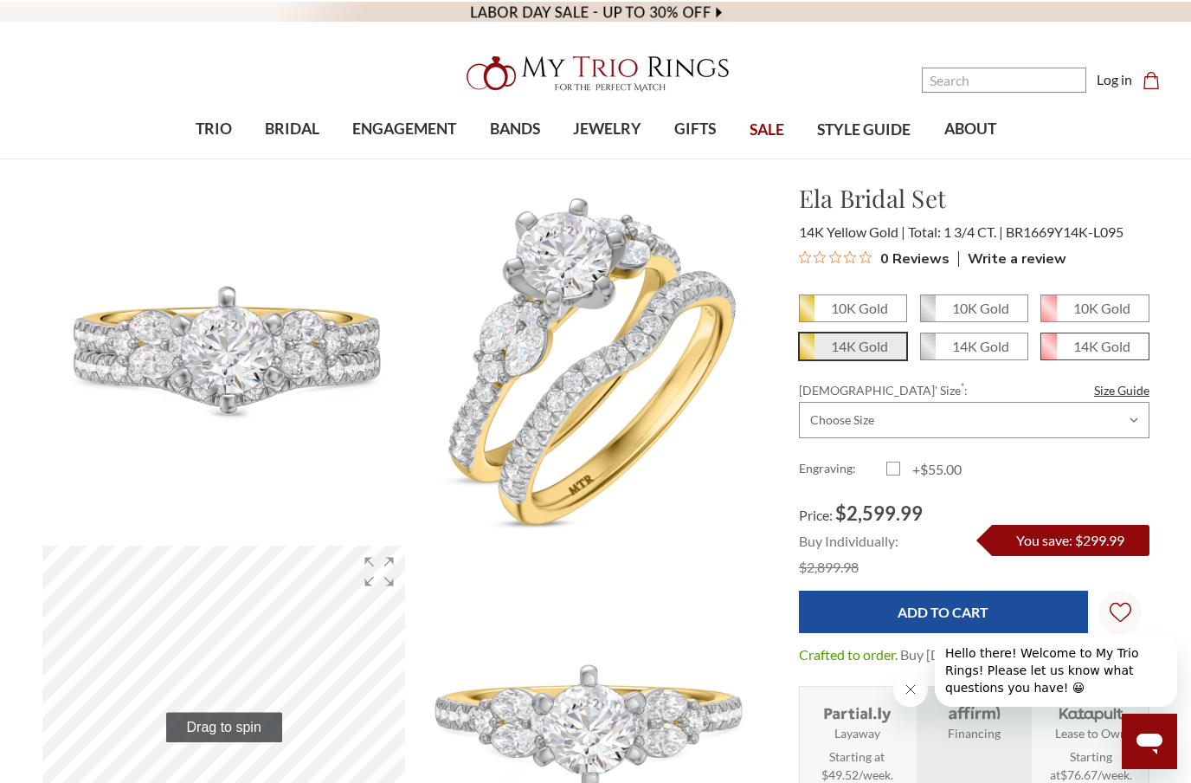
click at [1112, 357] on span "14K Gold" at bounding box center [1095, 346] width 107 height 26
click at [1049, 353] on input "14K Gold" at bounding box center [1048, 352] width 1 height 1
radio input "true"
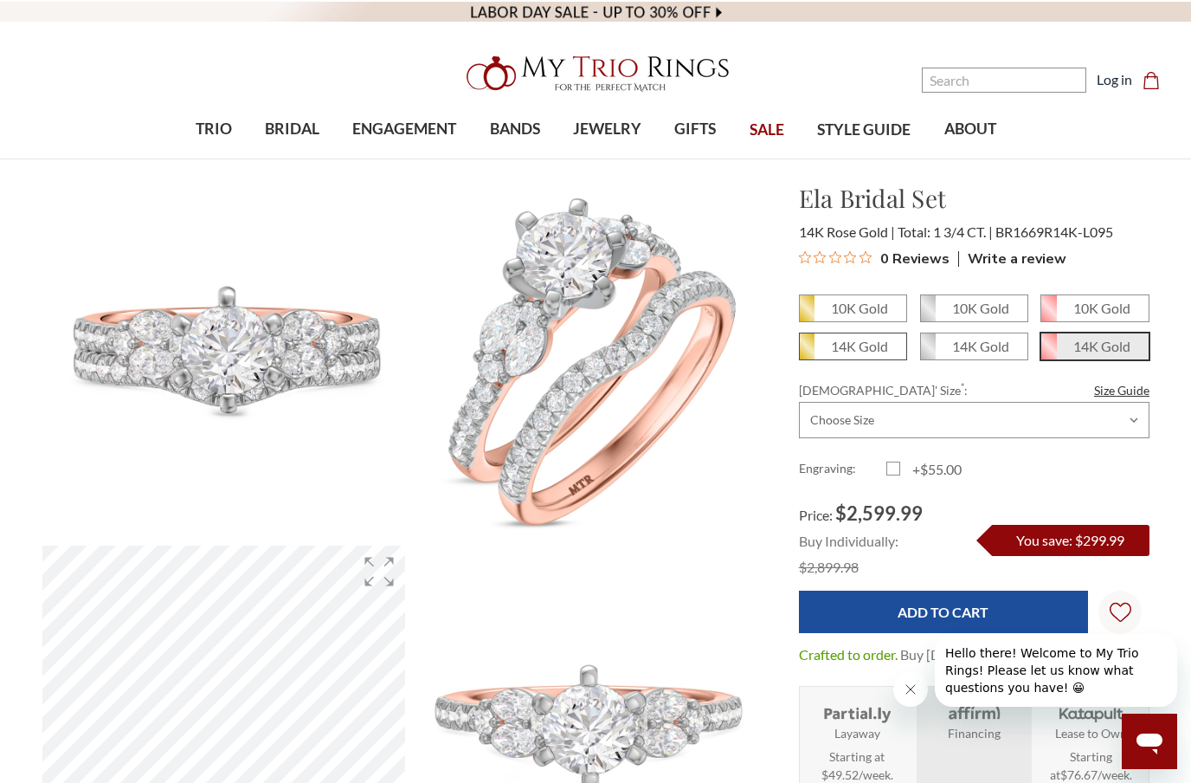
click at [855, 355] on span "14K Gold" at bounding box center [853, 346] width 107 height 26
click at [807, 353] on input "14K Gold" at bounding box center [806, 352] width 1 height 1
radio input "true"
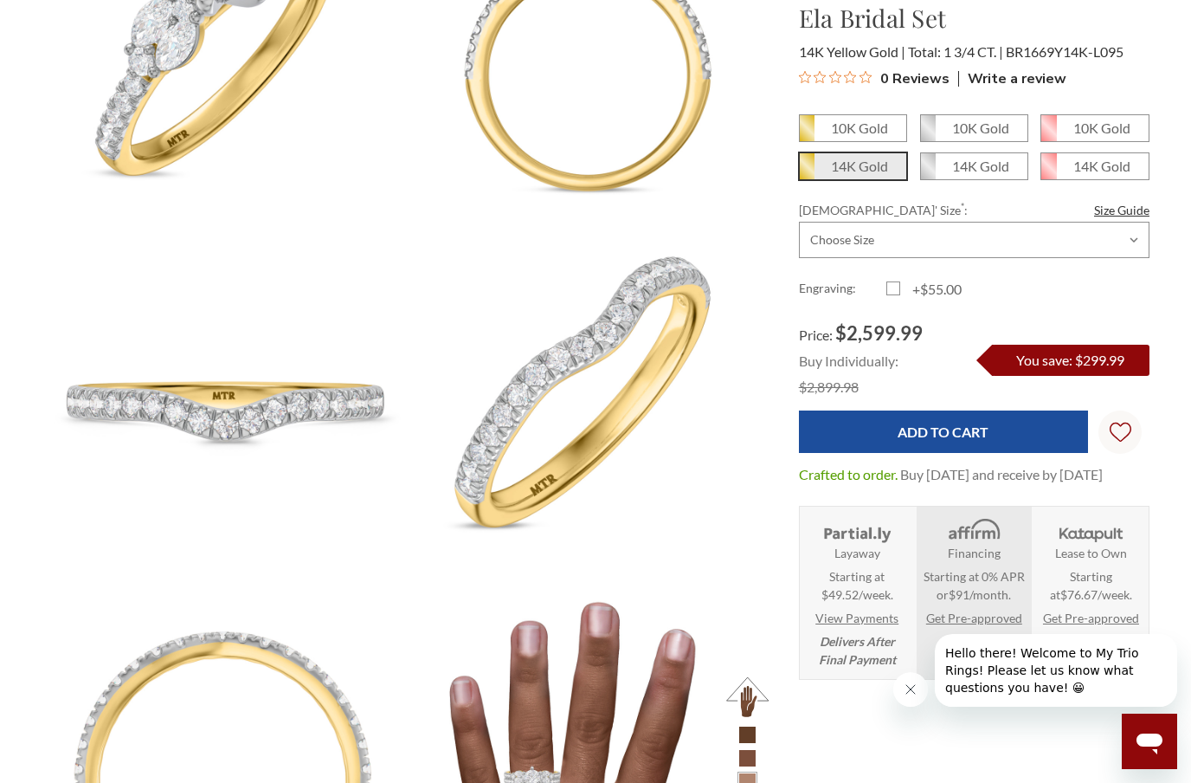
scroll to position [1068, 0]
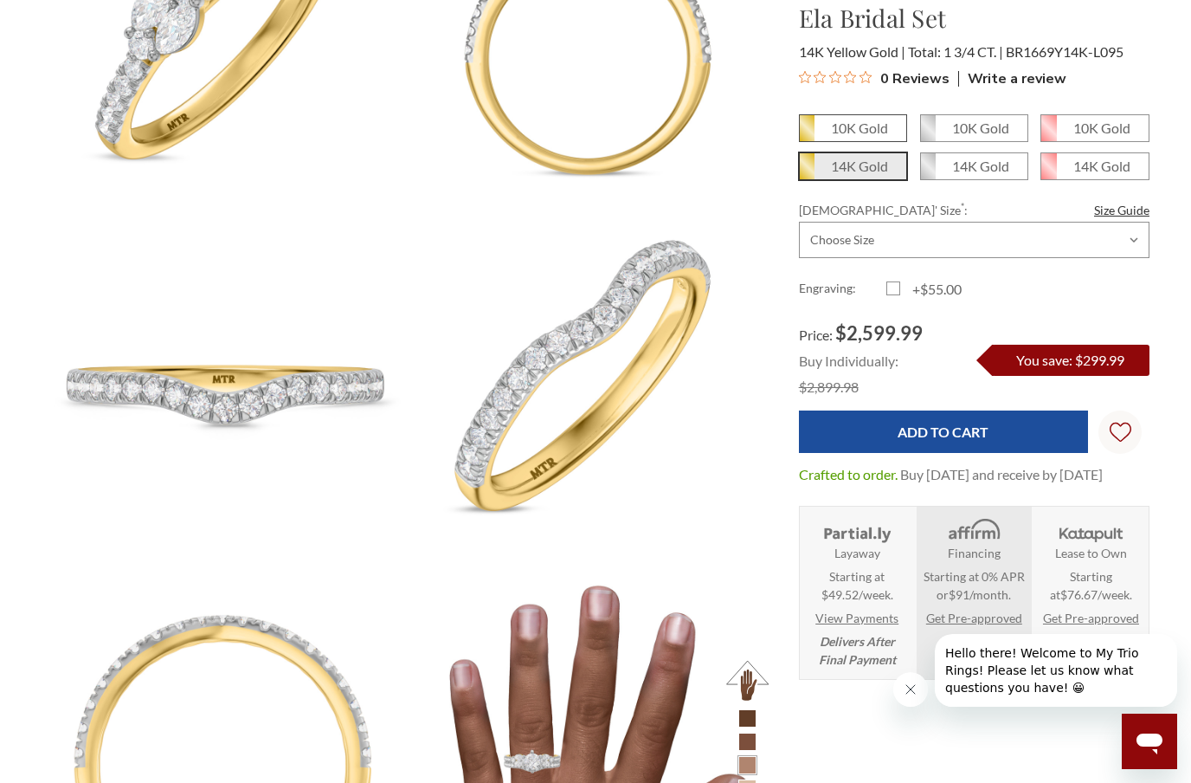
click at [861, 135] on em "10K Gold" at bounding box center [859, 127] width 57 height 16
click at [807, 135] on input "10K Gold" at bounding box center [806, 134] width 1 height 1
radio input "true"
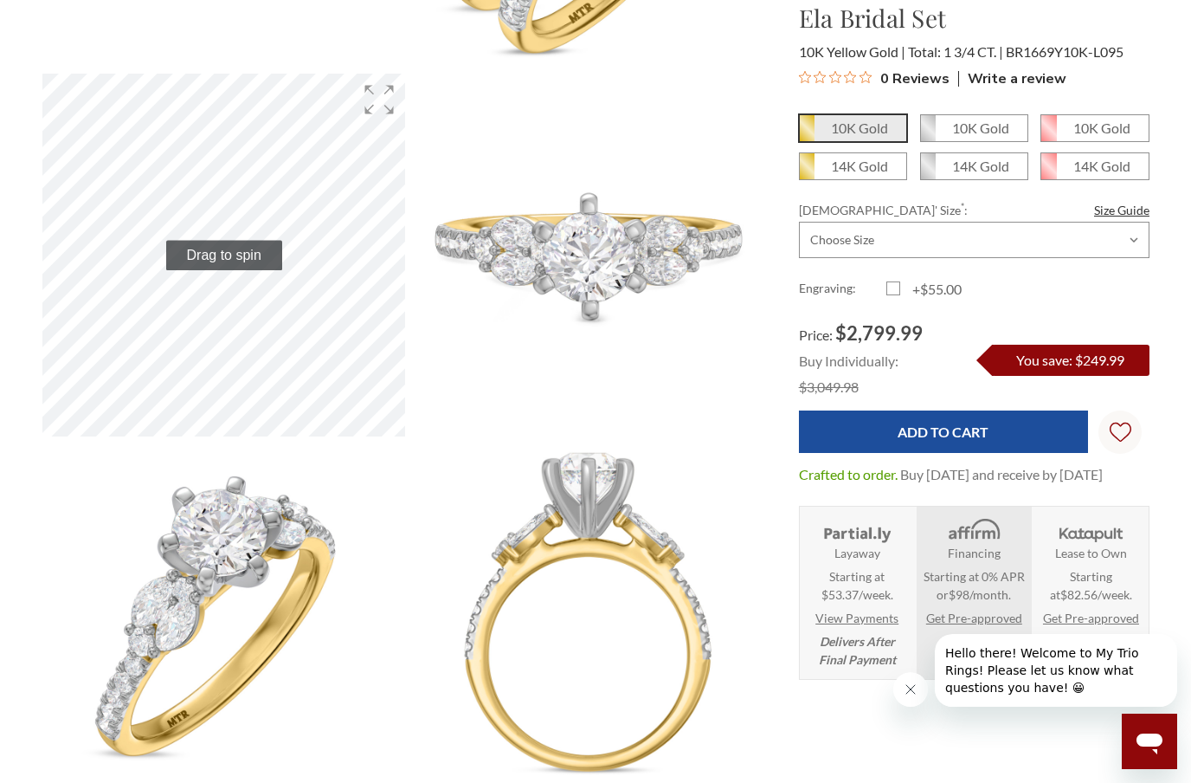
scroll to position [470, 0]
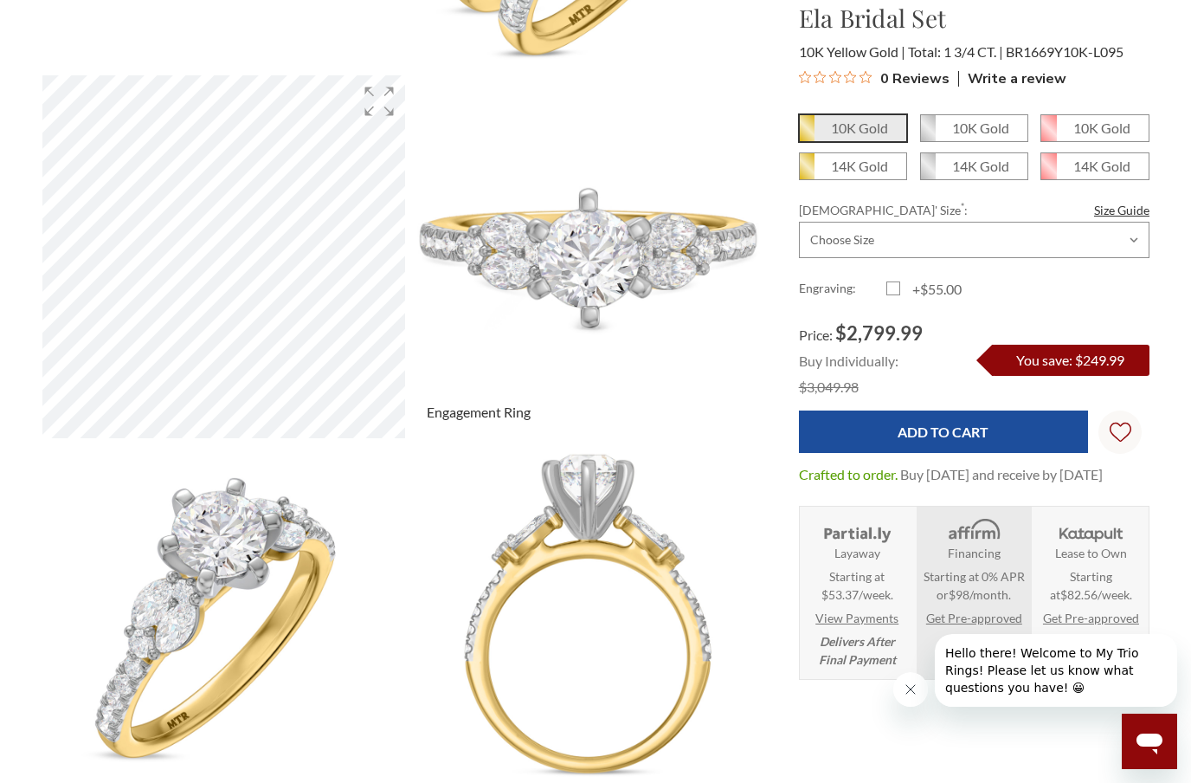
click at [589, 263] on img at bounding box center [588, 256] width 399 height 399
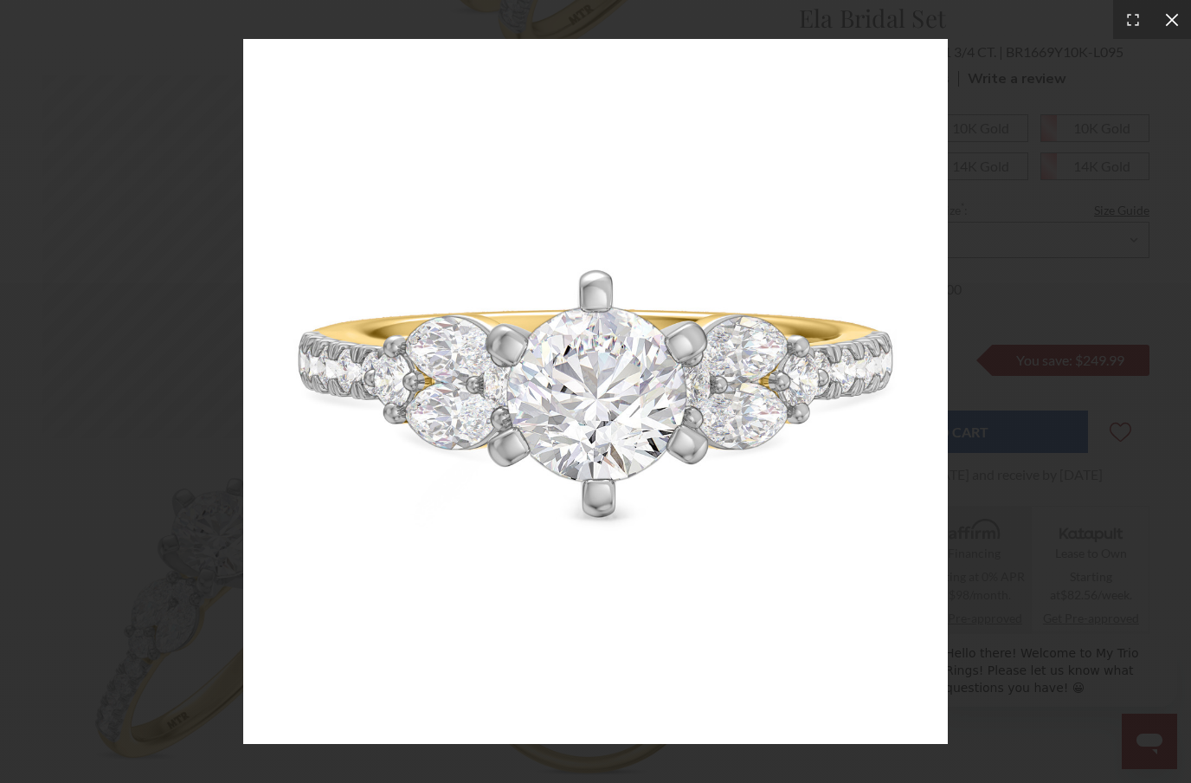
click at [1175, 28] on icon at bounding box center [1172, 19] width 17 height 17
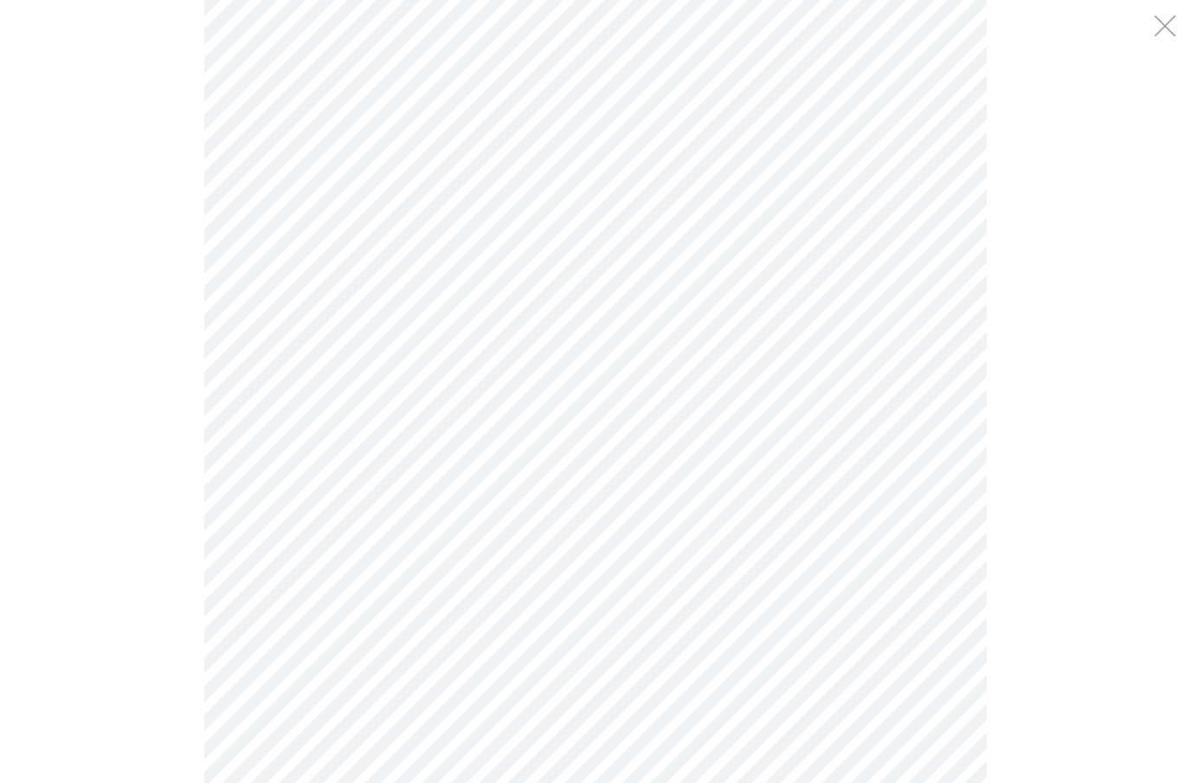
click at [1178, 28] on div "Exit fullscreen" at bounding box center [1165, 26] width 38 height 38
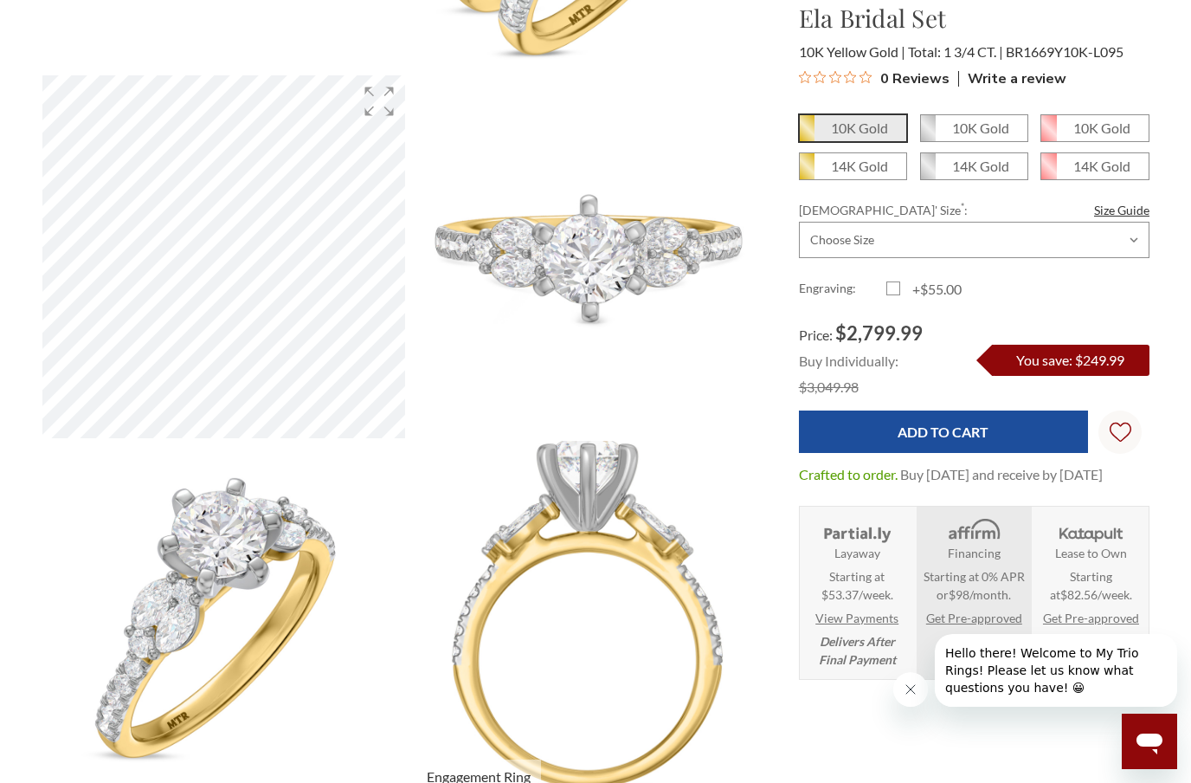
click at [598, 603] on img at bounding box center [588, 622] width 399 height 399
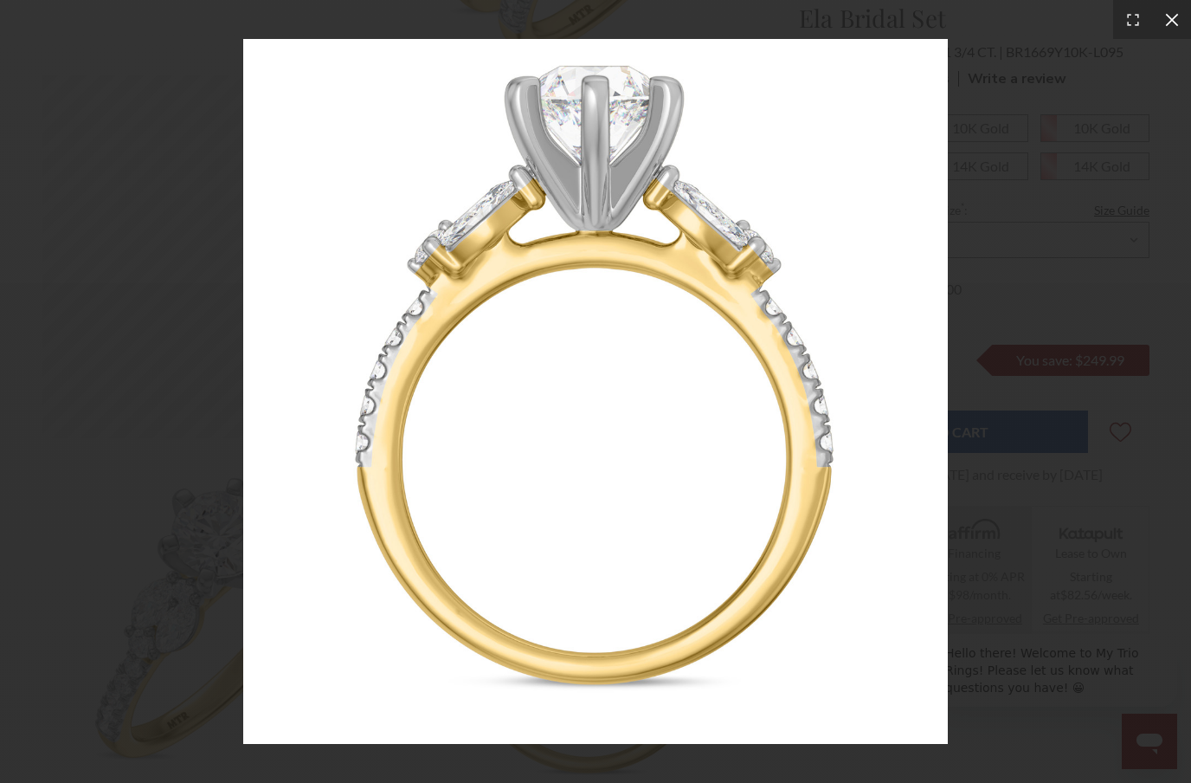
click at [1178, 19] on icon at bounding box center [1172, 19] width 17 height 17
